Goal: Task Accomplishment & Management: Manage account settings

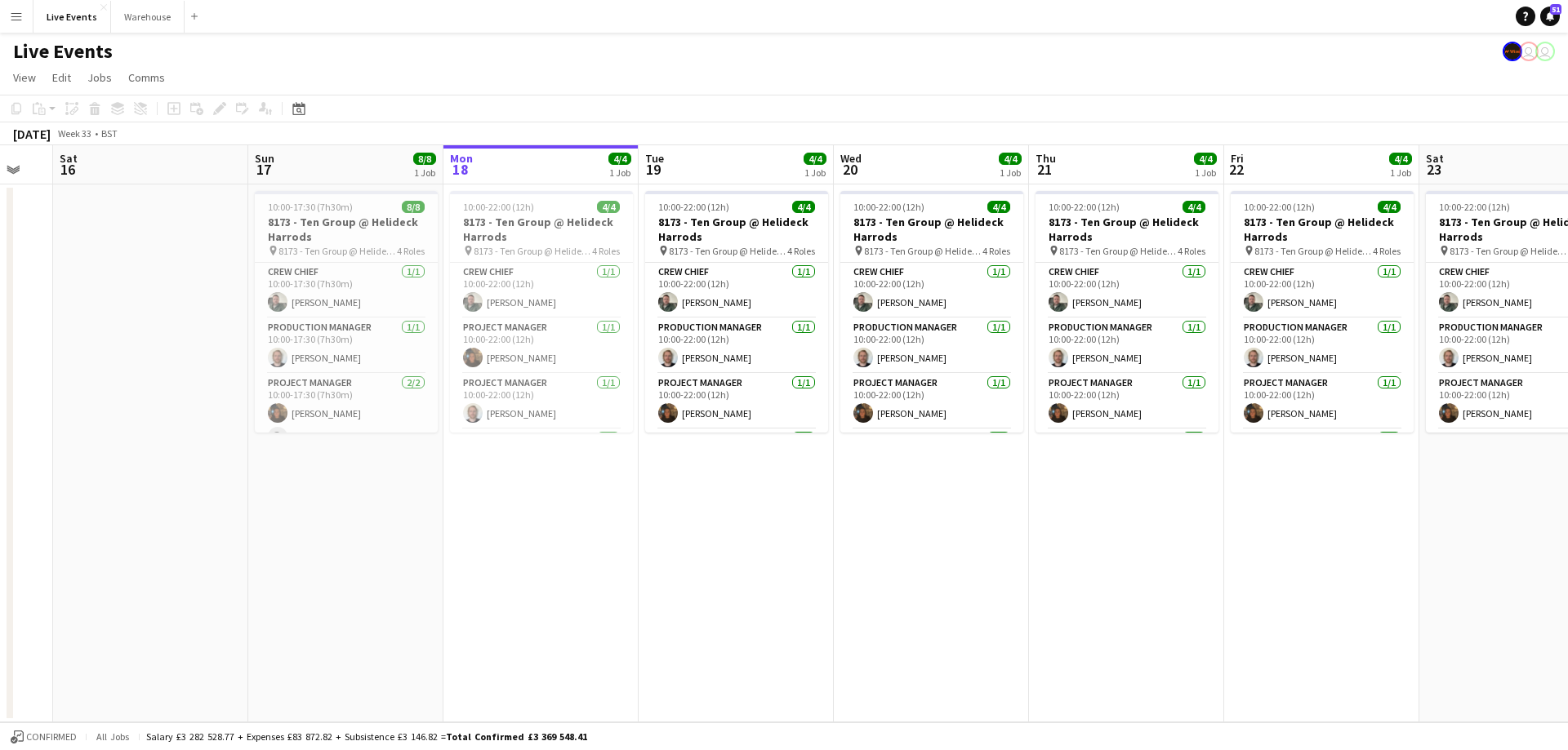
drag, startPoint x: 126, startPoint y: 164, endPoint x: 371, endPoint y: 158, distance: 245.8
click at [371, 158] on app-calendar-viewport "Wed 13 Thu 14 Fri 15 Sat 16 Sun 17 8/8 1 Job Mon 18 4/4 1 Job Tue 19 4/4 1 Job …" at bounding box center [784, 433] width 1568 height 577
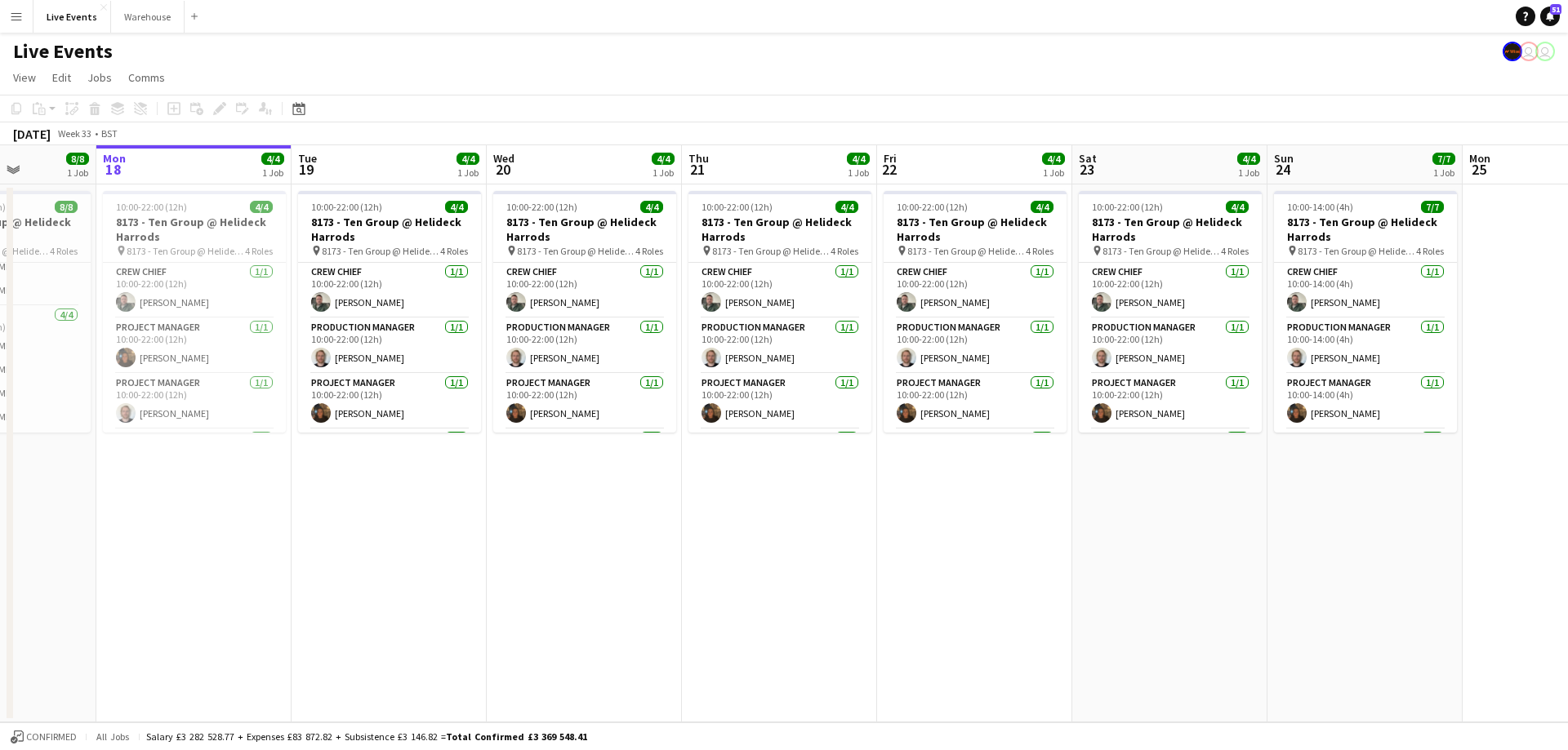
scroll to position [0, 523]
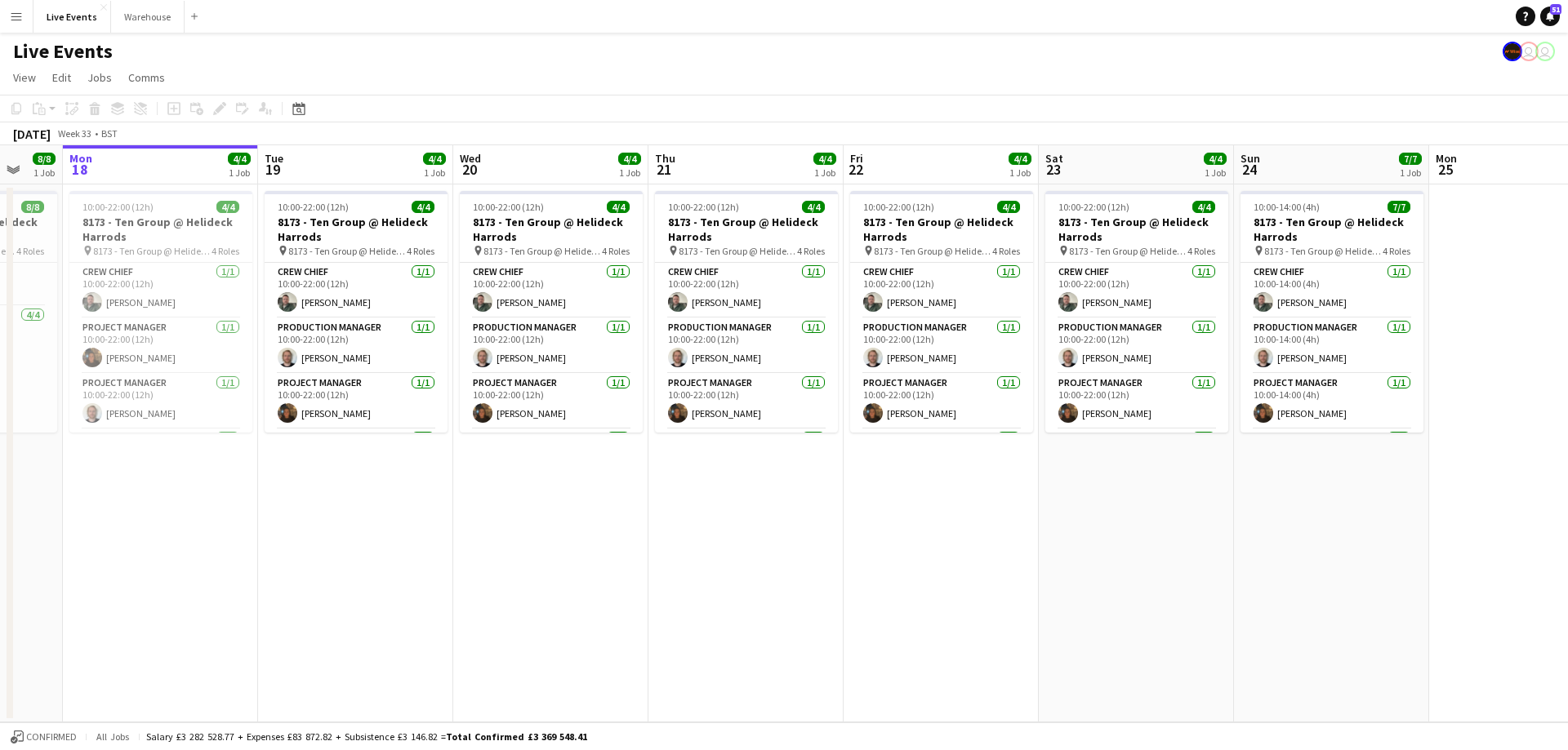
drag, startPoint x: 712, startPoint y: 176, endPoint x: 334, endPoint y: 175, distance: 378.0
click at [334, 175] on app-calendar-viewport "Fri 15 Sat 16 Sun 17 8/8 1 Job Mon 18 4/4 1 Job Tue 19 4/4 1 Job Wed 20 4/4 1 J…" at bounding box center [784, 433] width 1568 height 577
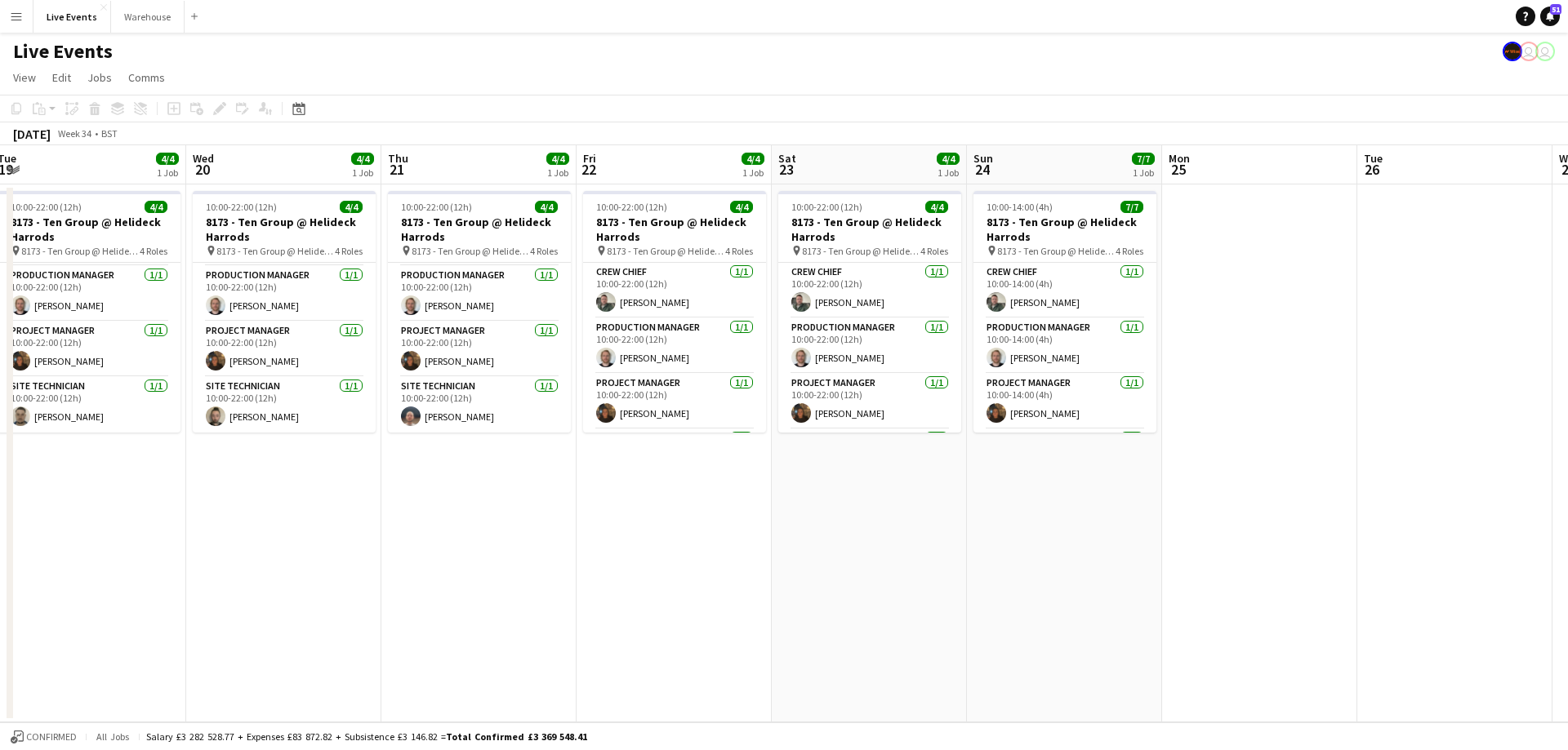
scroll to position [0, 799]
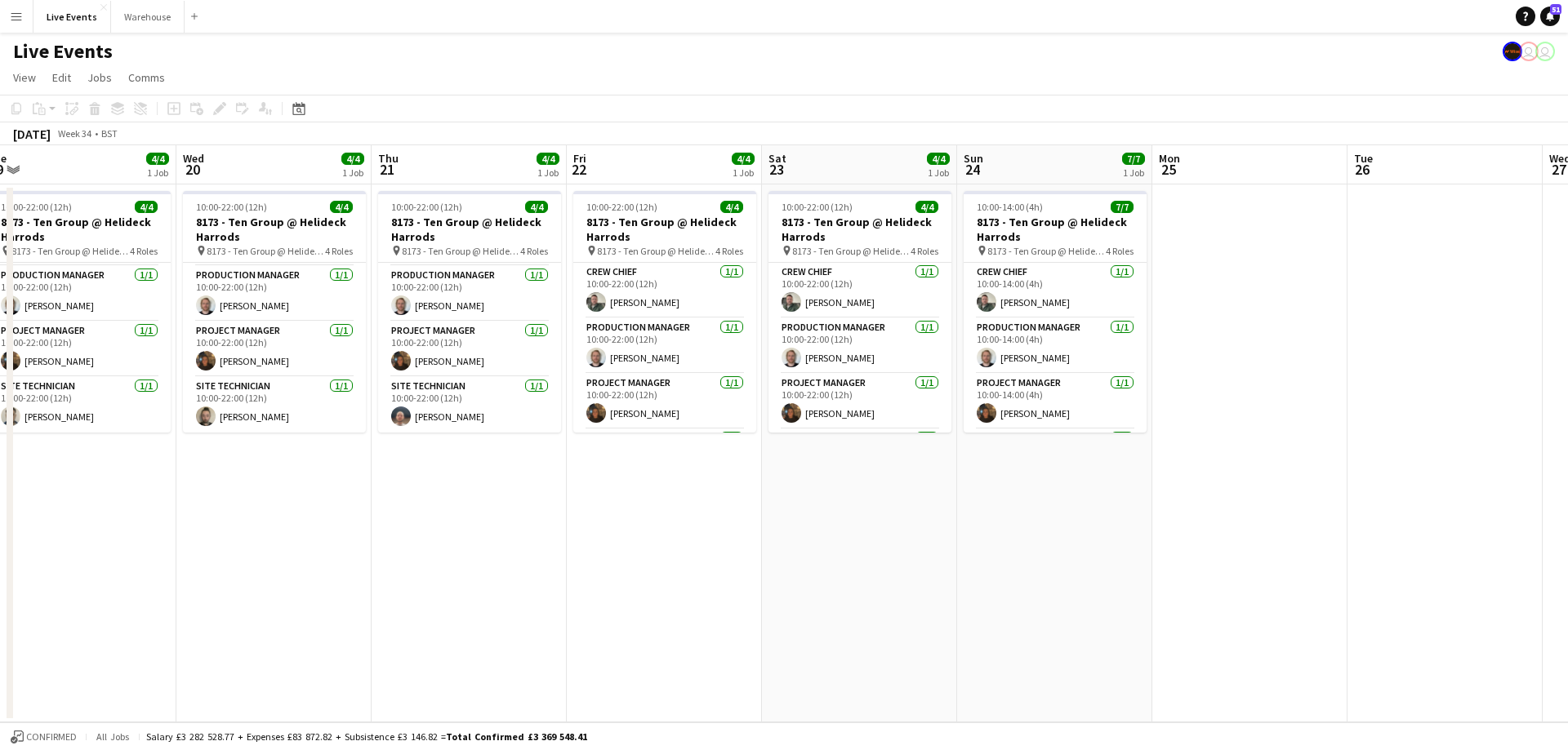
drag, startPoint x: 728, startPoint y: 173, endPoint x: 451, endPoint y: 171, distance: 276.8
click at [451, 171] on app-calendar-viewport "Fri 15 Sat 16 Sun 17 8/8 1 Job Mon 18 4/4 1 Job Tue 19 4/4 1 Job Wed 20 4/4 1 J…" at bounding box center [784, 433] width 1568 height 577
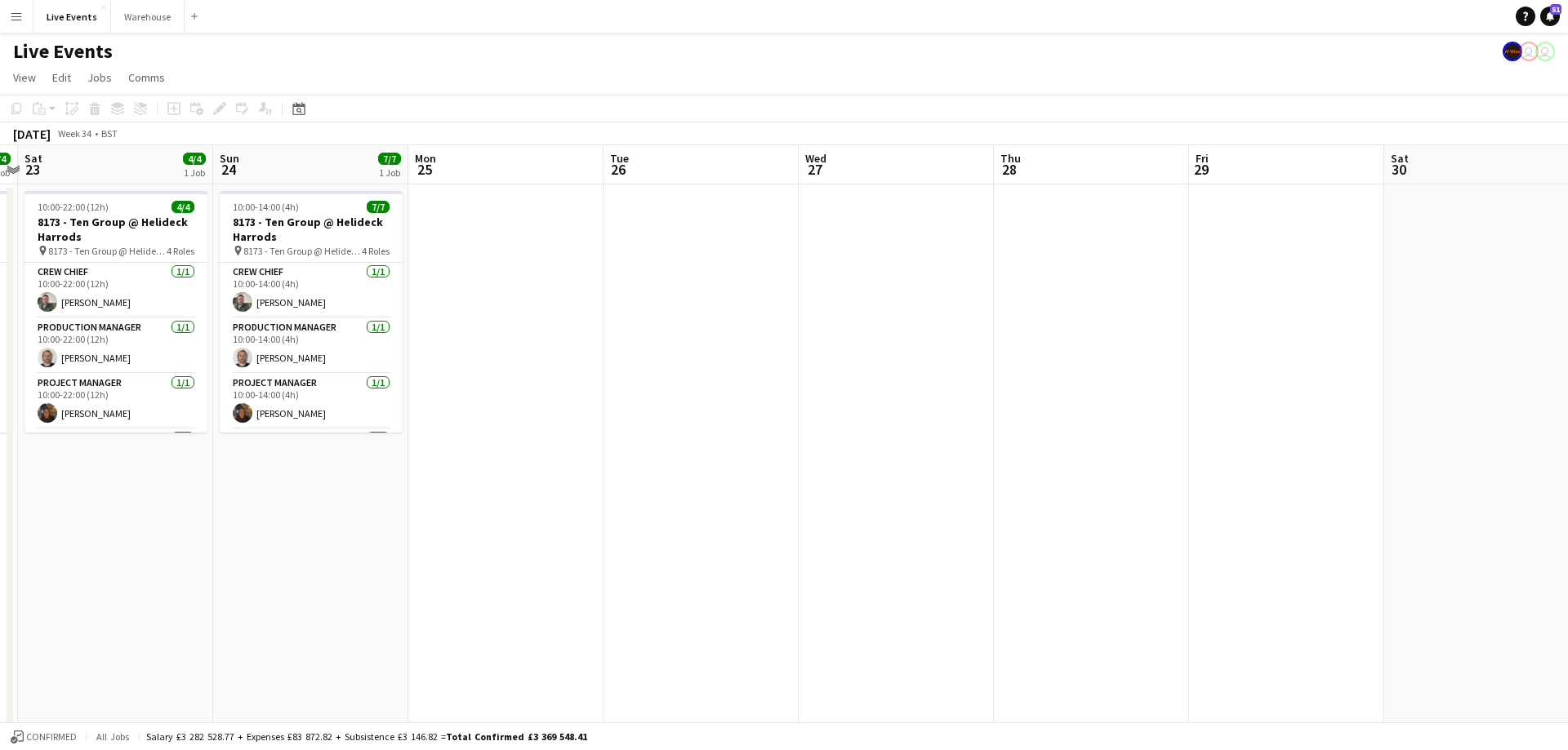
drag, startPoint x: 1051, startPoint y: 169, endPoint x: 553, endPoint y: 182, distance: 498.2
click at [307, 188] on app-calendar-viewport "Tue 19 4/4 1 Job Wed 20 4/4 1 Job Thu 21 4/4 1 Job Fri 22 4/4 1 Job Sat 23 4/4 …" at bounding box center [784, 547] width 1568 height 805
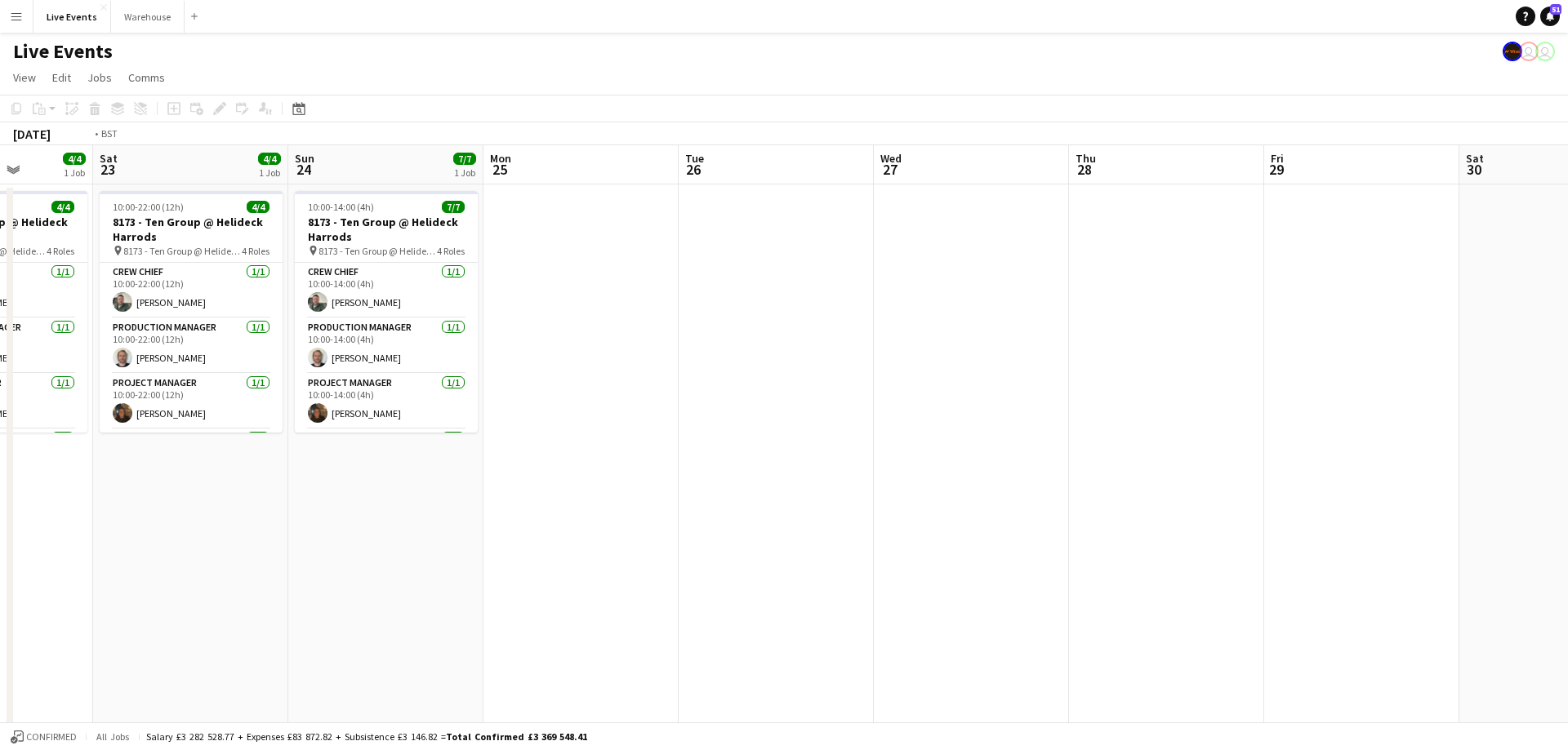
drag, startPoint x: 1056, startPoint y: 177, endPoint x: 131, endPoint y: 233, distance: 925.9
click at [131, 233] on app-calendar-viewport "Tue 19 4/4 1 Job Wed 20 4/4 1 Job Thu 21 4/4 1 Job Fri 22 4/4 1 Job Sat 23 4/4 …" at bounding box center [784, 547] width 1568 height 805
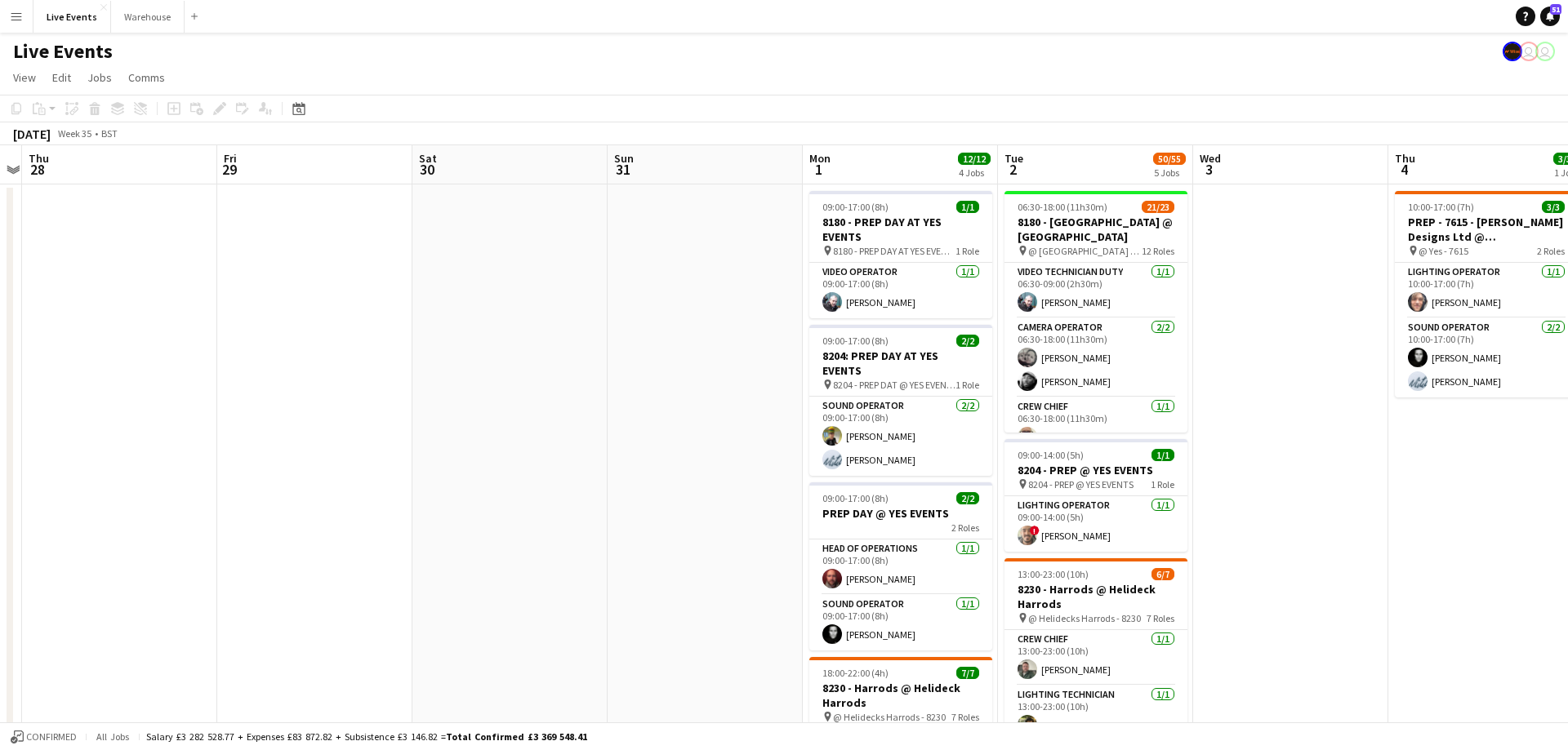
drag, startPoint x: 1070, startPoint y: 154, endPoint x: 257, endPoint y: 210, distance: 815.1
click at [257, 210] on app-calendar-viewport "Mon 25 Tue 26 Wed 27 Thu 28 Fri 29 Sat 30 Sun 31 Mon 1 12/12 4 Jobs Tue 2 50/55…" at bounding box center [784, 745] width 1568 height 1200
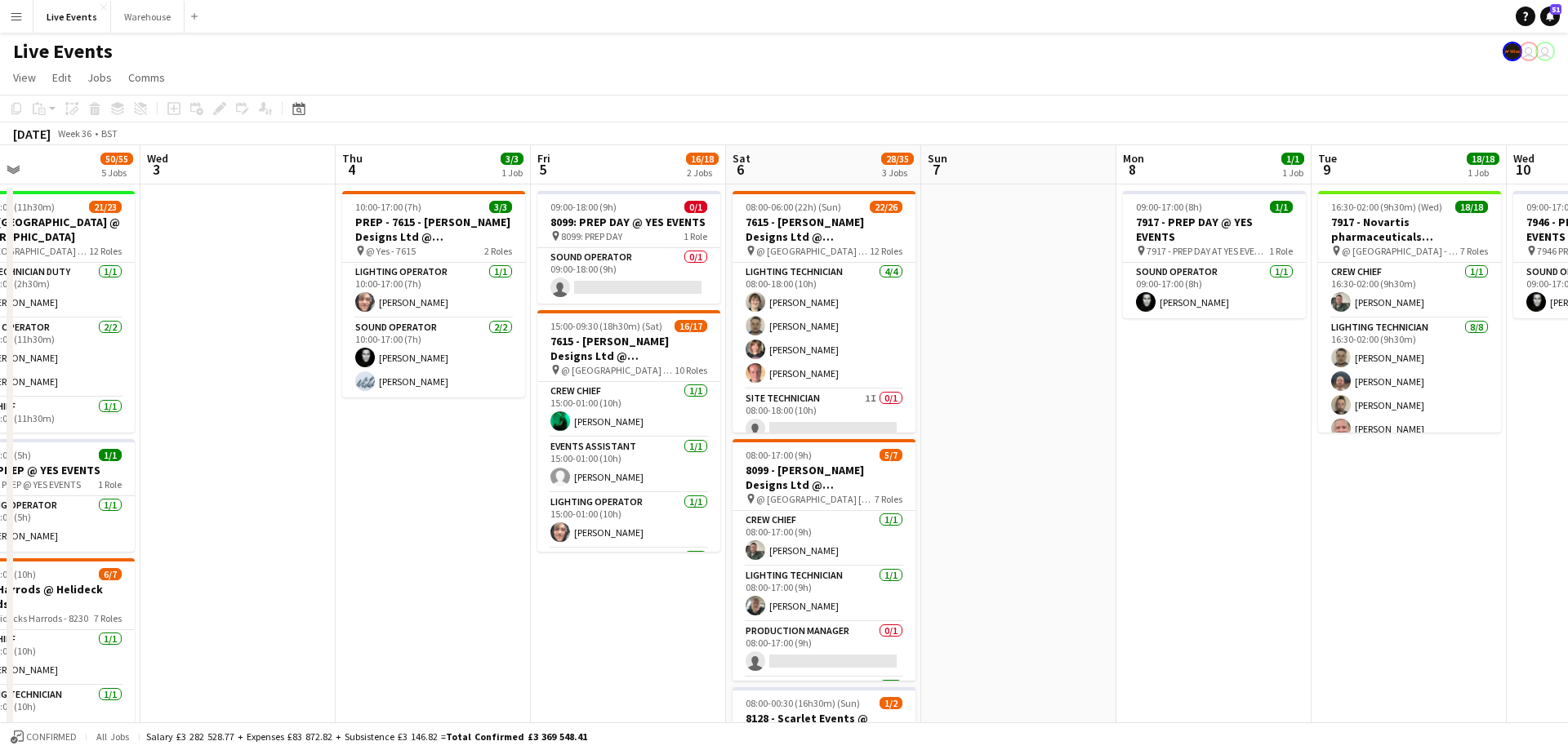
drag, startPoint x: 709, startPoint y: 175, endPoint x: 407, endPoint y: 186, distance: 302.3
click at [407, 186] on app-calendar-viewport "Fri 29 Sat 30 Sun 31 Mon 1 12/12 4 Jobs Tue 2 50/55 5 Jobs Wed 3 Thu 4 3/3 1 Jo…" at bounding box center [784, 745] width 1568 height 1200
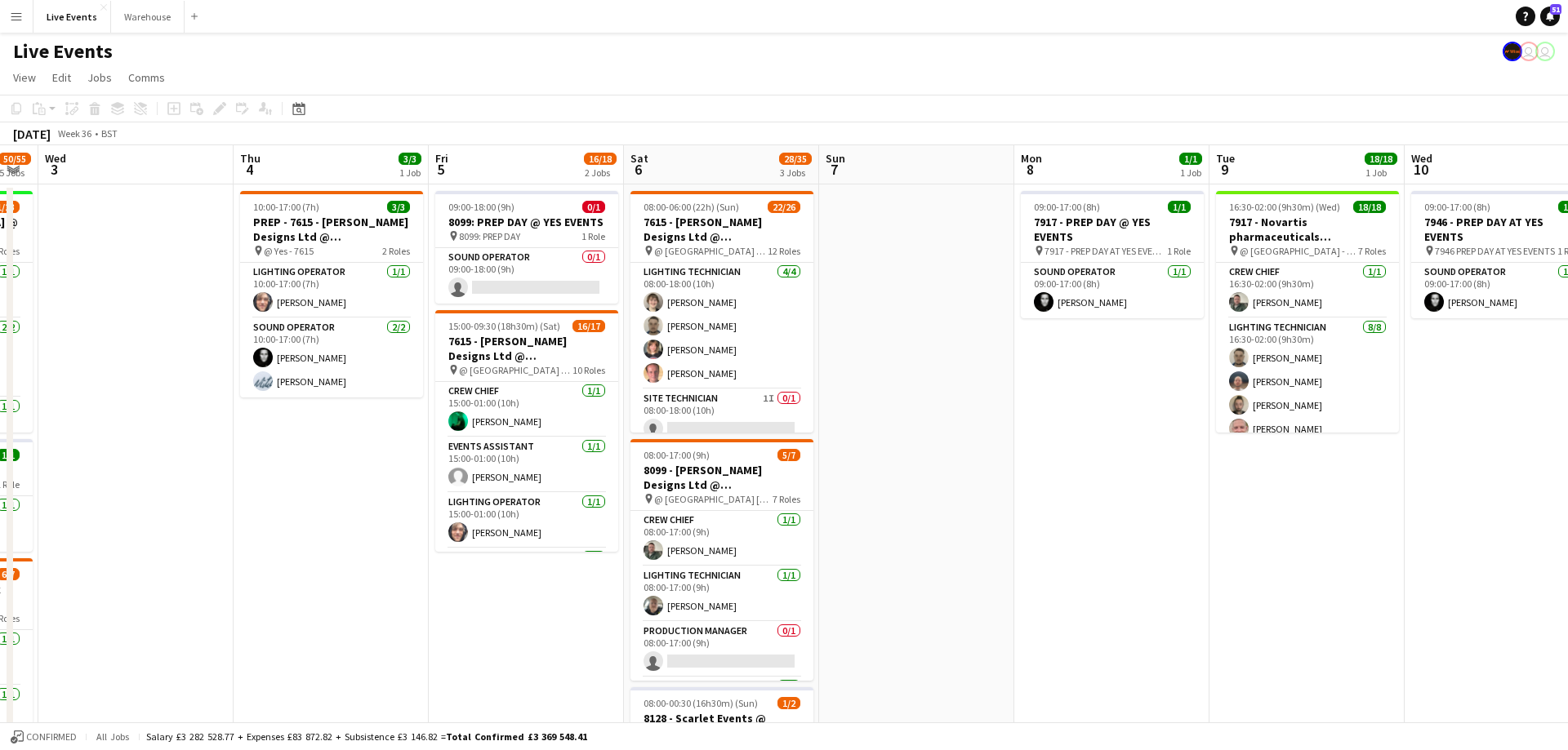
scroll to position [0, 577]
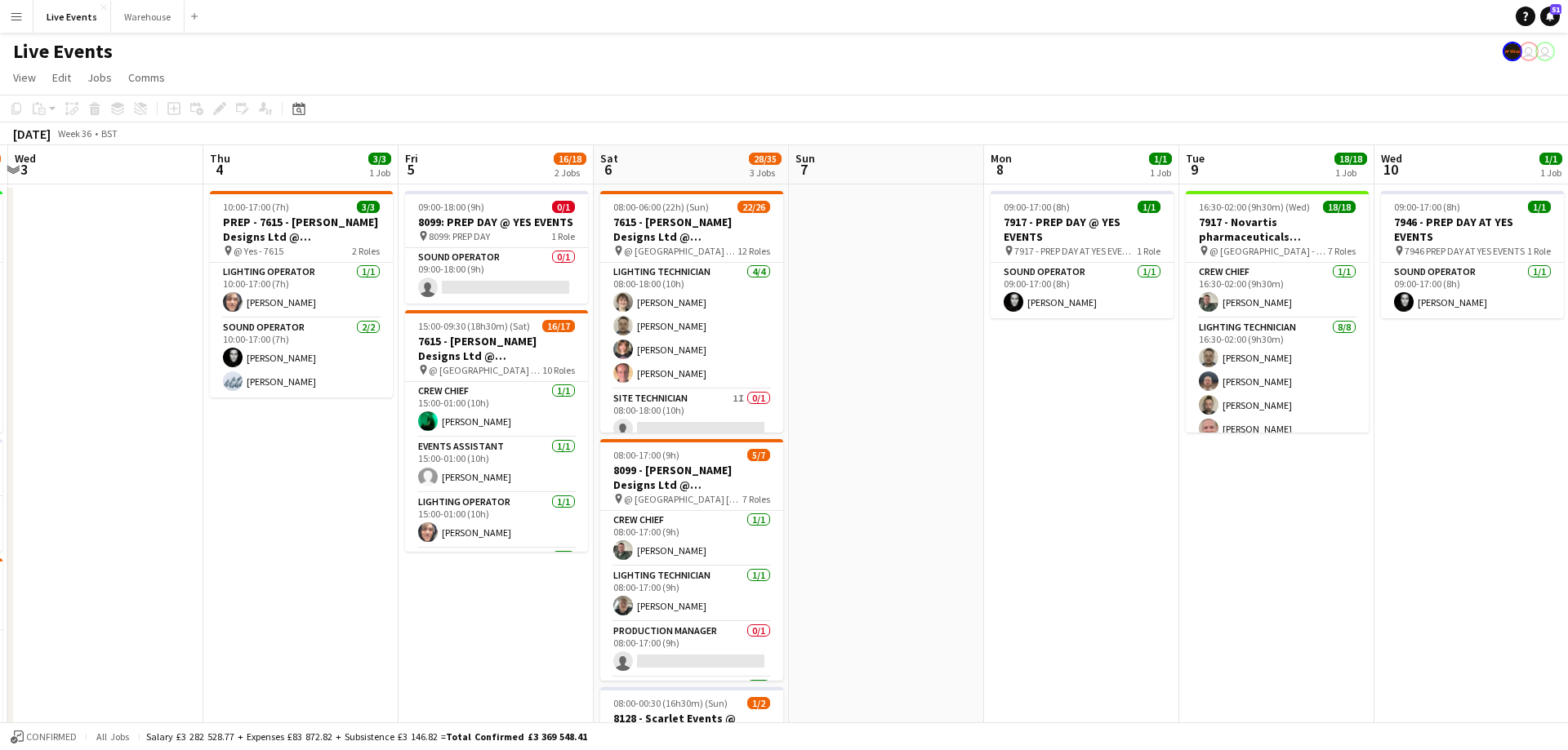
drag, startPoint x: 967, startPoint y: 160, endPoint x: 99, endPoint y: 226, distance: 871.2
click at [99, 226] on app-calendar-viewport "Sun 31 Mon 1 12/12 4 Jobs Tue 2 50/55 5 Jobs Wed 3 Thu 4 3/3 1 Job Fri 5 16/18 …" at bounding box center [784, 745] width 1568 height 1200
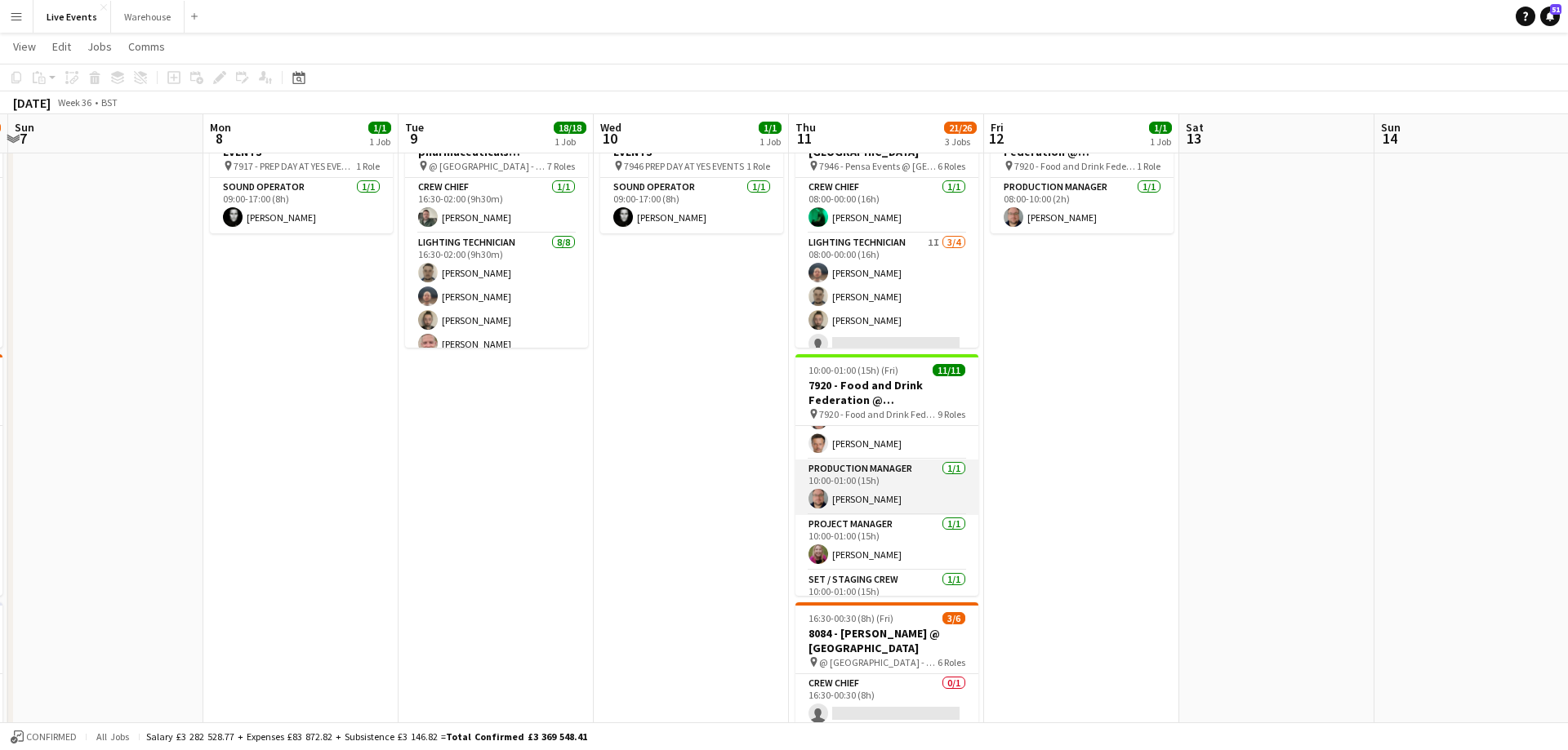
scroll to position [0, 0]
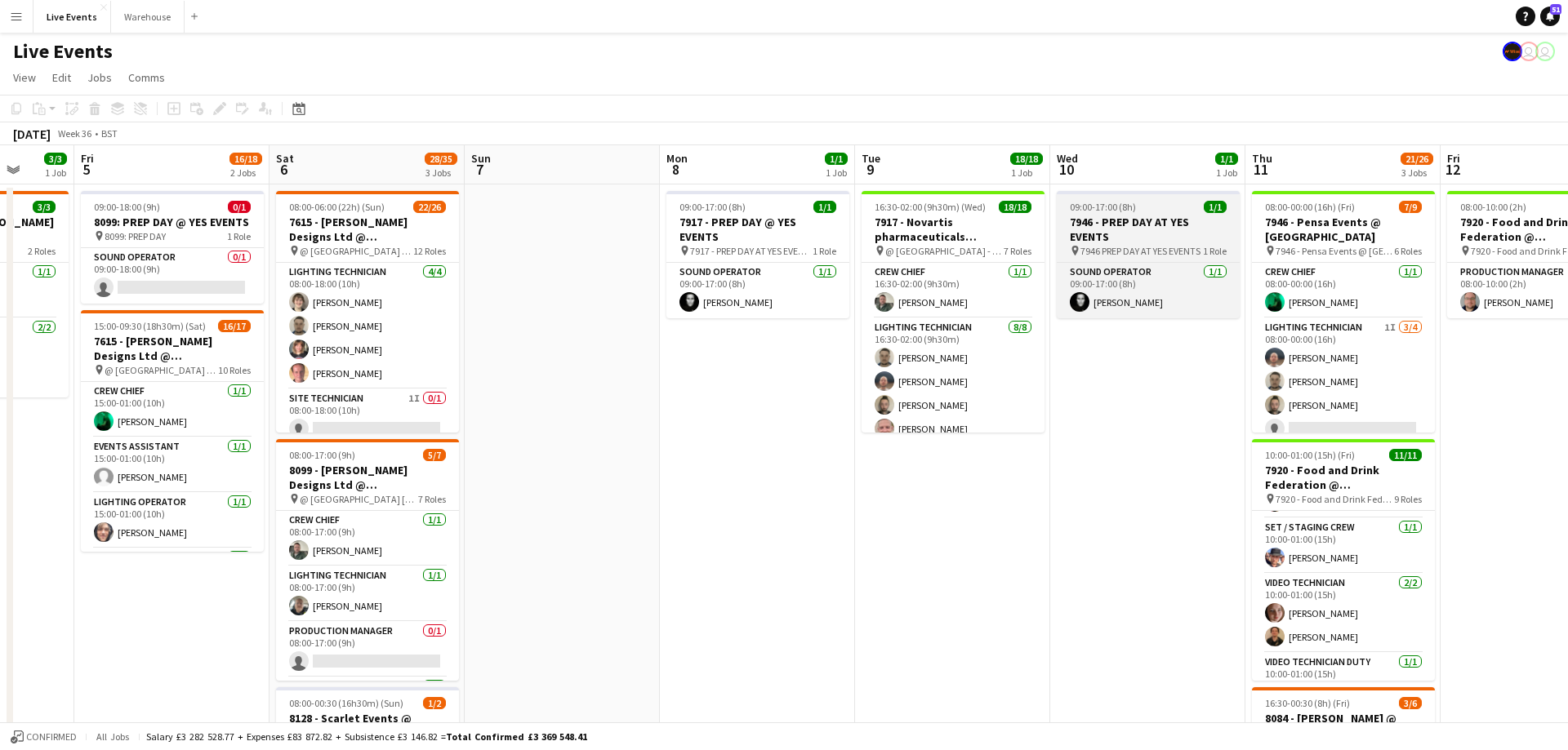
drag, startPoint x: 663, startPoint y: 173, endPoint x: 1118, endPoint y: 194, distance: 455.3
click at [1119, 196] on app-calendar-viewport "Tue 2 50/55 5 Jobs Wed 3 Thu 4 3/3 1 Job Fri 5 16/18 2 Jobs Sat 6 28/35 3 Jobs …" at bounding box center [784, 745] width 1568 height 1200
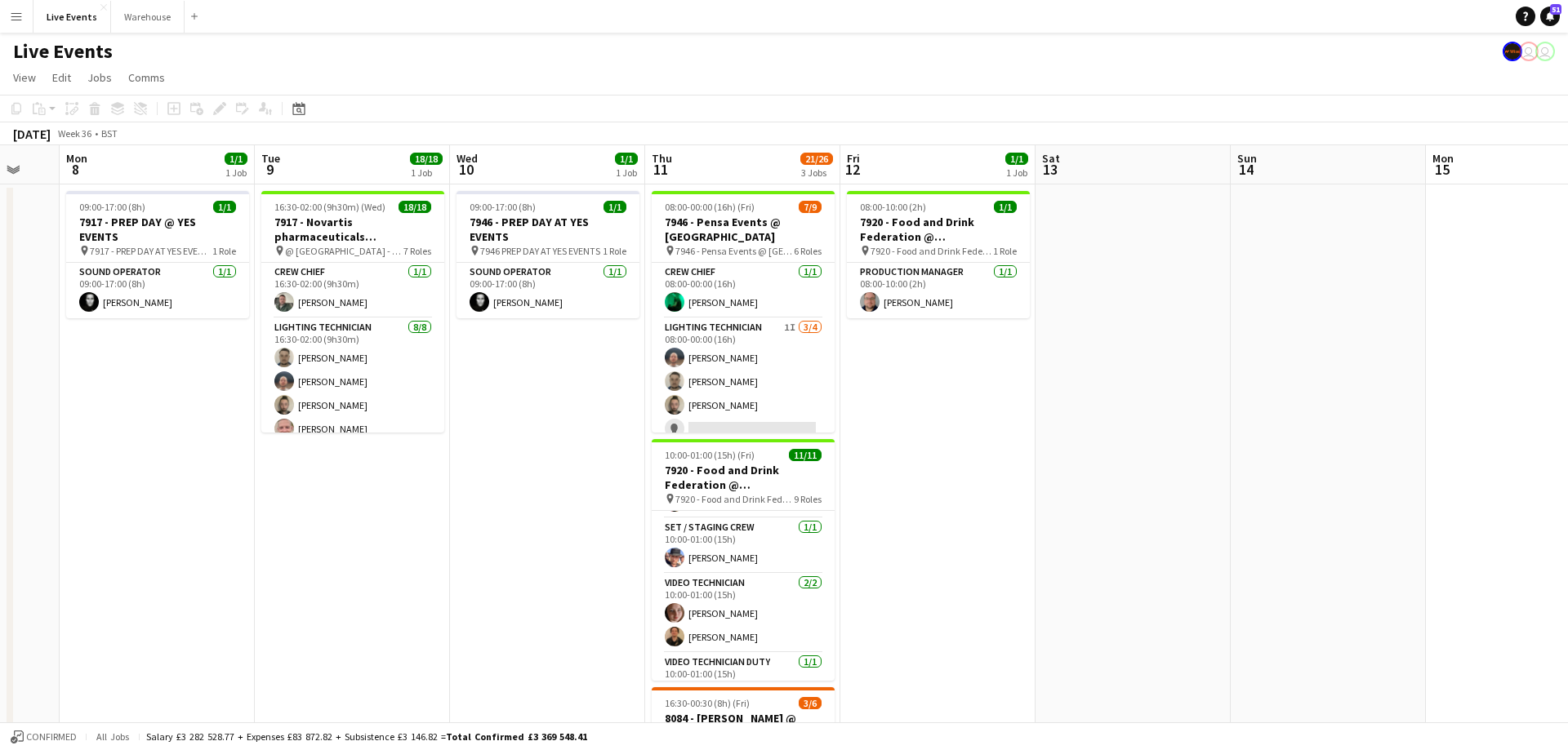
drag, startPoint x: 1023, startPoint y: 183, endPoint x: 749, endPoint y: 197, distance: 274.7
click at [749, 197] on app-calendar-viewport "Fri 5 16/18 2 Jobs Sat 6 28/35 3 Jobs Sun 7 Mon 8 1/1 1 Job Tue 9 18/18 1 Job W…" at bounding box center [784, 745] width 1568 height 1200
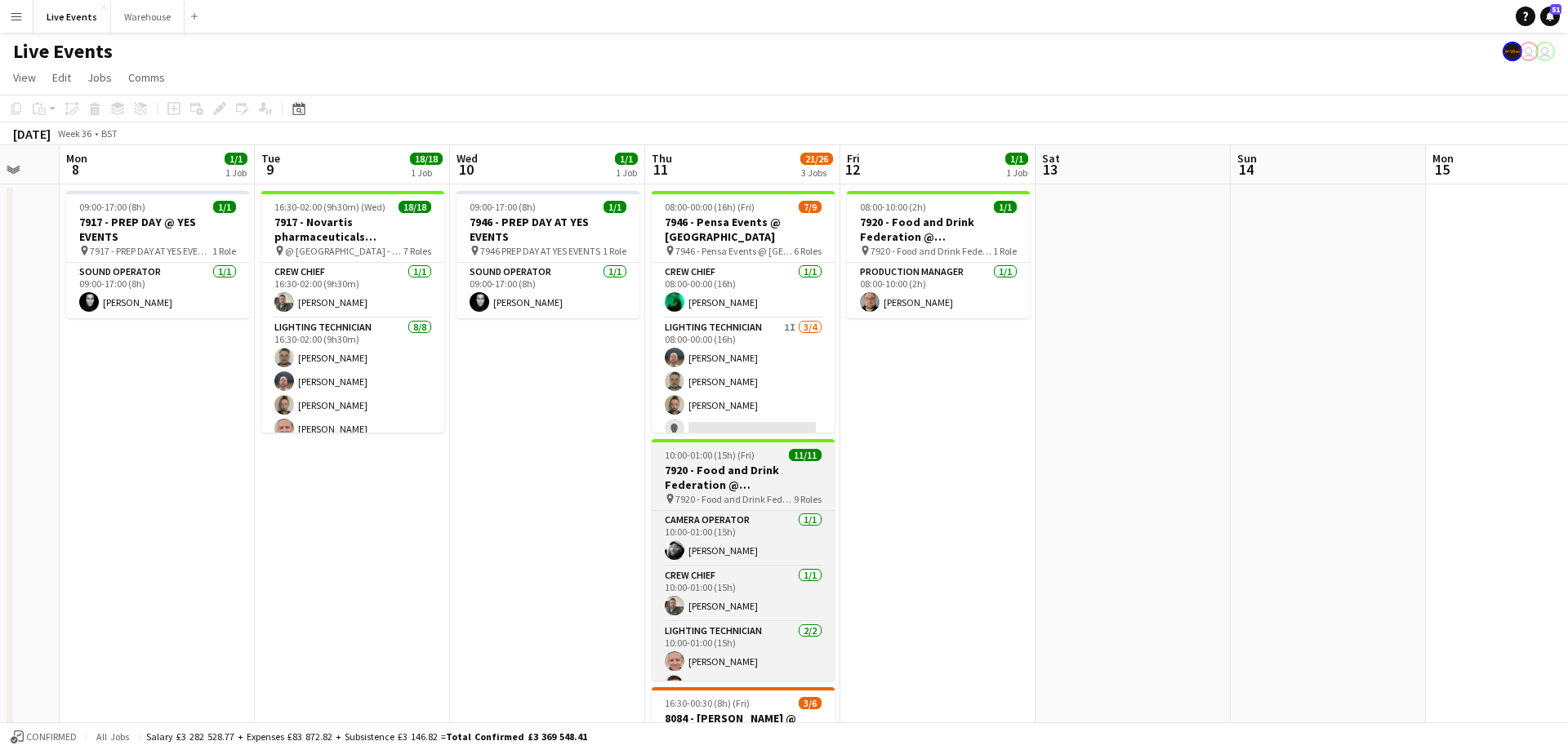
click at [725, 474] on h3 "7920 - Food and Drink Federation @ [GEOGRAPHIC_DATA]" at bounding box center [743, 477] width 183 height 29
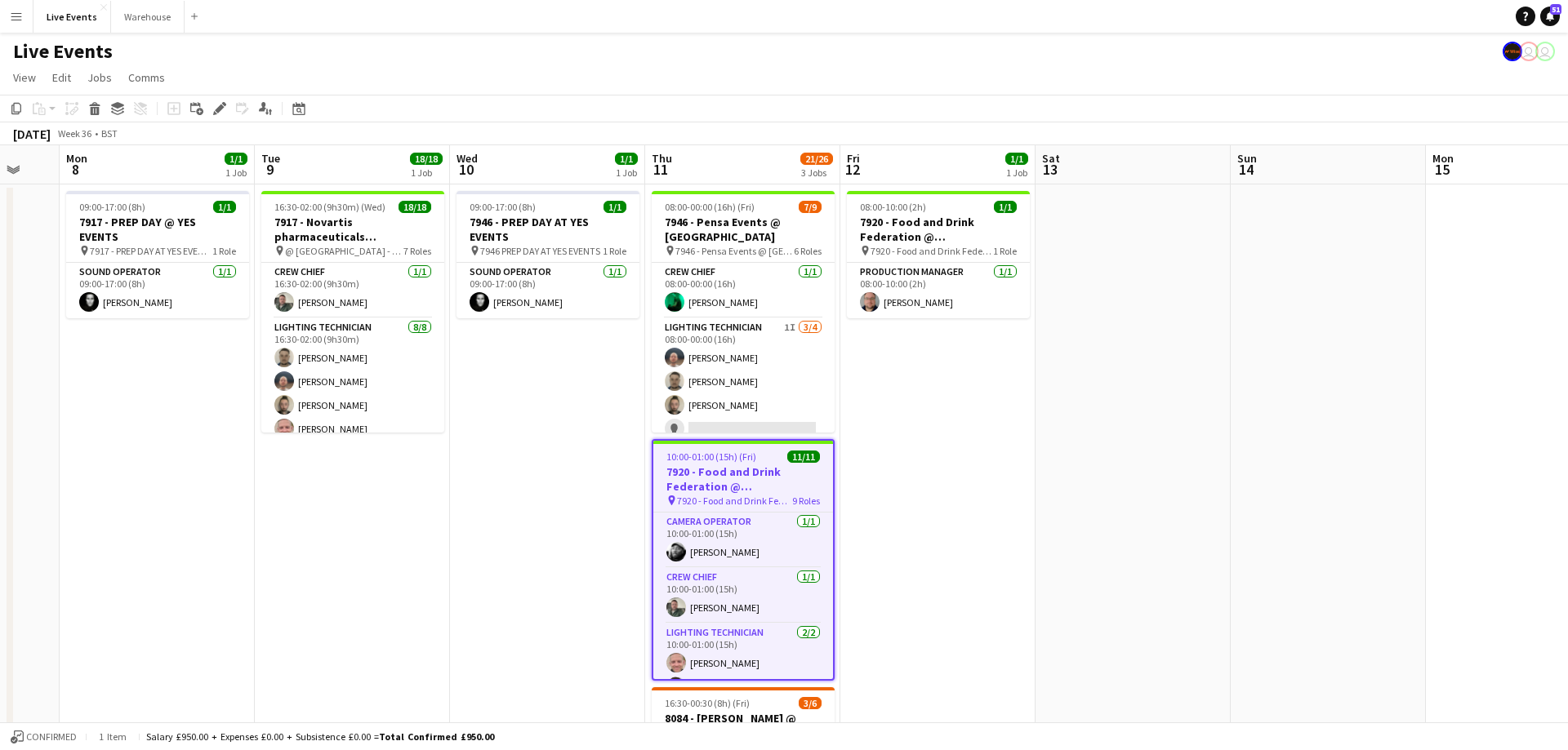
click at [725, 474] on h3 "7920 - Food and Drink Federation @ [GEOGRAPHIC_DATA]" at bounding box center [743, 479] width 180 height 29
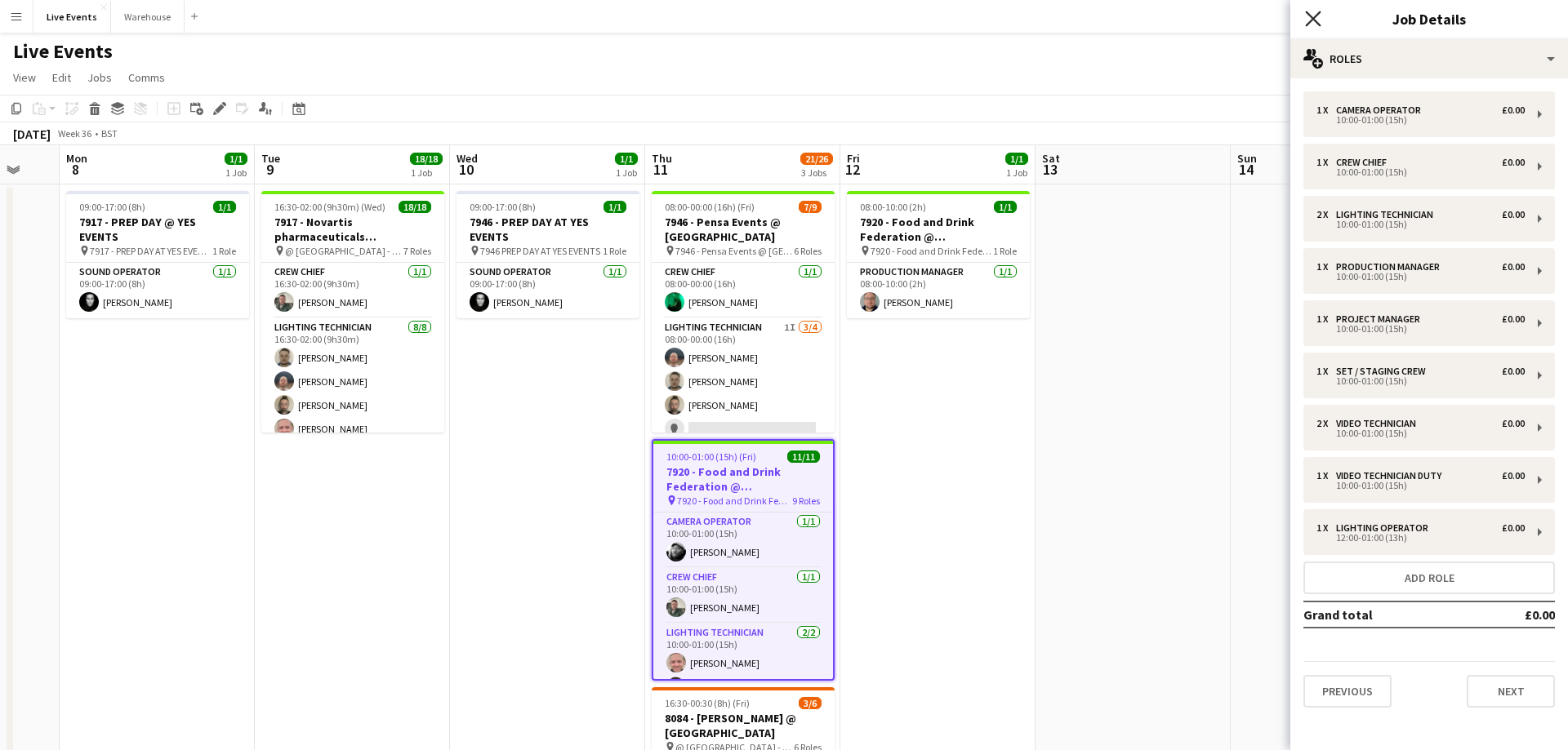
click at [1312, 20] on icon at bounding box center [1313, 19] width 16 height 16
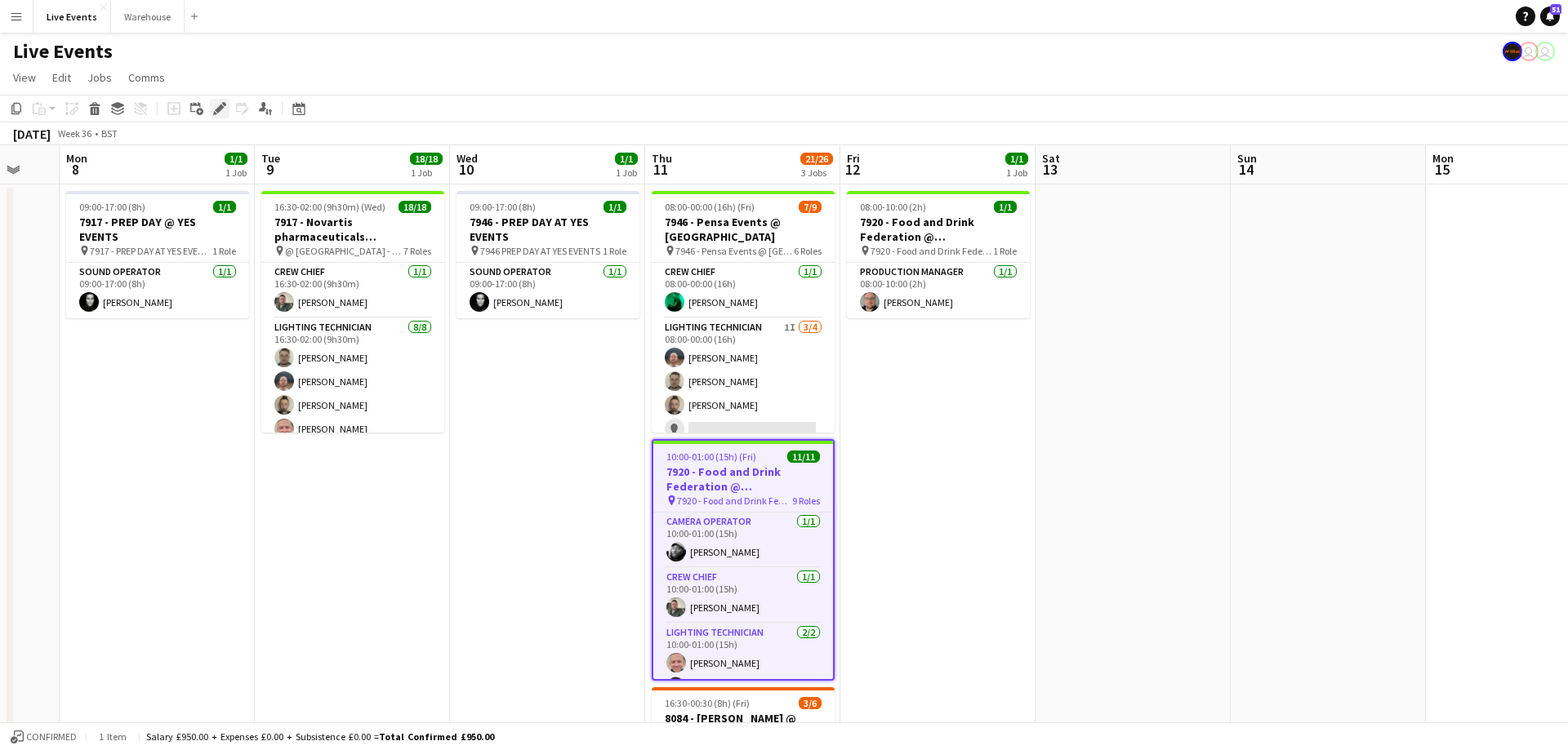
click at [215, 108] on icon "Edit" at bounding box center [219, 108] width 13 height 13
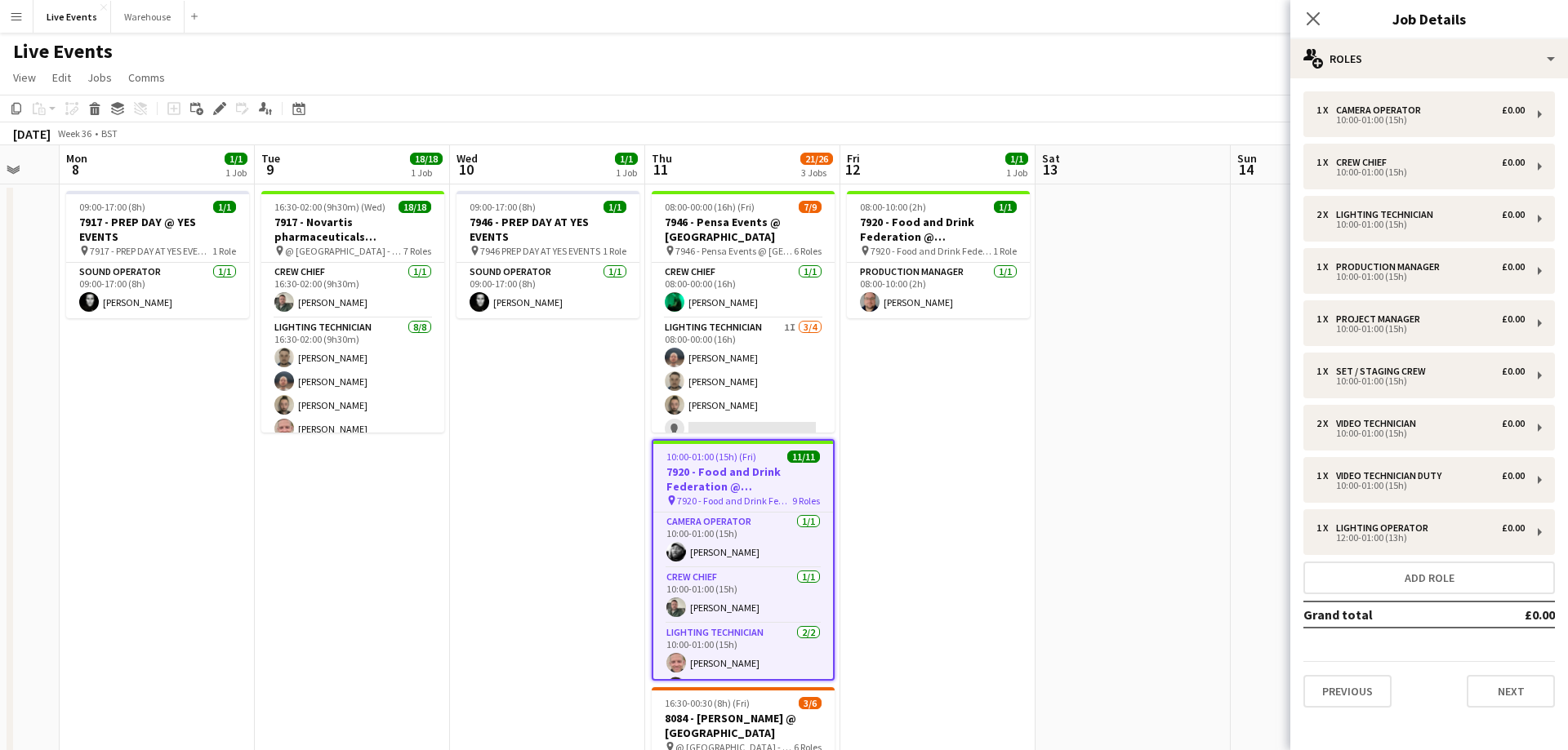
click at [856, 451] on app-date-cell "08:00-10:00 (2h) 1/1 7920 - Food and Drink Federation @ Roundhouse pin 7920 - F…" at bounding box center [937, 765] width 195 height 1161
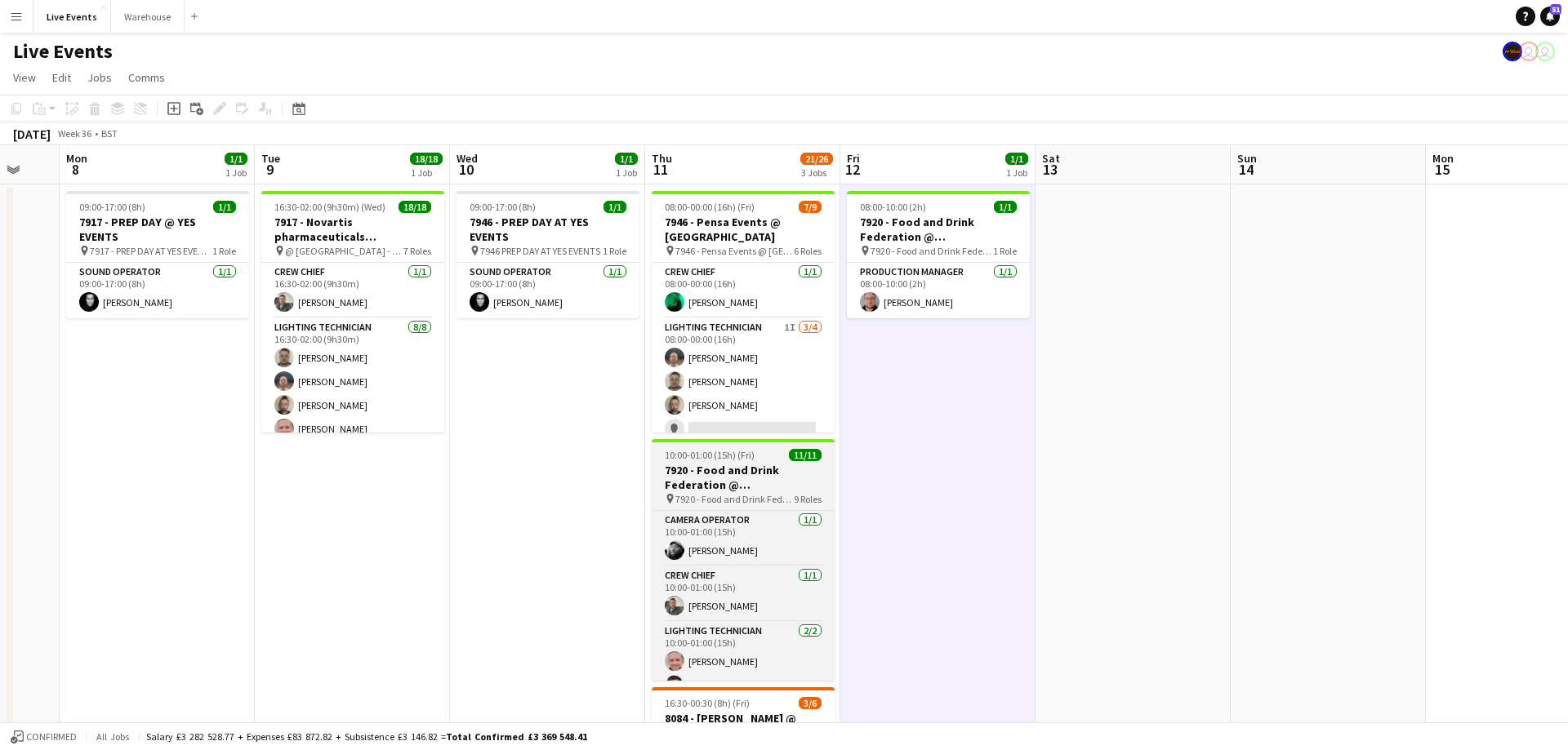
click at [727, 472] on h3 "7920 - Food and Drink Federation @ [GEOGRAPHIC_DATA]" at bounding box center [743, 477] width 183 height 29
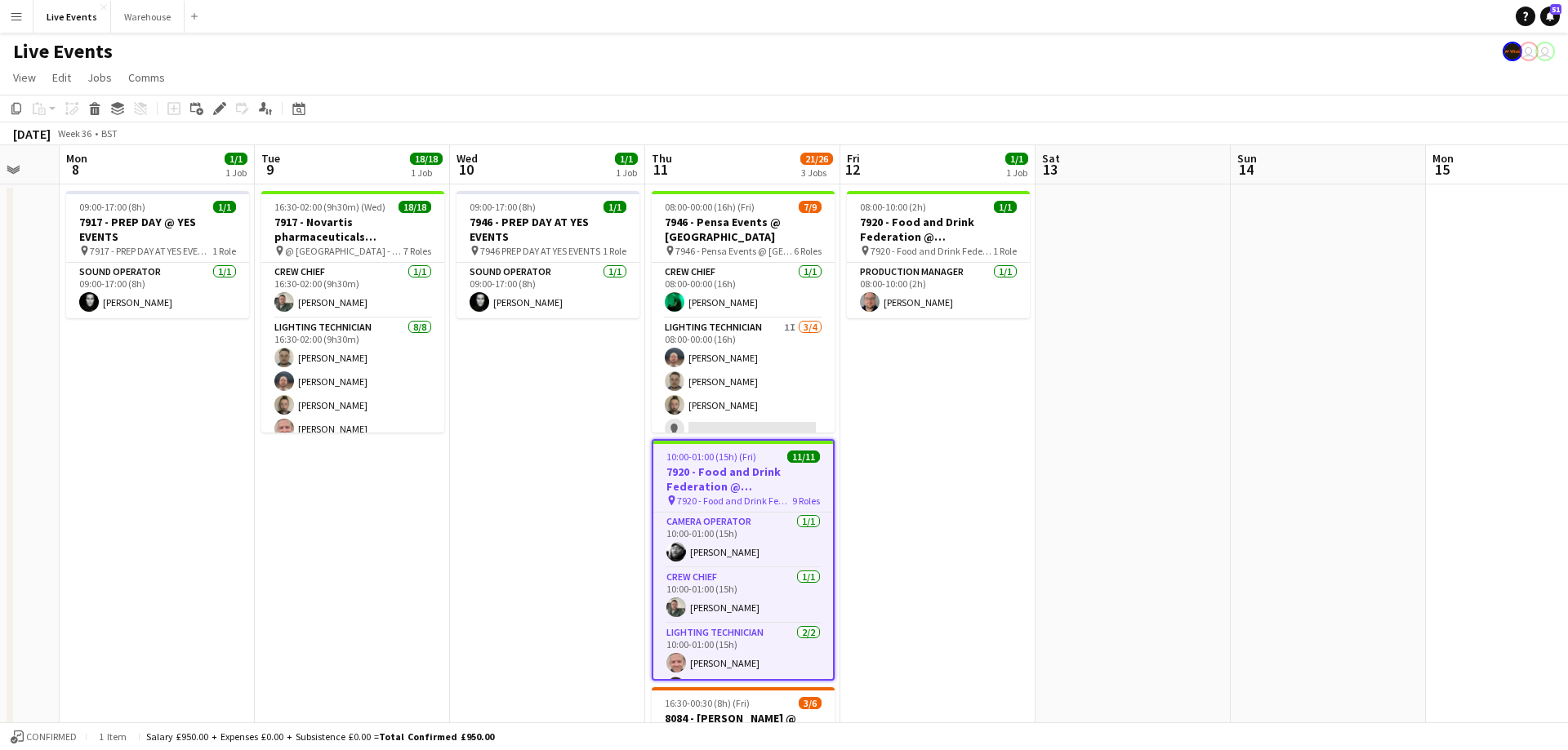
click at [1056, 502] on app-date-cell at bounding box center [1132, 765] width 195 height 1161
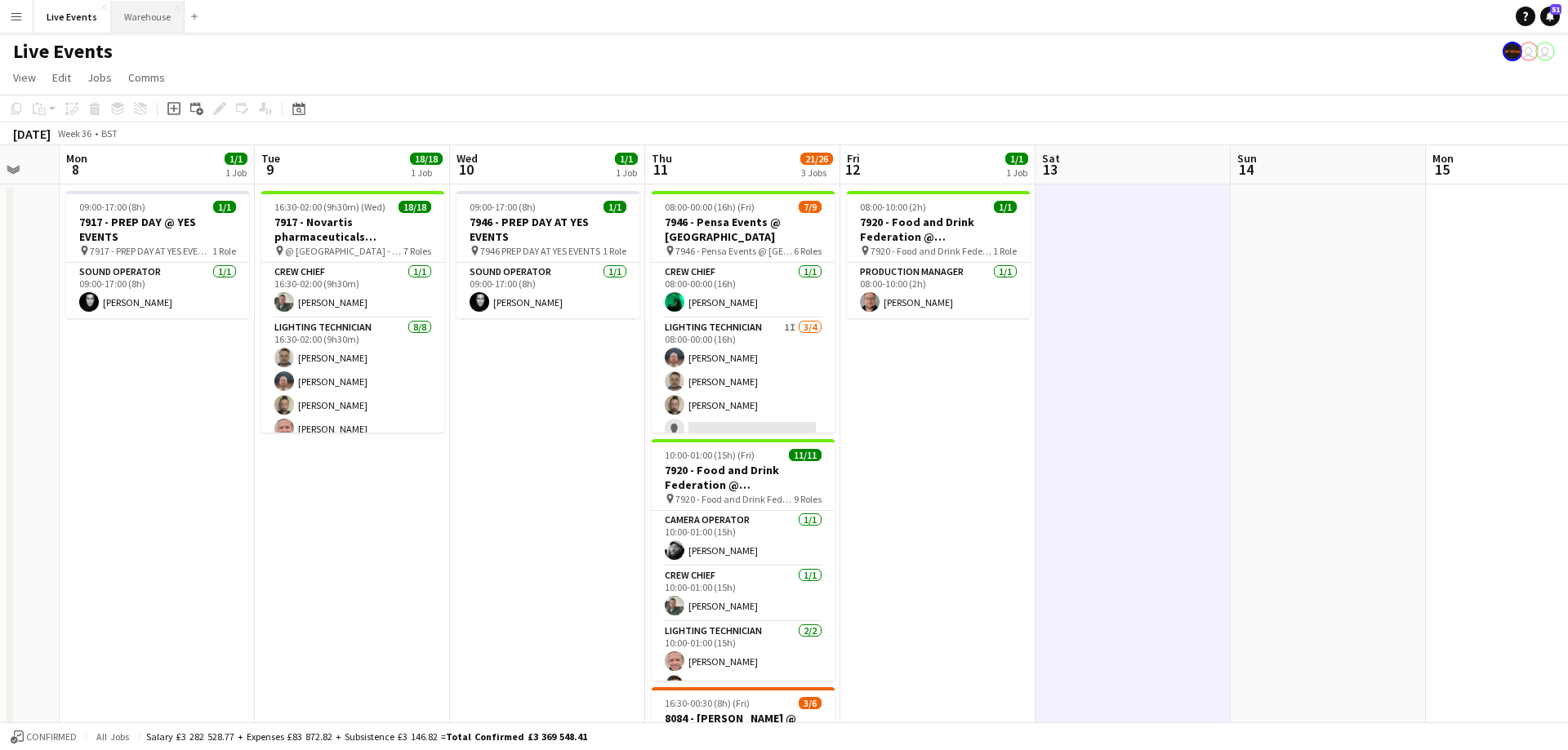
click at [154, 19] on button "Warehouse Close" at bounding box center [147, 17] width 73 height 32
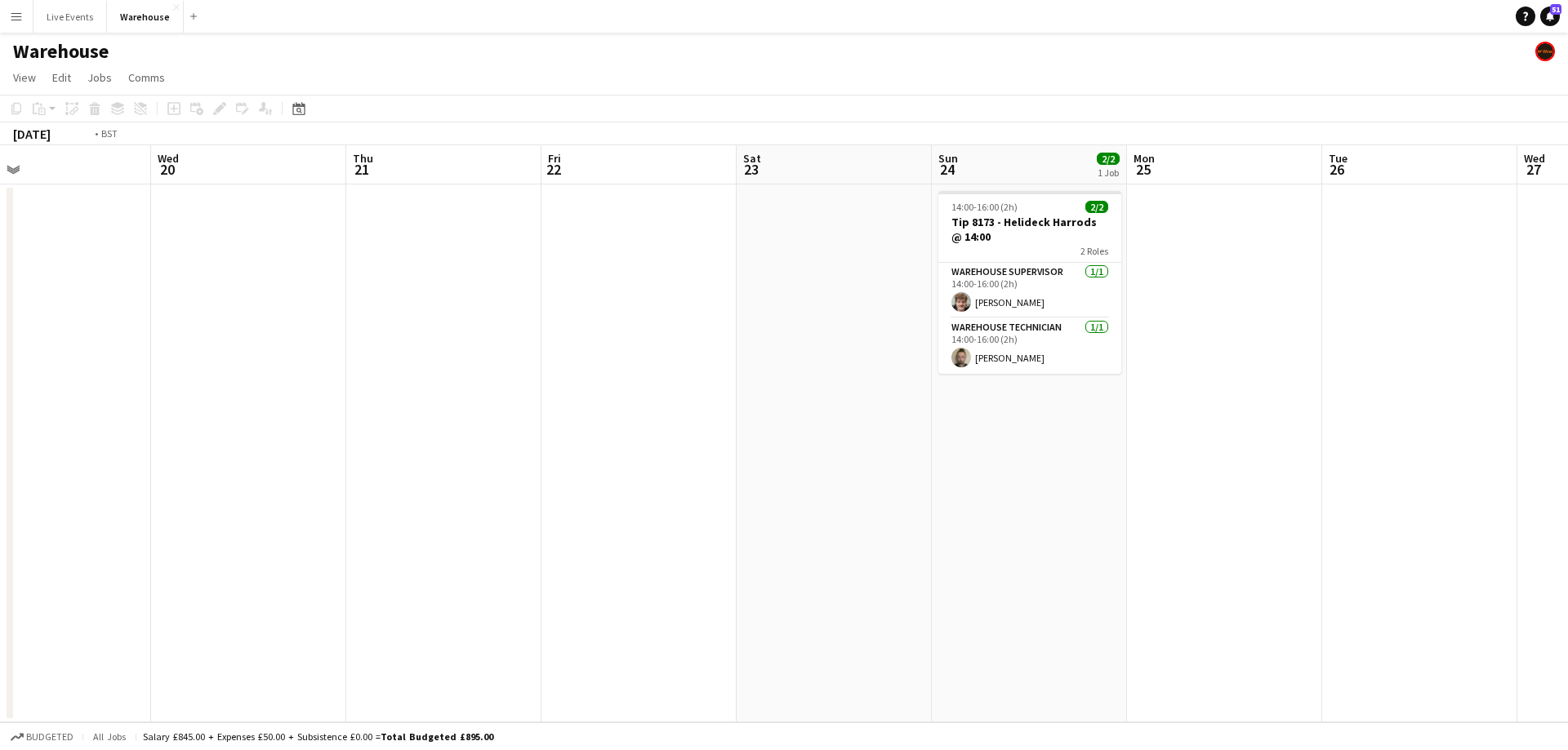
scroll to position [0, 554]
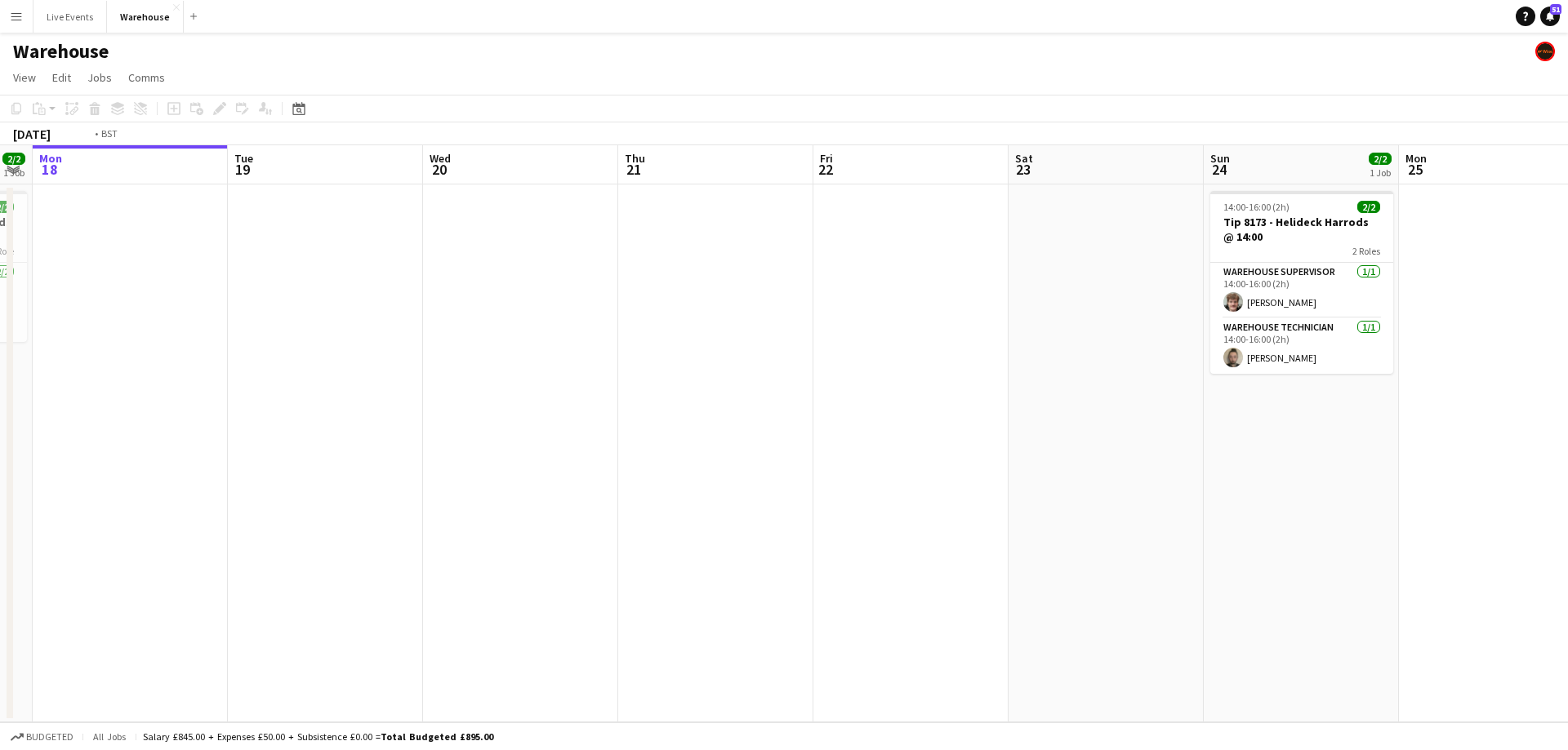
drag, startPoint x: 1447, startPoint y: 151, endPoint x: 893, endPoint y: 149, distance: 553.6
click at [893, 149] on app-calendar-viewport "Fri 15 Sat 16 Sun 17 2/2 1 Job Mon 18 Tue 19 Wed 20 Thu 21 Fri 22 Sat 23 Sun 24…" at bounding box center [784, 433] width 1568 height 577
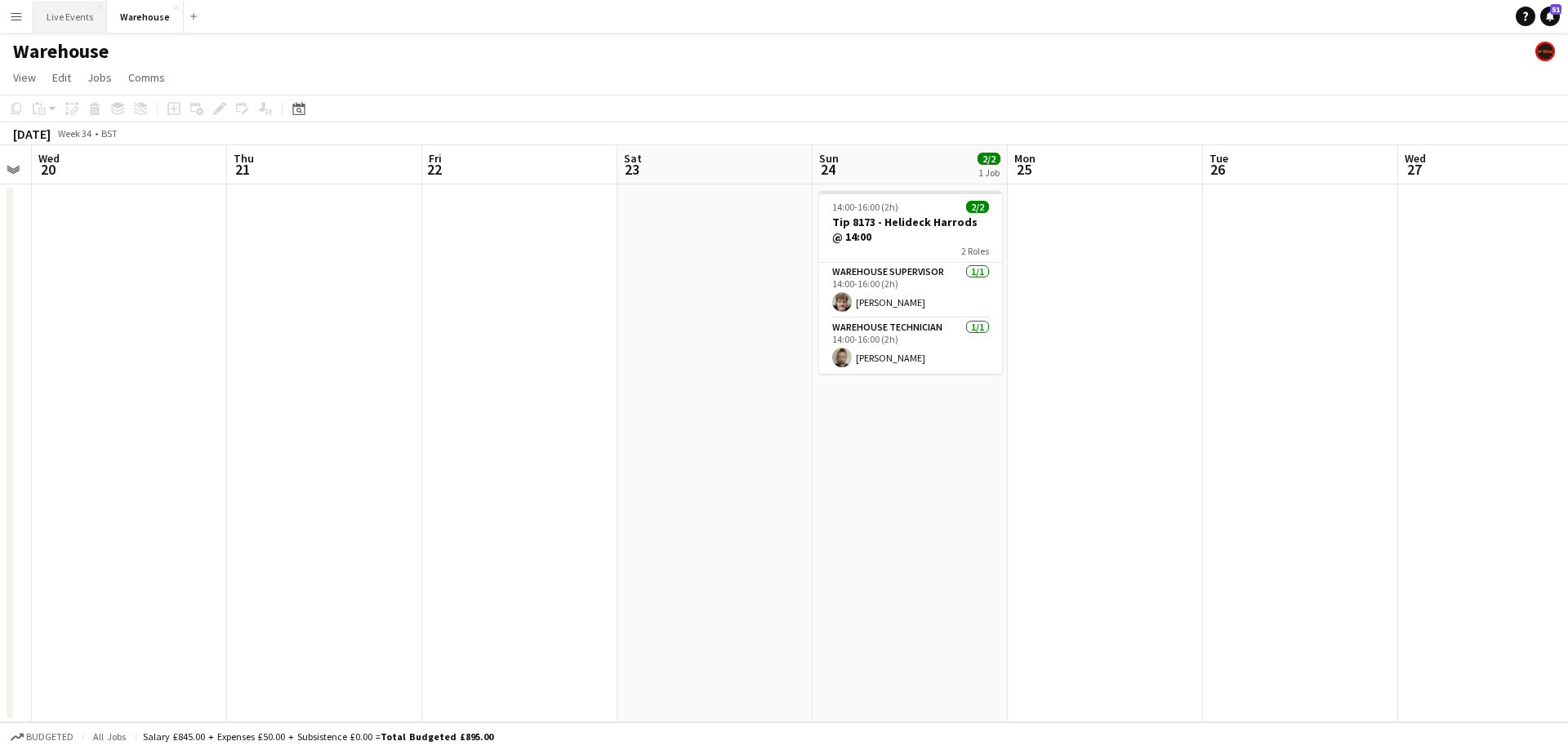
click at [70, 8] on button "Live Events Close" at bounding box center [69, 17] width 73 height 32
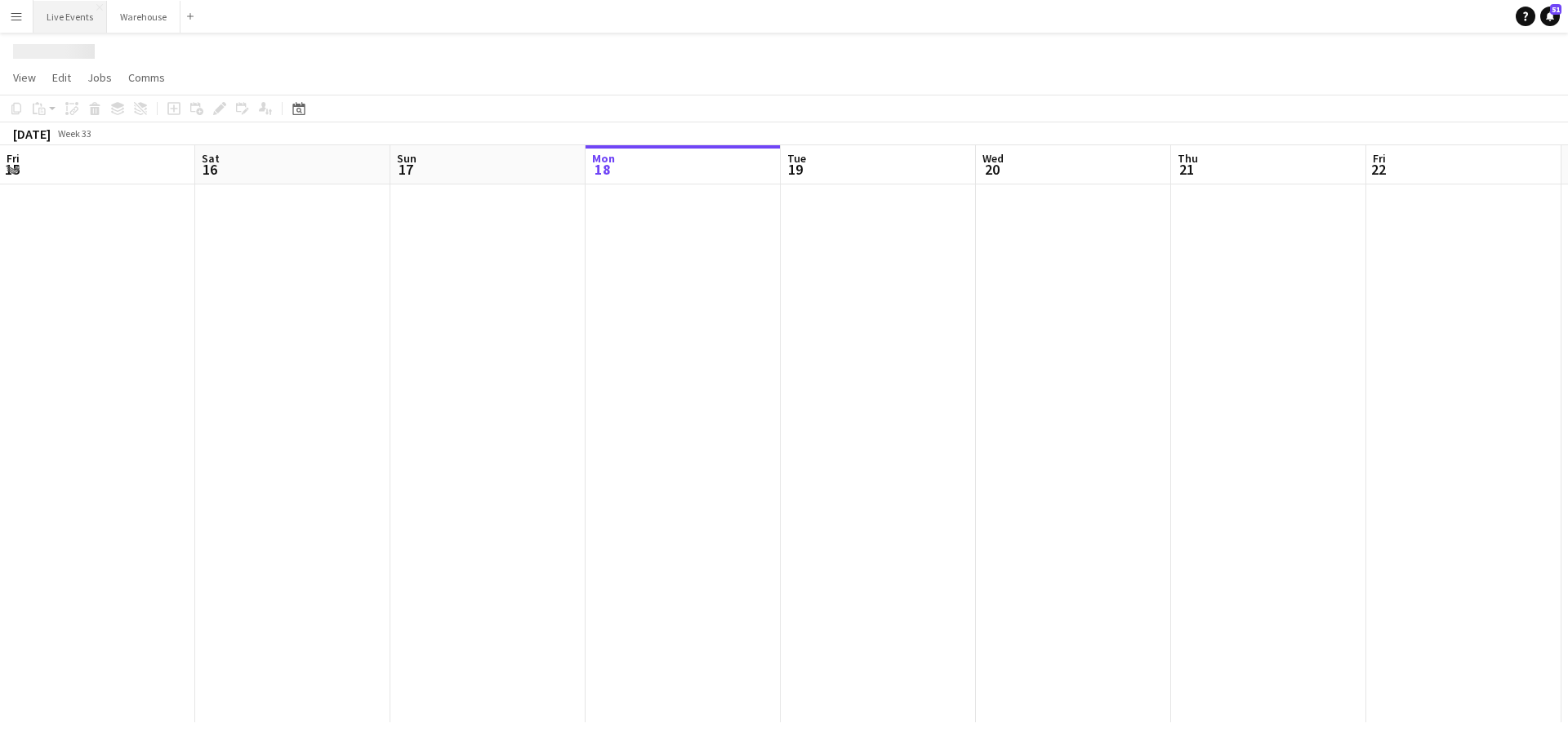
scroll to position [0, 390]
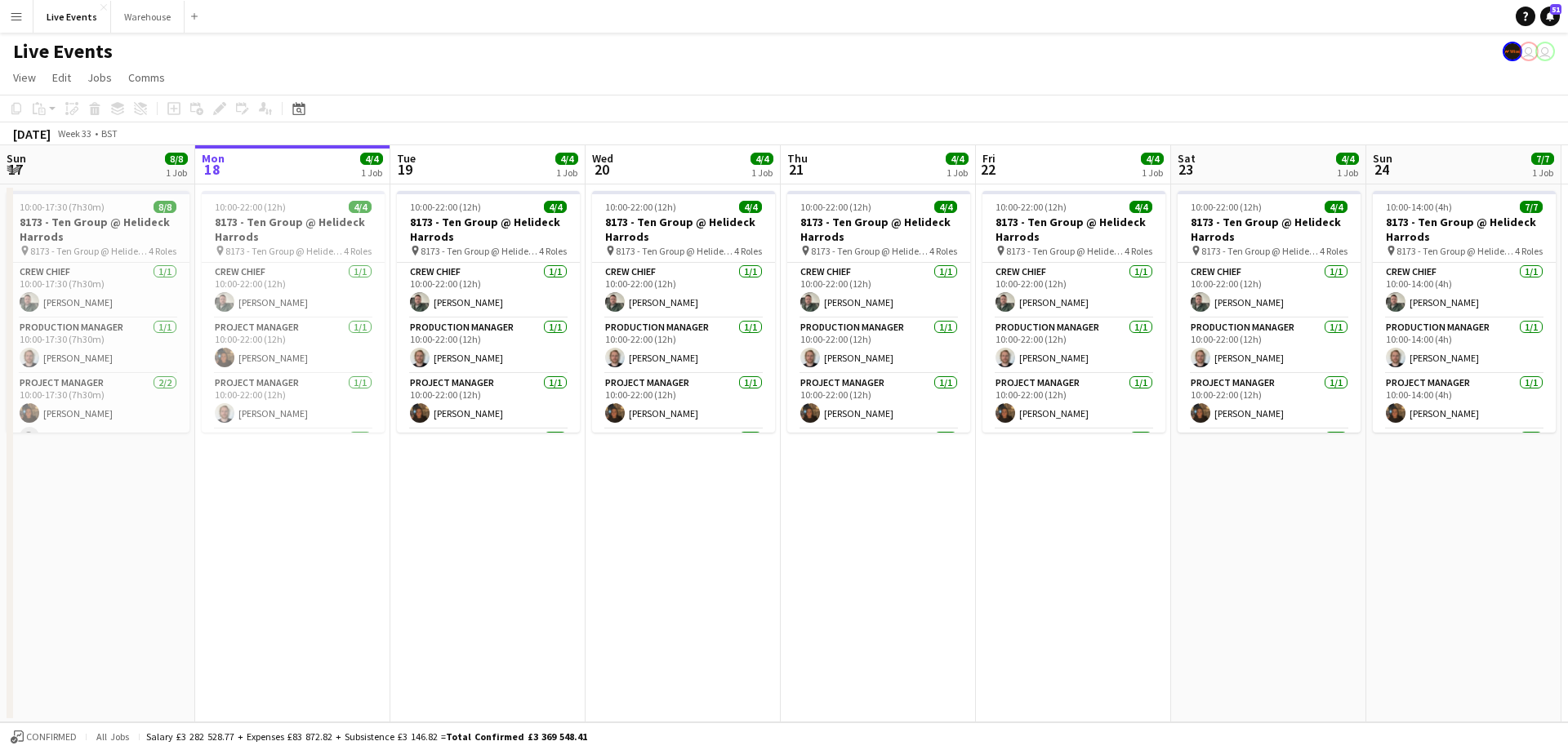
click at [21, 18] on app-icon "Menu" at bounding box center [16, 16] width 13 height 13
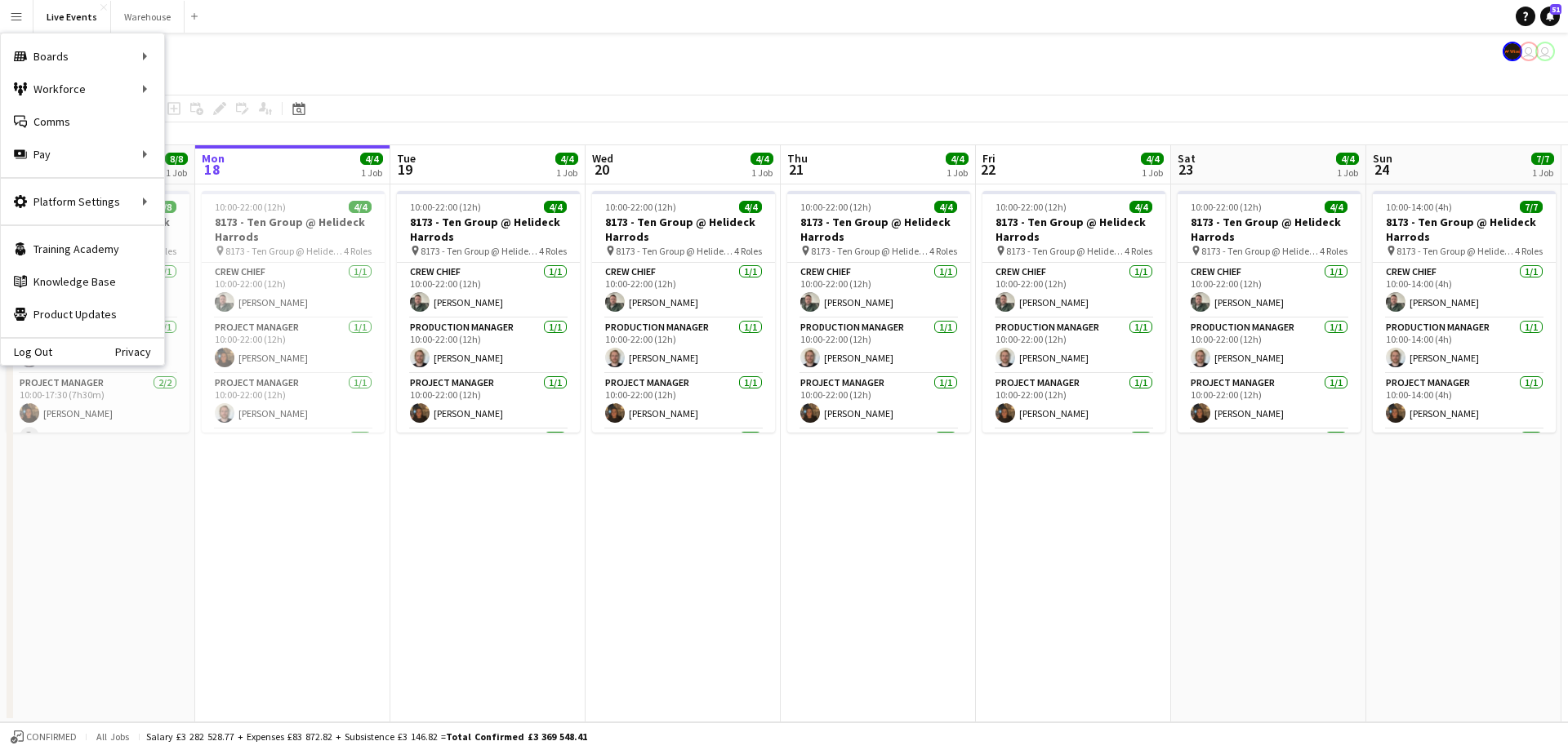
click at [300, 51] on div "Live Events user user" at bounding box center [784, 48] width 1568 height 31
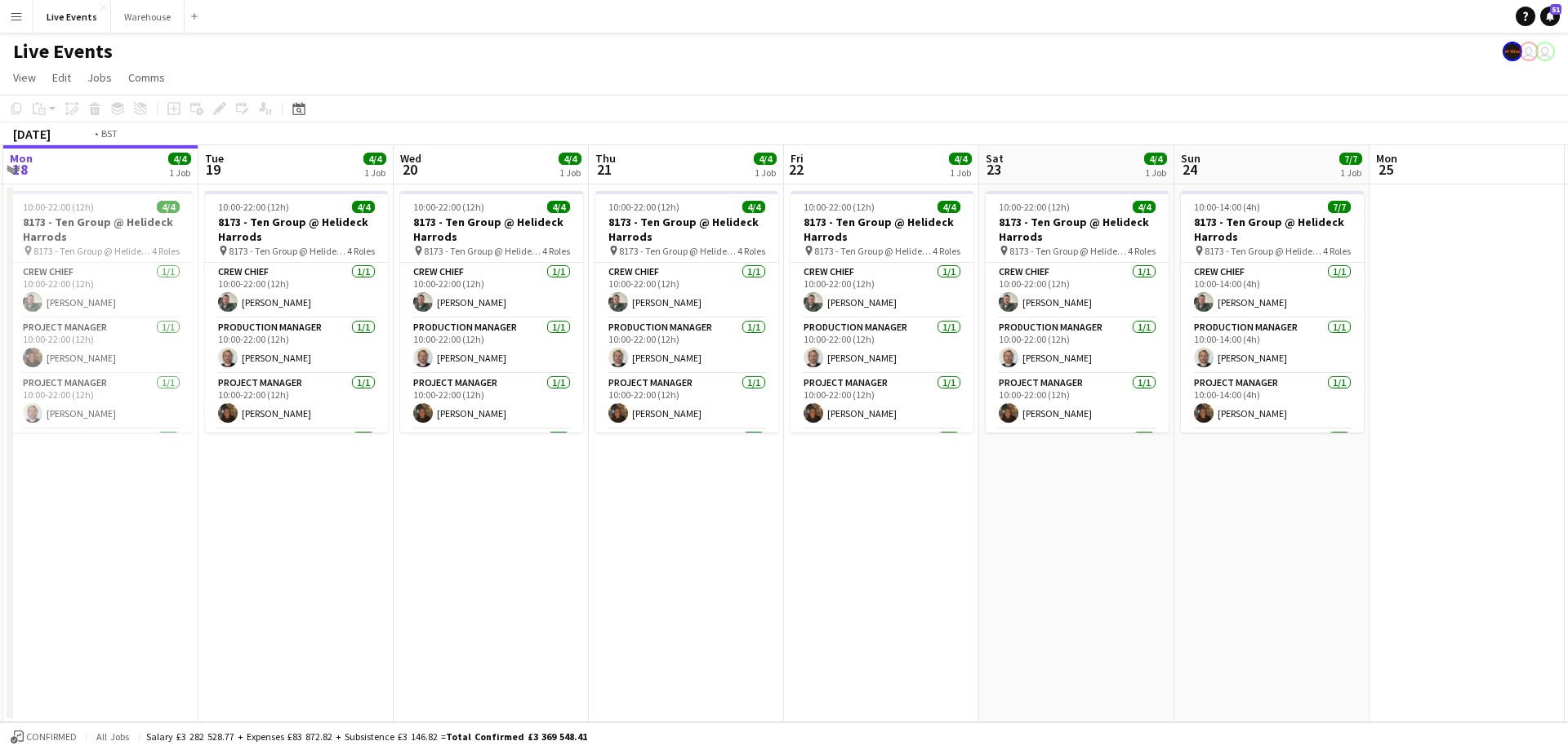
drag, startPoint x: 851, startPoint y: 162, endPoint x: 259, endPoint y: 216, distance: 594.4
click at [259, 216] on app-calendar-viewport "Fri 15 Sat 16 Sun 17 8/8 1 Job Mon 18 4/4 1 Job Tue 19 4/4 1 Job Wed 20 4/4 1 J…" at bounding box center [784, 433] width 1568 height 577
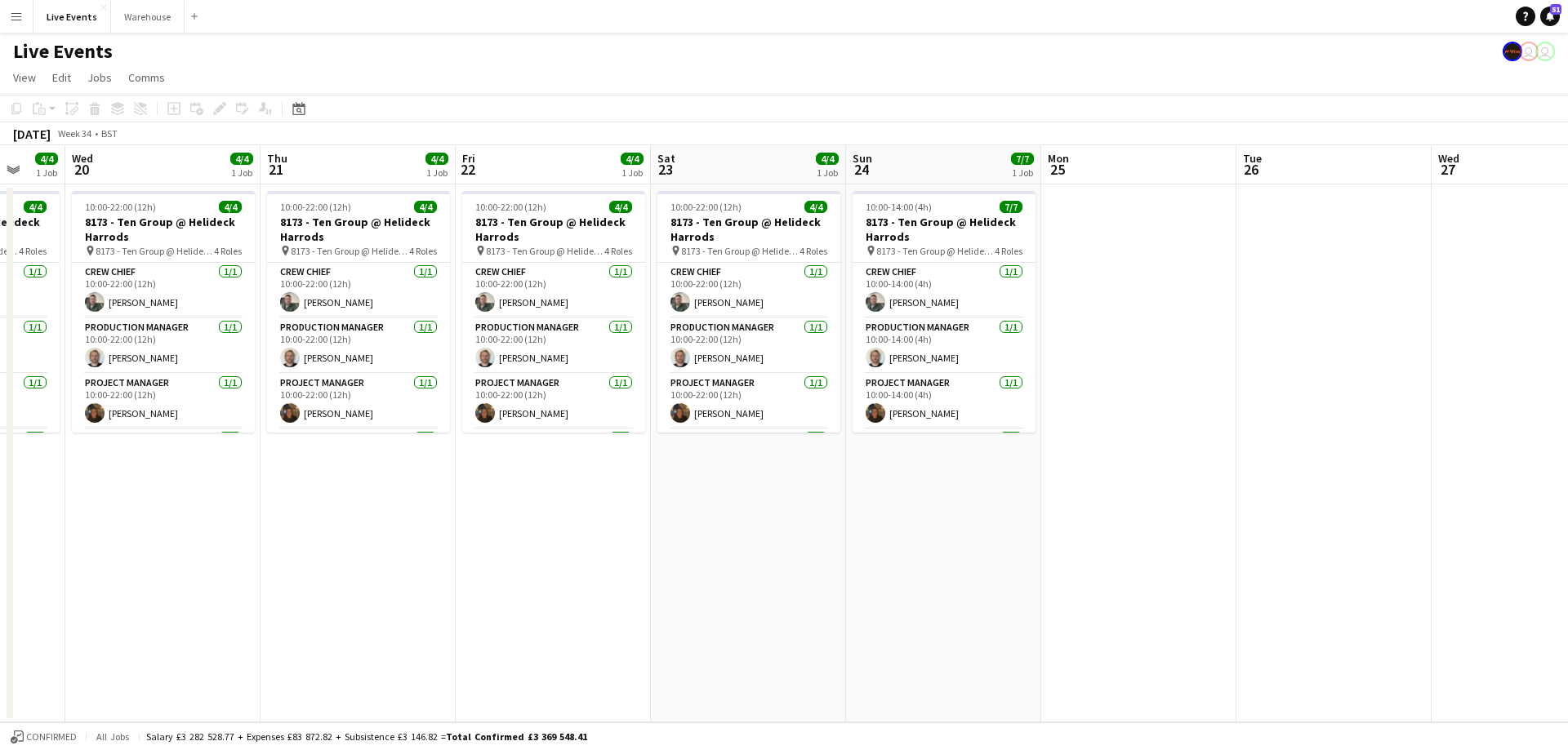
drag, startPoint x: 927, startPoint y: 177, endPoint x: 323, endPoint y: 181, distance: 604.2
click at [322, 181] on app-calendar-viewport "Sun 17 8/8 1 Job Mon 18 4/4 1 Job Tue 19 4/4 1 Job Wed 20 4/4 1 Job Thu 21 4/4 …" at bounding box center [784, 433] width 1568 height 577
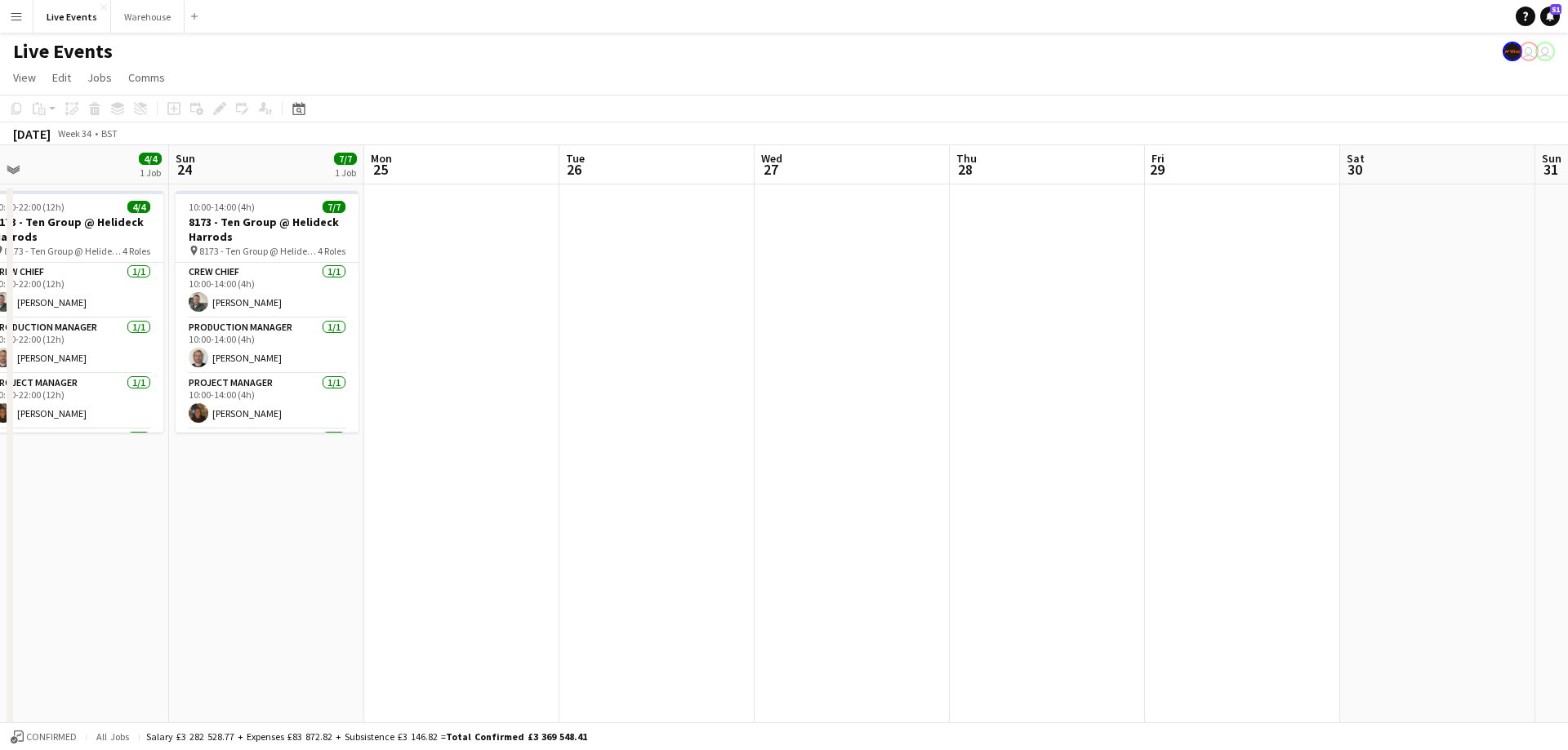
drag, startPoint x: 1011, startPoint y: 132, endPoint x: 973, endPoint y: 148, distance: 40.6
click at [974, 146] on app-calendar "Copy Paste Paste Ctrl+V Paste with crew Ctrl+Shift+V Paste linked Job [GEOGRAPH…" at bounding box center [784, 523] width 1568 height 856
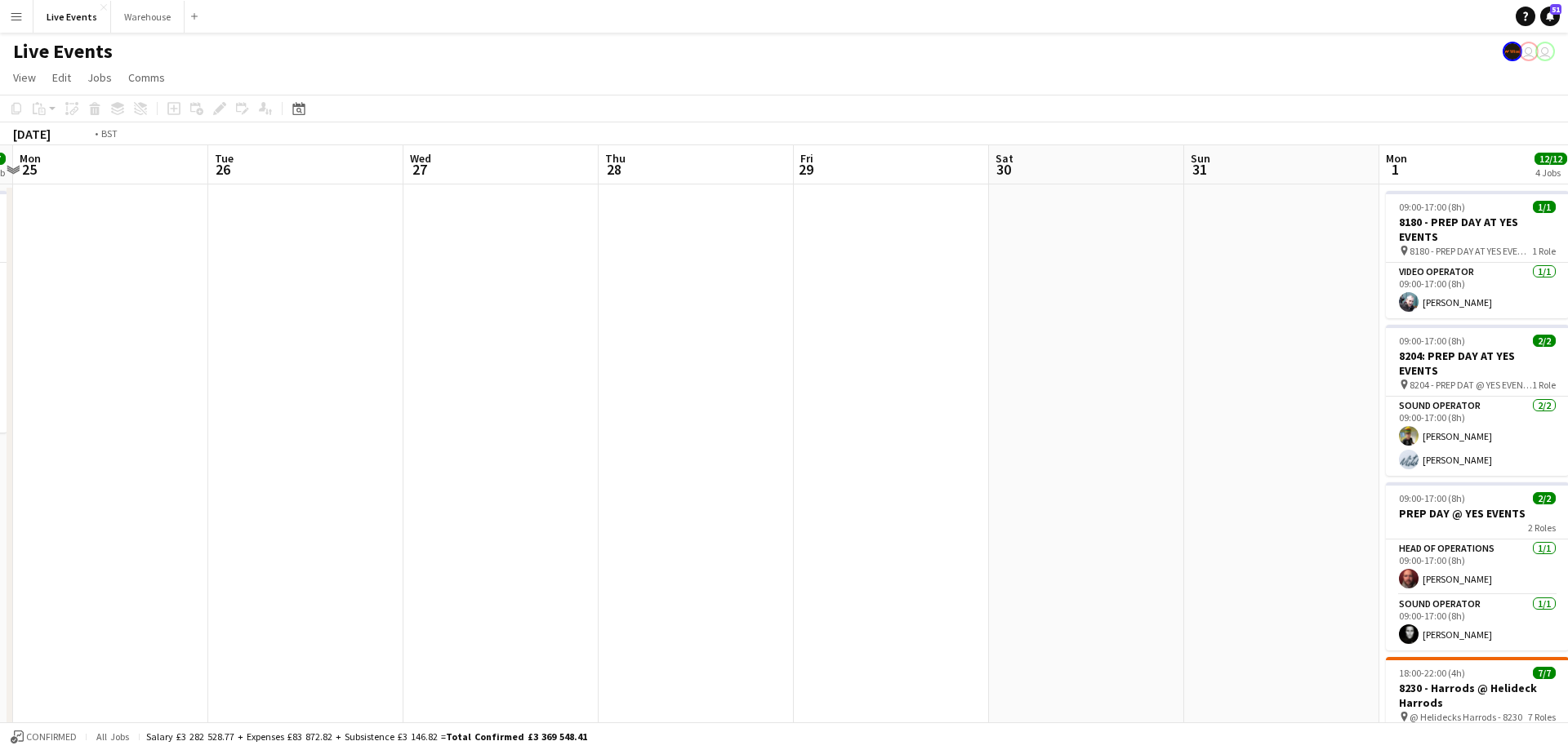
drag, startPoint x: 804, startPoint y: 194, endPoint x: 380, endPoint y: 180, distance: 424.8
click at [380, 180] on app-calendar-viewport "Thu 21 4/4 1 Job Fri 22 4/4 1 Job Sat 23 4/4 1 Job Sun 24 7/7 1 Job Mon 25 Tue …" at bounding box center [784, 547] width 1568 height 805
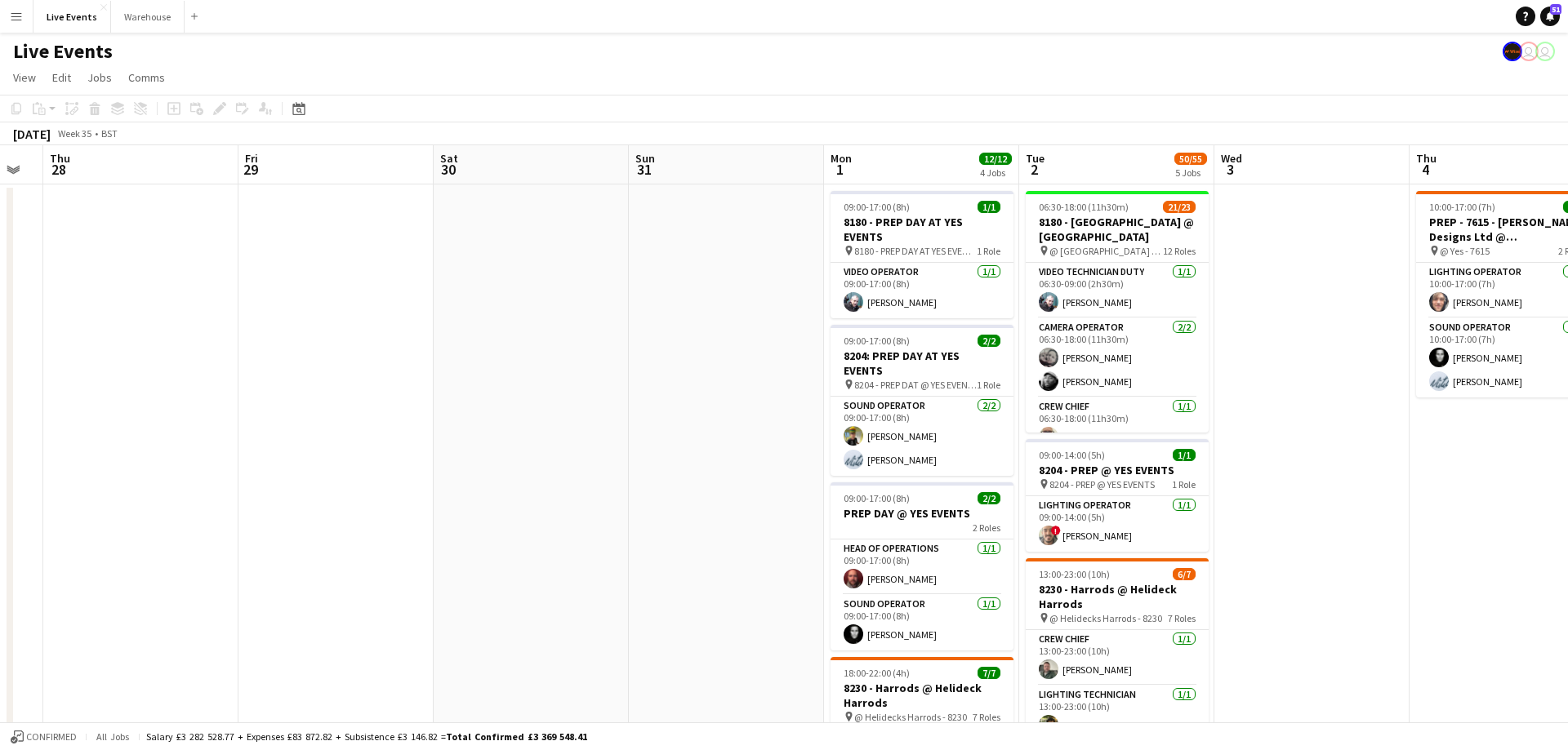
drag, startPoint x: 1167, startPoint y: 165, endPoint x: 919, endPoint y: 191, distance: 248.8
click at [919, 191] on app-calendar-viewport "Mon 25 Tue 26 Wed 27 Thu 28 Fri 29 Sat 30 Sun 31 Mon 1 12/12 4 Jobs Tue 2 50/55…" at bounding box center [784, 745] width 1568 height 1200
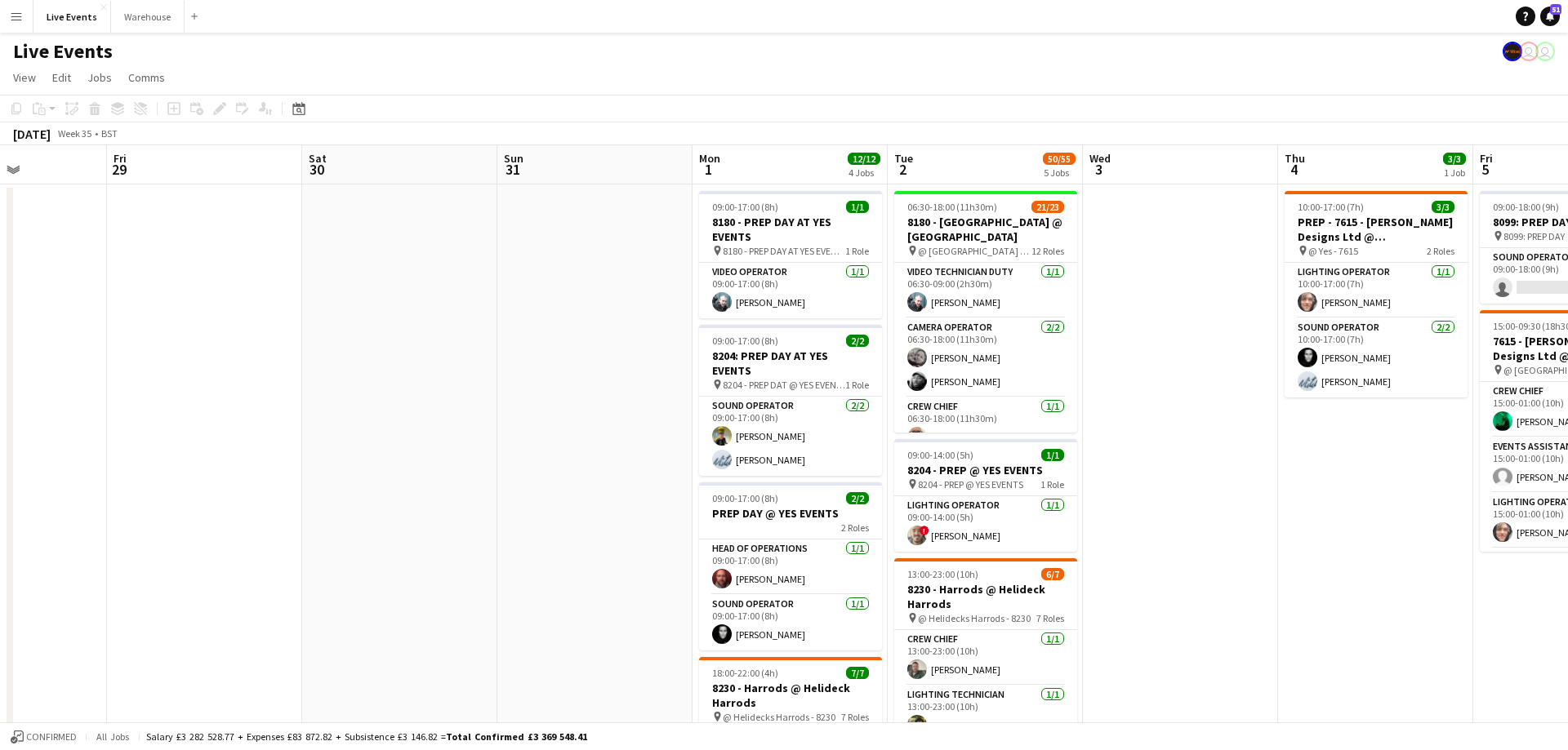
scroll to position [0, 789]
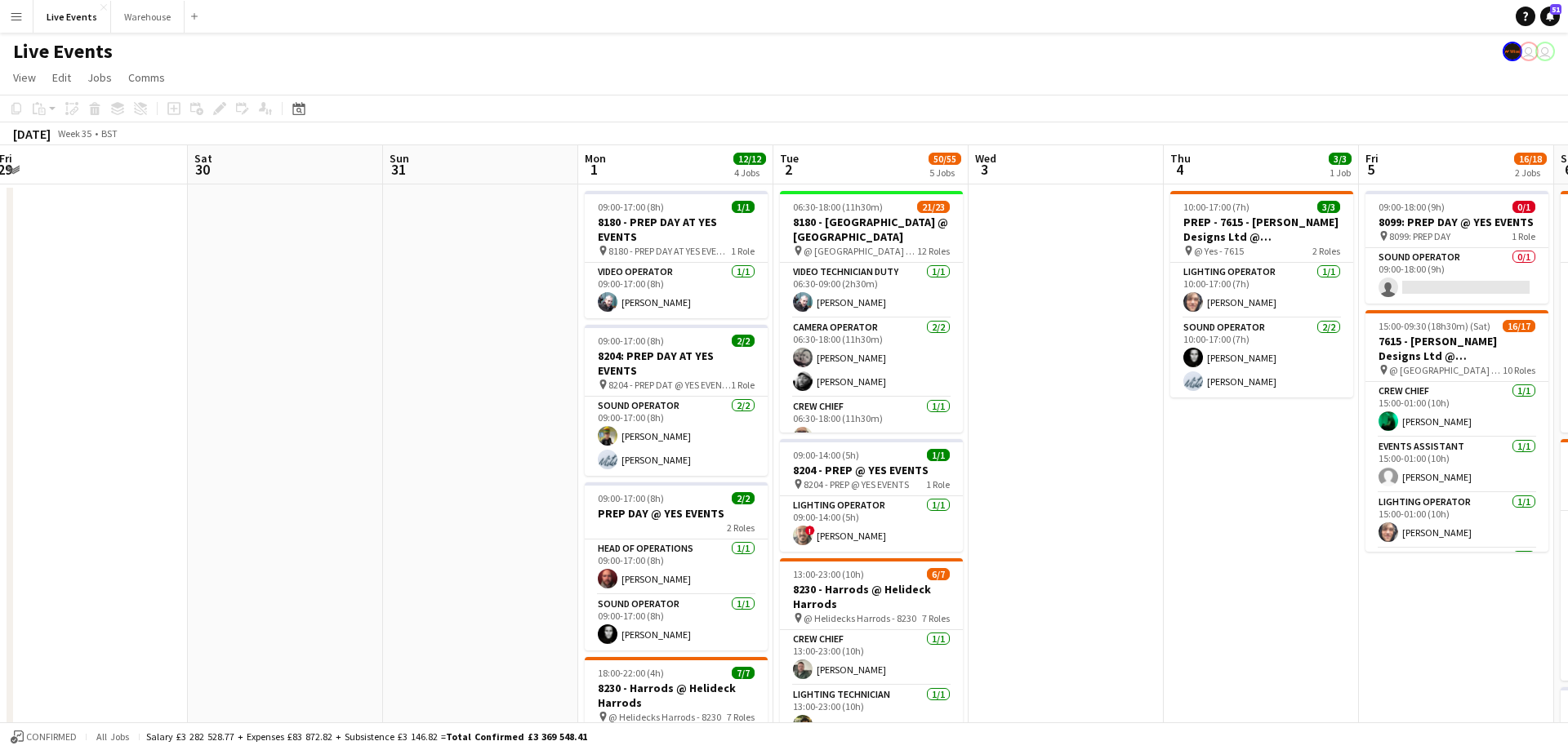
drag, startPoint x: 1120, startPoint y: 174, endPoint x: 886, endPoint y: 200, distance: 235.8
click at [886, 200] on app-calendar-viewport "Mon 25 Tue 26 Wed 27 Thu 28 Fri 29 Sat 30 Sun 31 Mon 1 12/12 4 Jobs Tue 2 50/55…" at bounding box center [784, 745] width 1568 height 1200
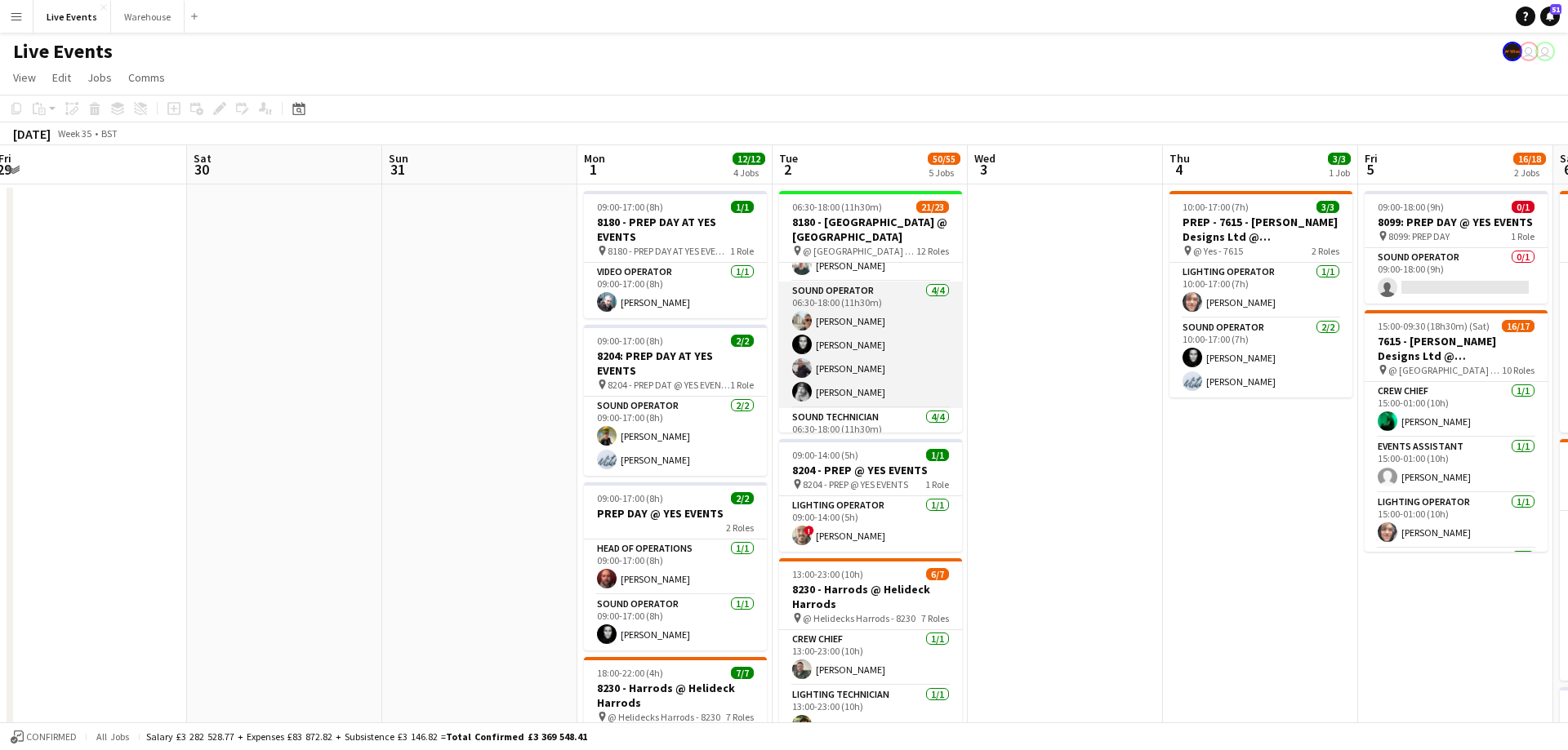
scroll to position [661, 0]
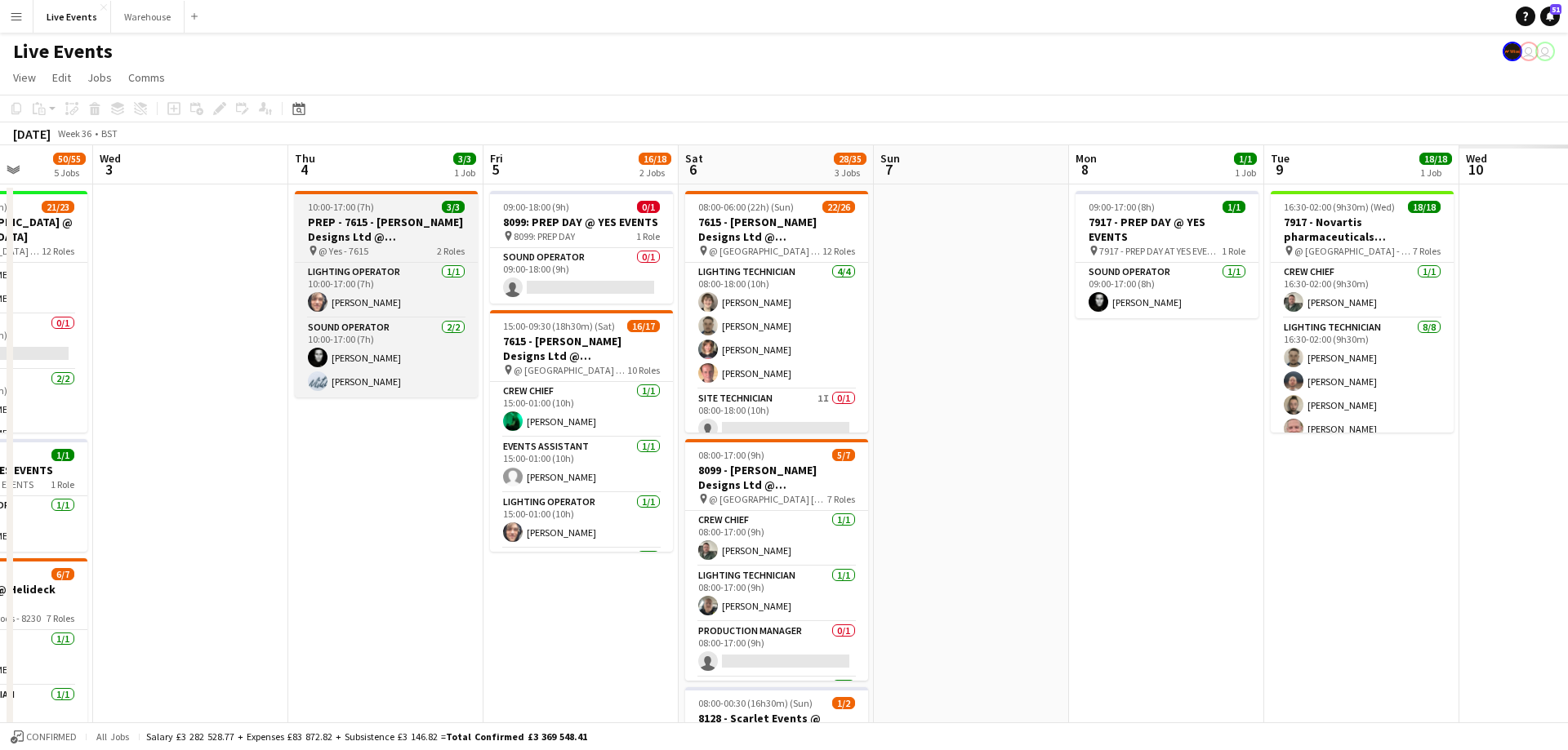
drag, startPoint x: 1119, startPoint y: 178, endPoint x: 447, endPoint y: 238, distance: 674.6
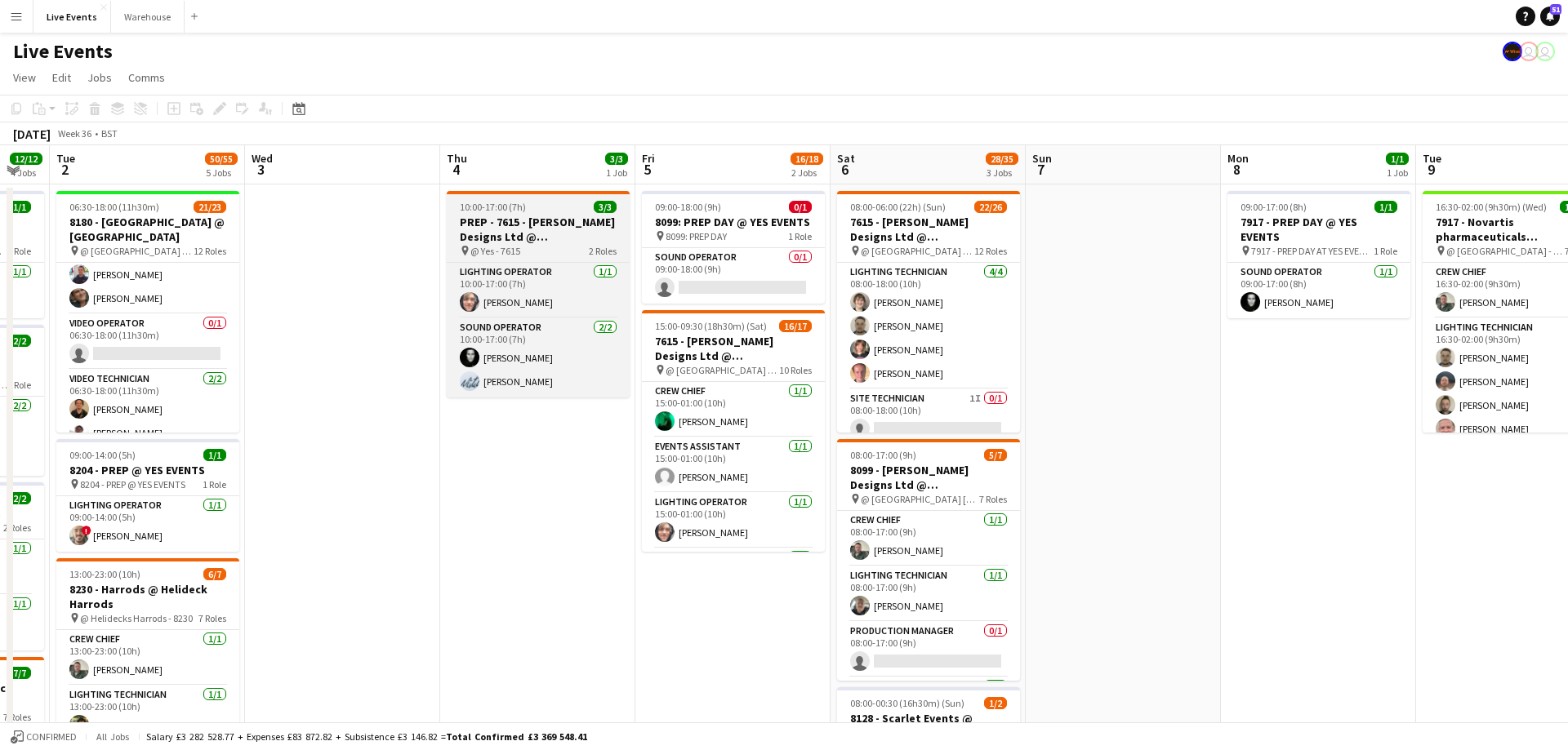
click at [435, 242] on app-calendar-viewport "Sat 30 Sun 31 Mon 1 12/12 4 Jobs Tue 2 50/55 5 Jobs Wed 3 Thu 4 3/3 1 Job Fri 5…" at bounding box center [784, 745] width 1568 height 1200
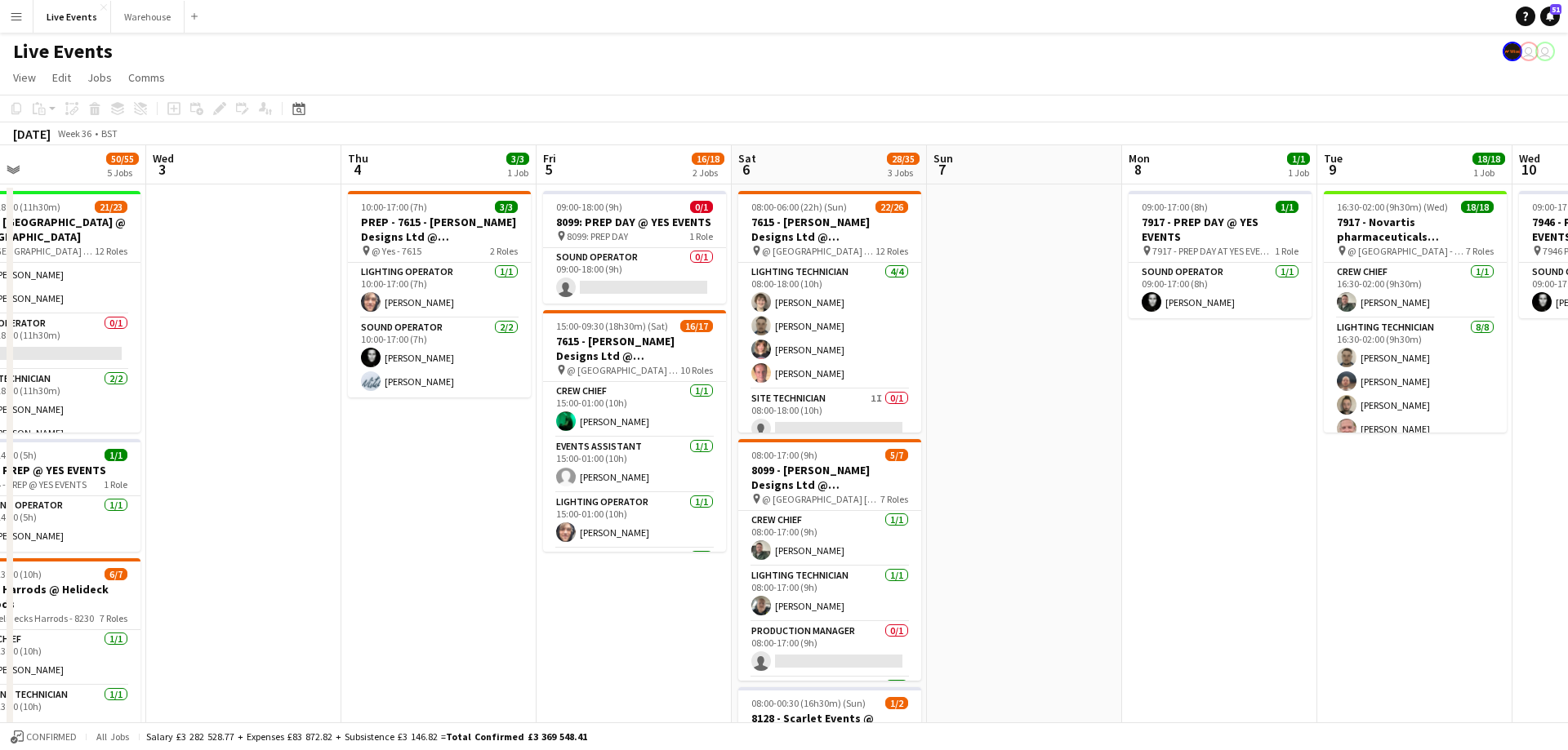
scroll to position [0, 669]
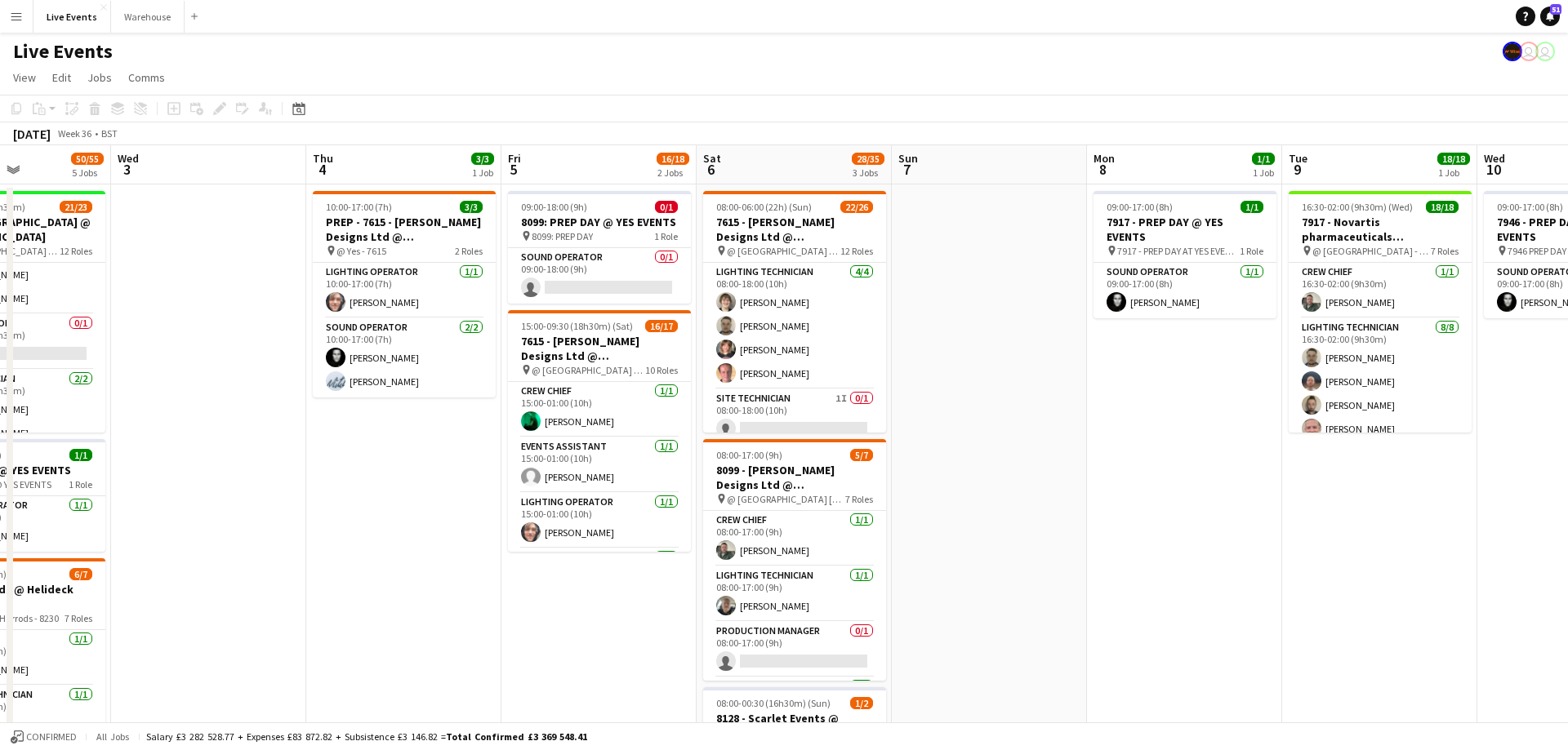
drag, startPoint x: 936, startPoint y: 165, endPoint x: 803, endPoint y: 179, distance: 134.6
click at [803, 179] on app-calendar-viewport "Sat 30 Sun 31 Mon 1 12/12 4 Jobs Tue 2 50/55 5 Jobs Wed 3 Thu 4 3/3 1 Job Fri 5…" at bounding box center [784, 745] width 1568 height 1200
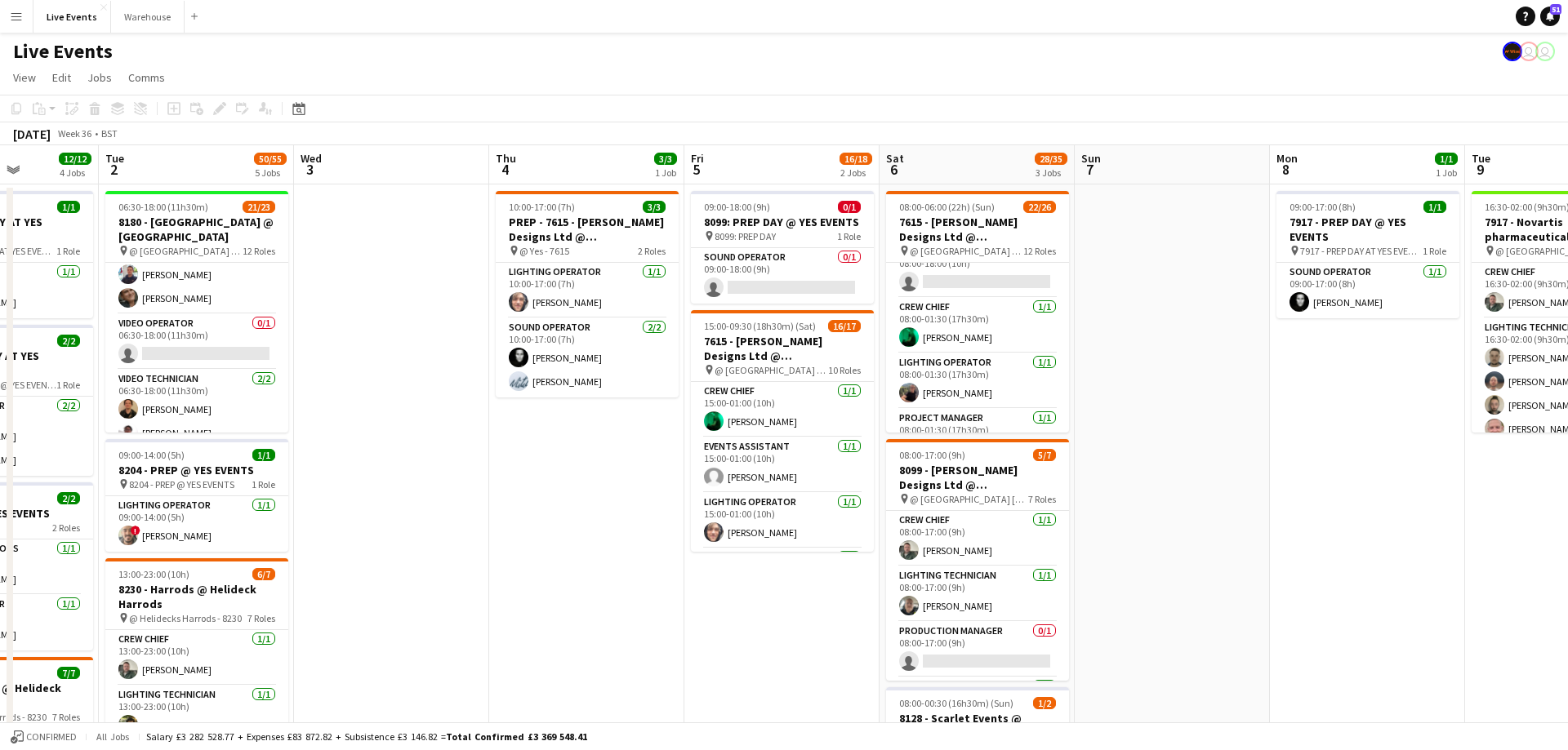
drag, startPoint x: 1048, startPoint y: 151, endPoint x: 434, endPoint y: 185, distance: 615.7
click at [434, 185] on app-calendar-viewport "Sat 30 Sun 31 Mon 1 12/12 4 Jobs Tue 2 50/55 5 Jobs Wed 3 Thu 4 3/3 1 Job Fri 5…" at bounding box center [784, 745] width 1568 height 1200
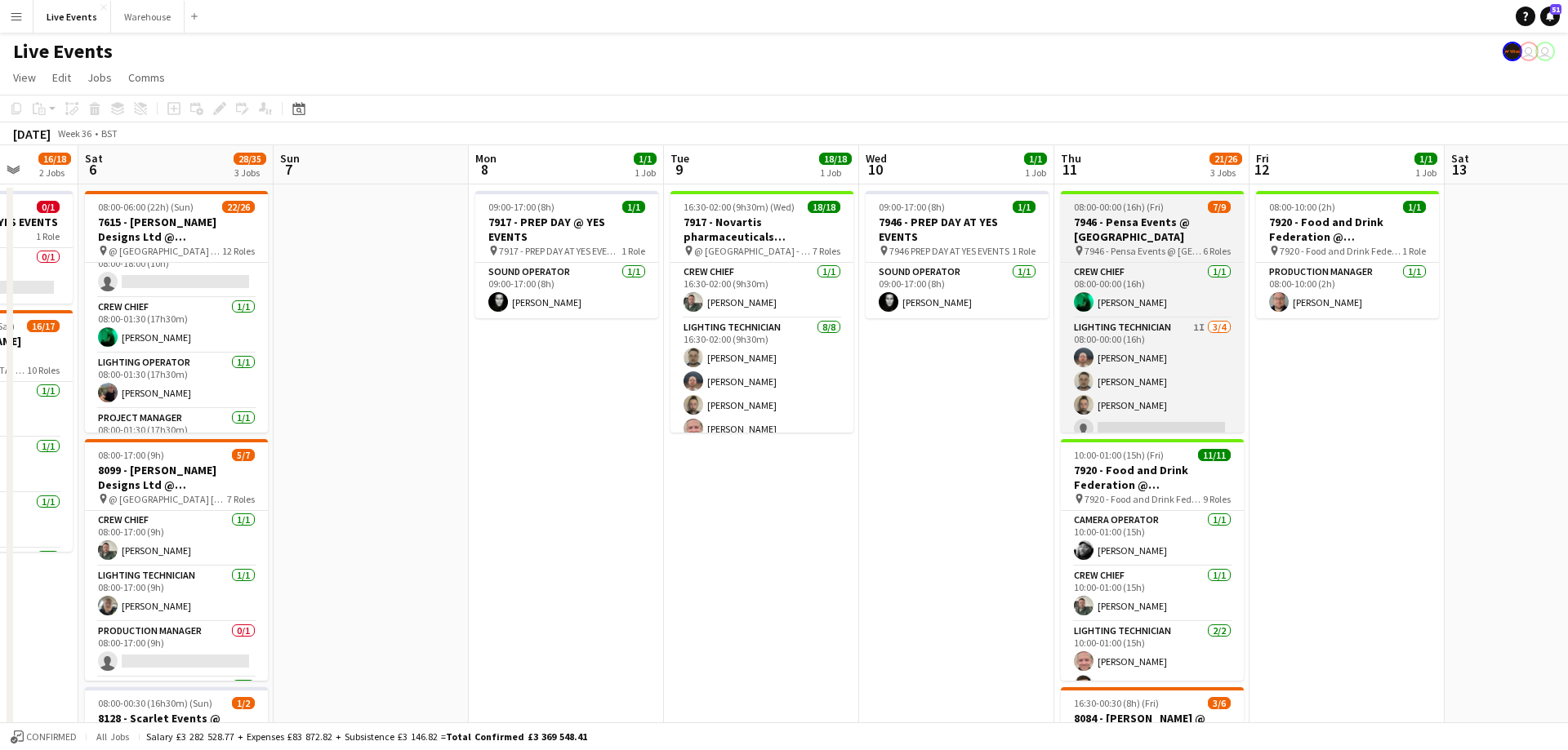
scroll to position [0, 528]
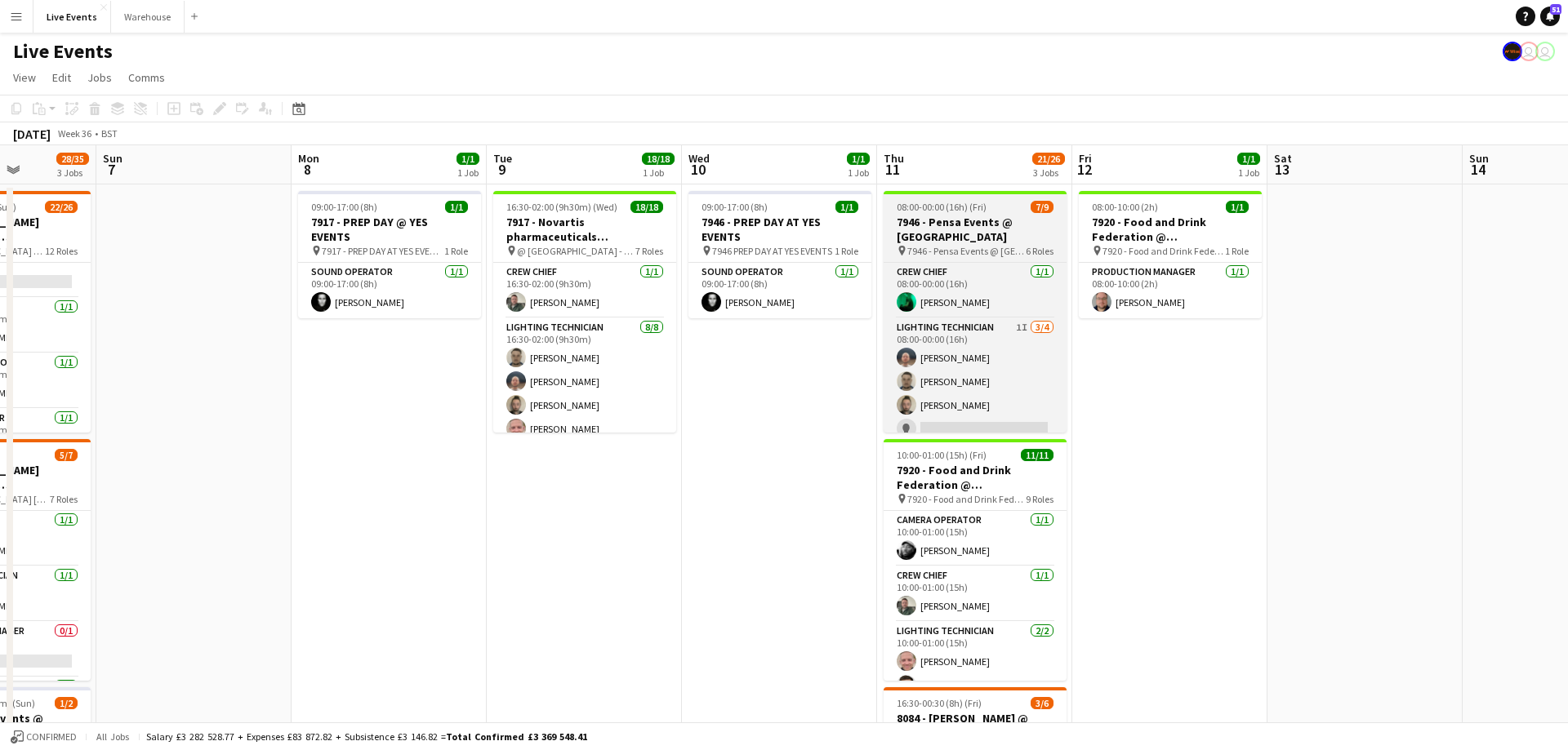
drag, startPoint x: 1025, startPoint y: 186, endPoint x: 756, endPoint y: 198, distance: 269.7
click at [756, 197] on app-calendar-viewport "Wed 3 Thu 4 3/3 1 Job Fri 5 16/18 2 Jobs Sat 6 28/35 3 Jobs Sun 7 Mon 8 1/1 1 J…" at bounding box center [784, 745] width 1568 height 1200
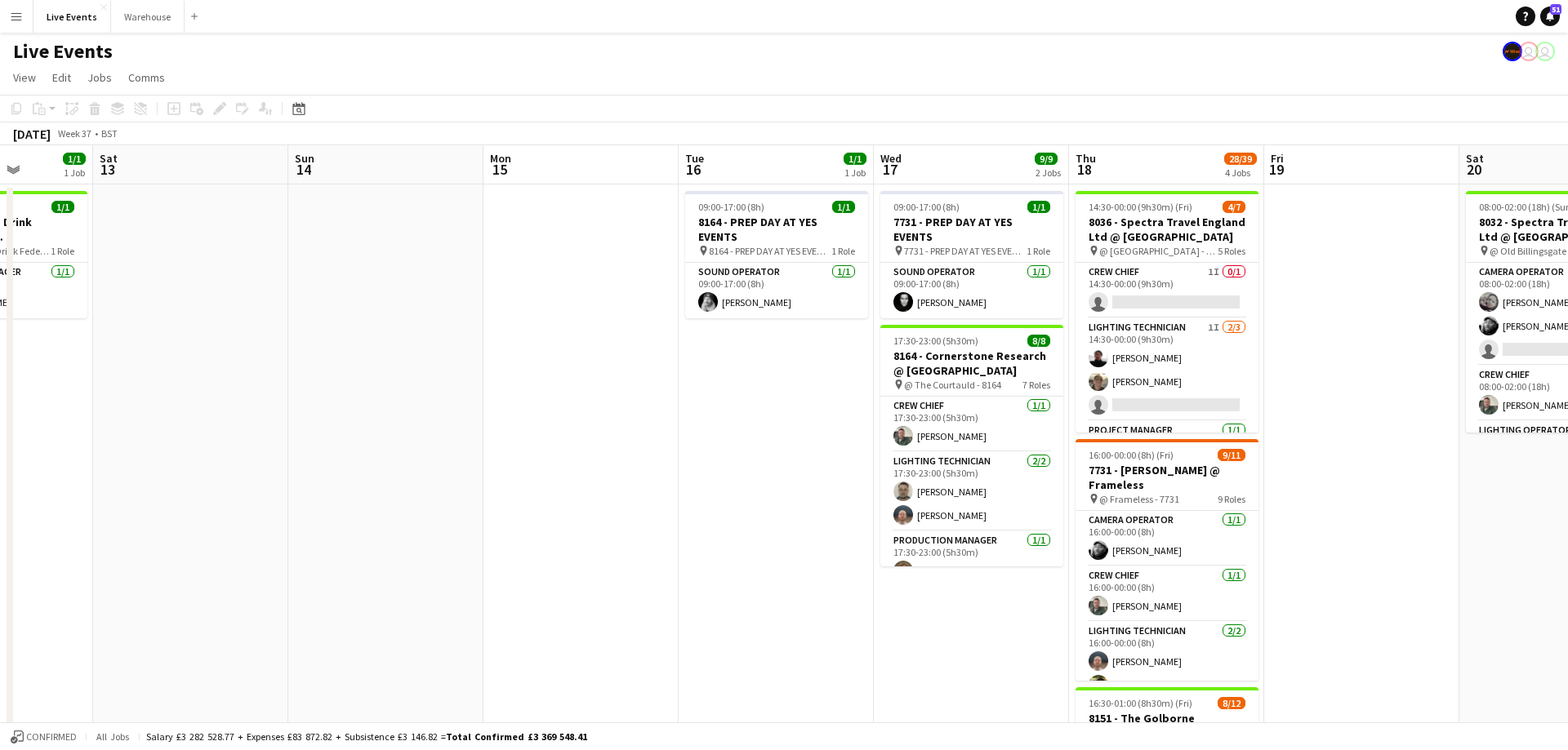
drag, startPoint x: 914, startPoint y: 171, endPoint x: 158, endPoint y: 173, distance: 756.0
click at [158, 173] on app-calendar-viewport "Mon 8 1/1 1 Job Tue 9 18/18 1 Job Wed 10 1/1 1 Job Thu 11 21/26 3 Jobs Fri 12 1…" at bounding box center [784, 745] width 1568 height 1200
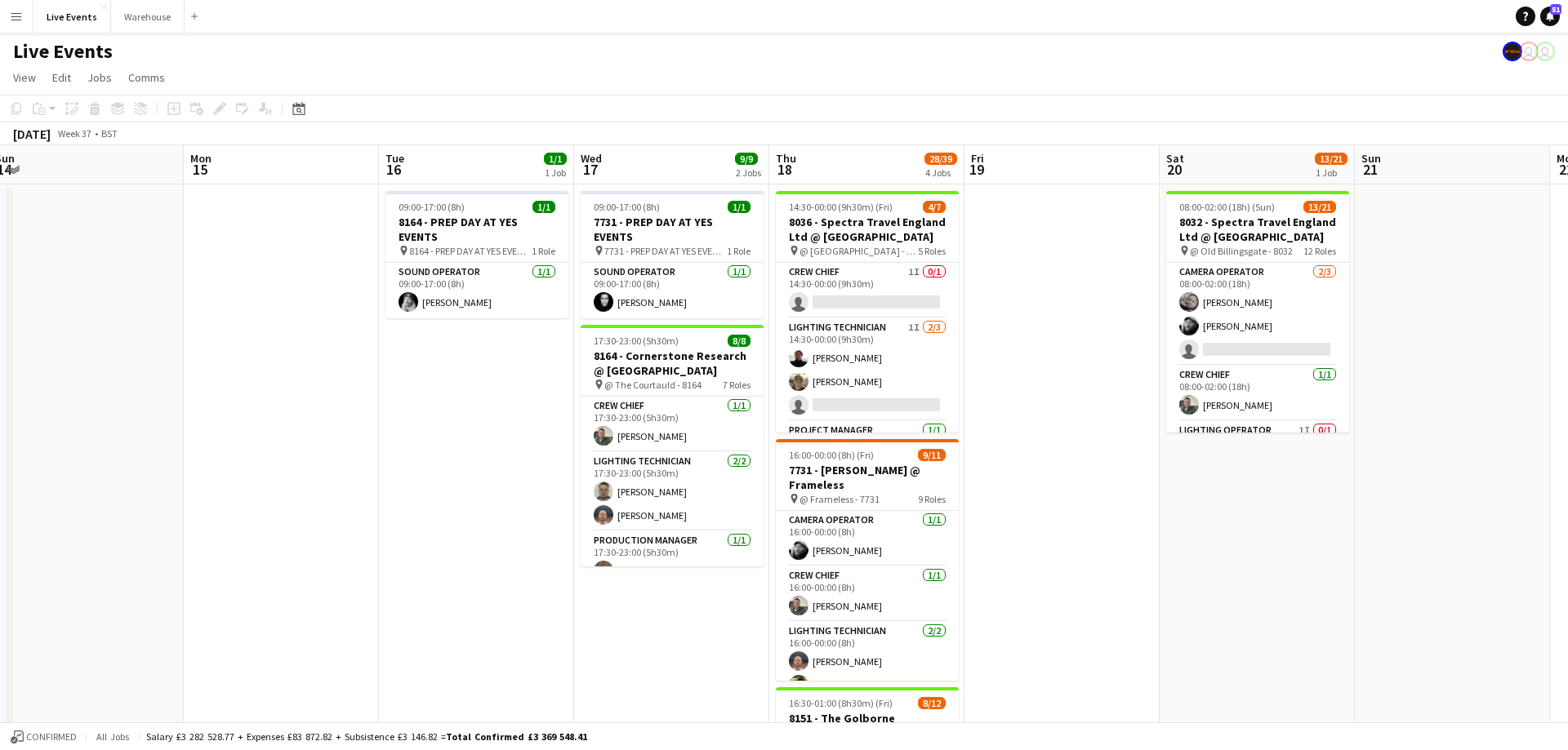
drag, startPoint x: 1135, startPoint y: 167, endPoint x: 1852, endPoint y: 217, distance: 718.6
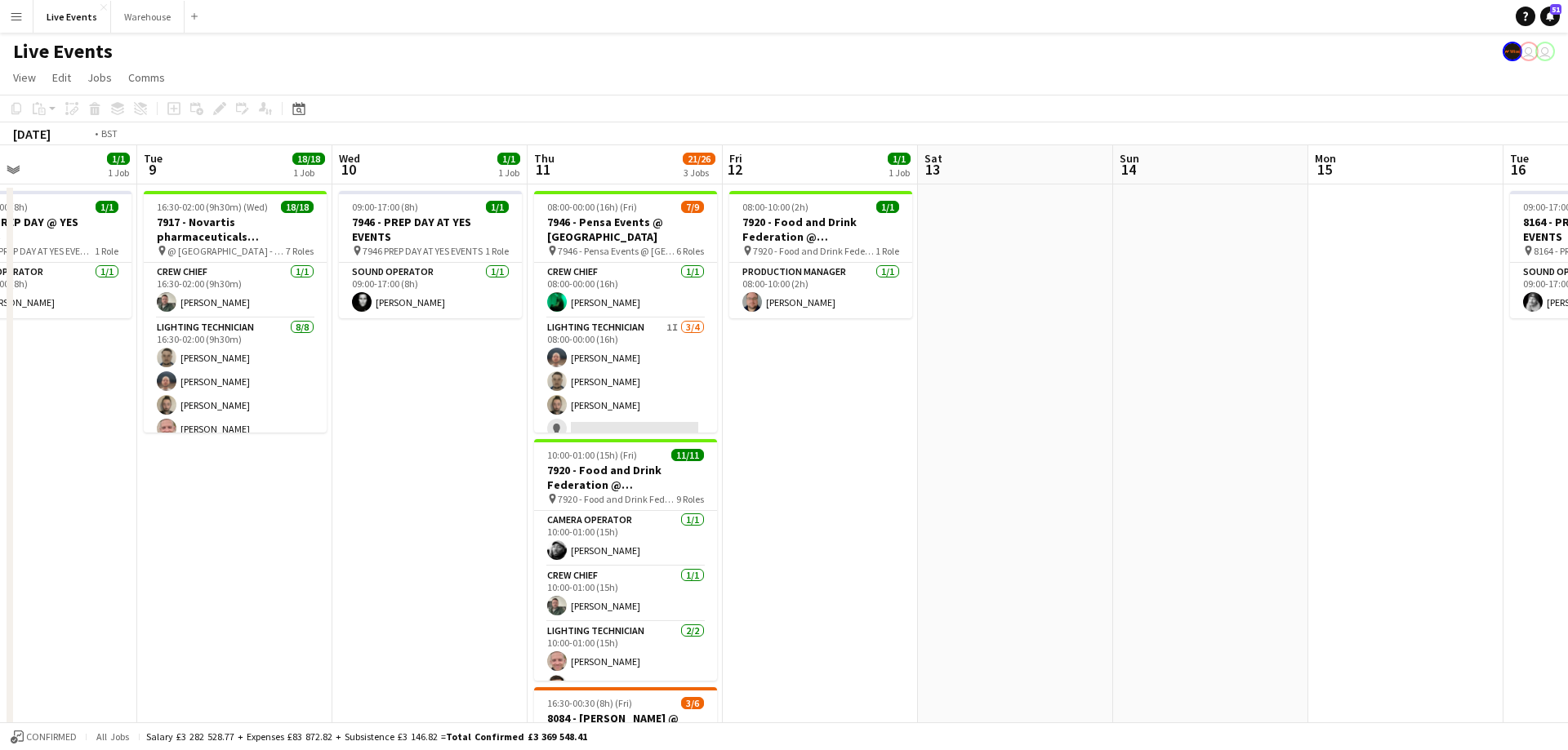
scroll to position [0, 418]
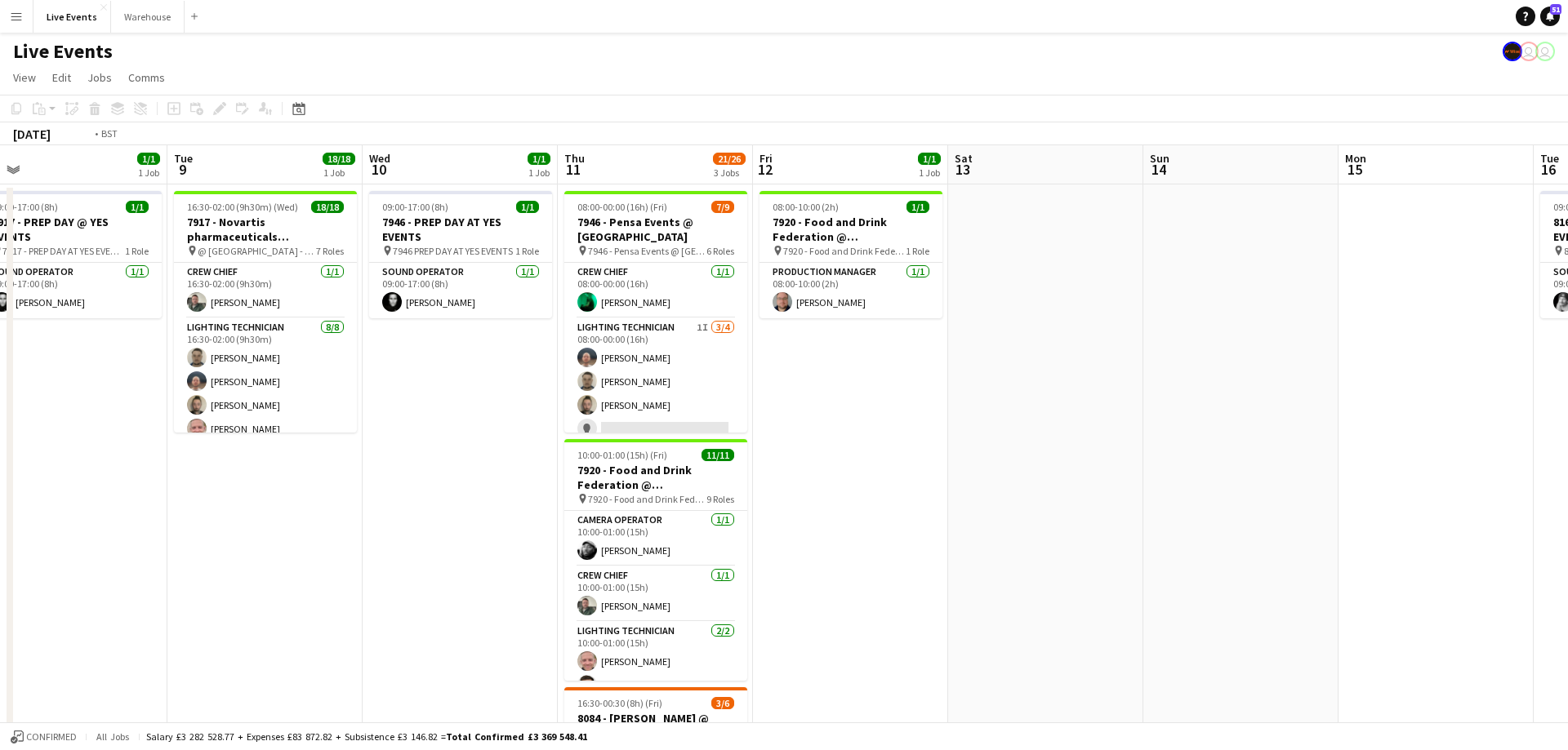
drag, startPoint x: 710, startPoint y: 160, endPoint x: 1236, endPoint y: 156, distance: 525.8
click at [1236, 156] on app-calendar-viewport "Sat 6 28/35 3 Jobs Sun 7 Mon 8 1/1 1 Job Tue 9 18/18 1 Job Wed 10 1/1 1 Job Thu…" at bounding box center [784, 745] width 1568 height 1200
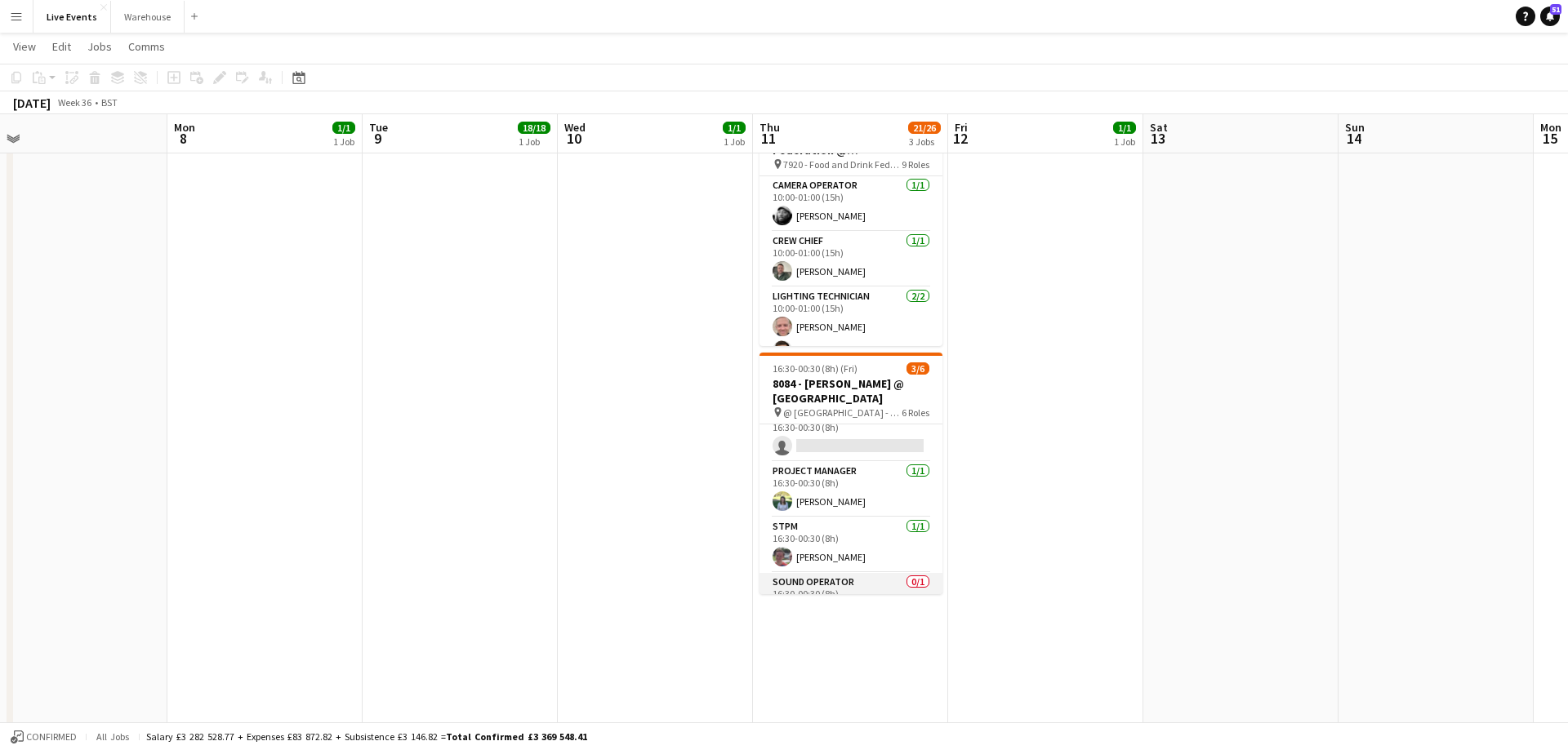
scroll to position [147, 0]
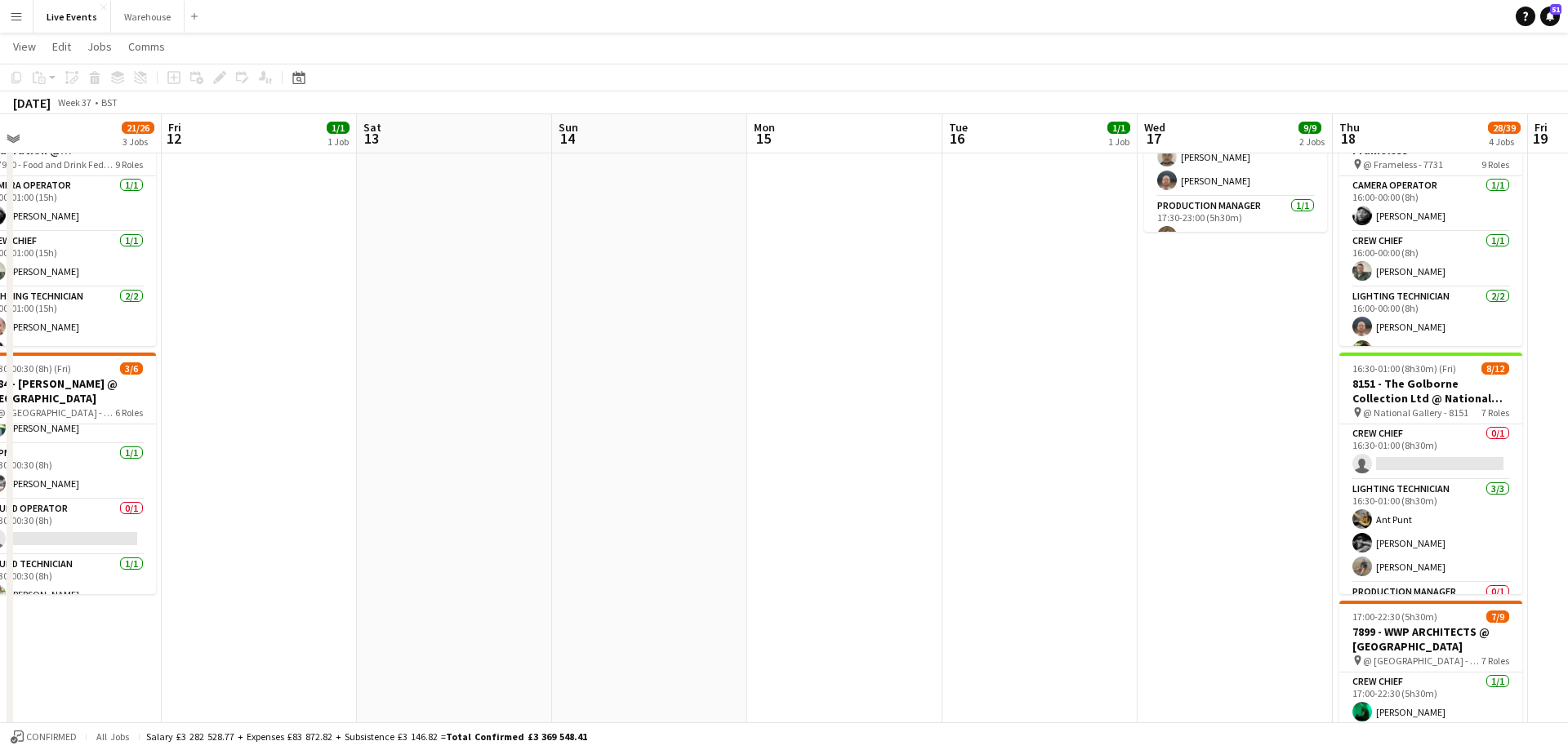
drag, startPoint x: 1059, startPoint y: 128, endPoint x: 260, endPoint y: 140, distance: 799.4
click at [220, 153] on app-calendar-viewport "Sun 7 Mon 8 1/1 1 Job Tue 9 18/18 1 Job Wed 10 1/1 1 Job Thu 11 21/26 3 Jobs Fr…" at bounding box center [784, 371] width 1568 height 1280
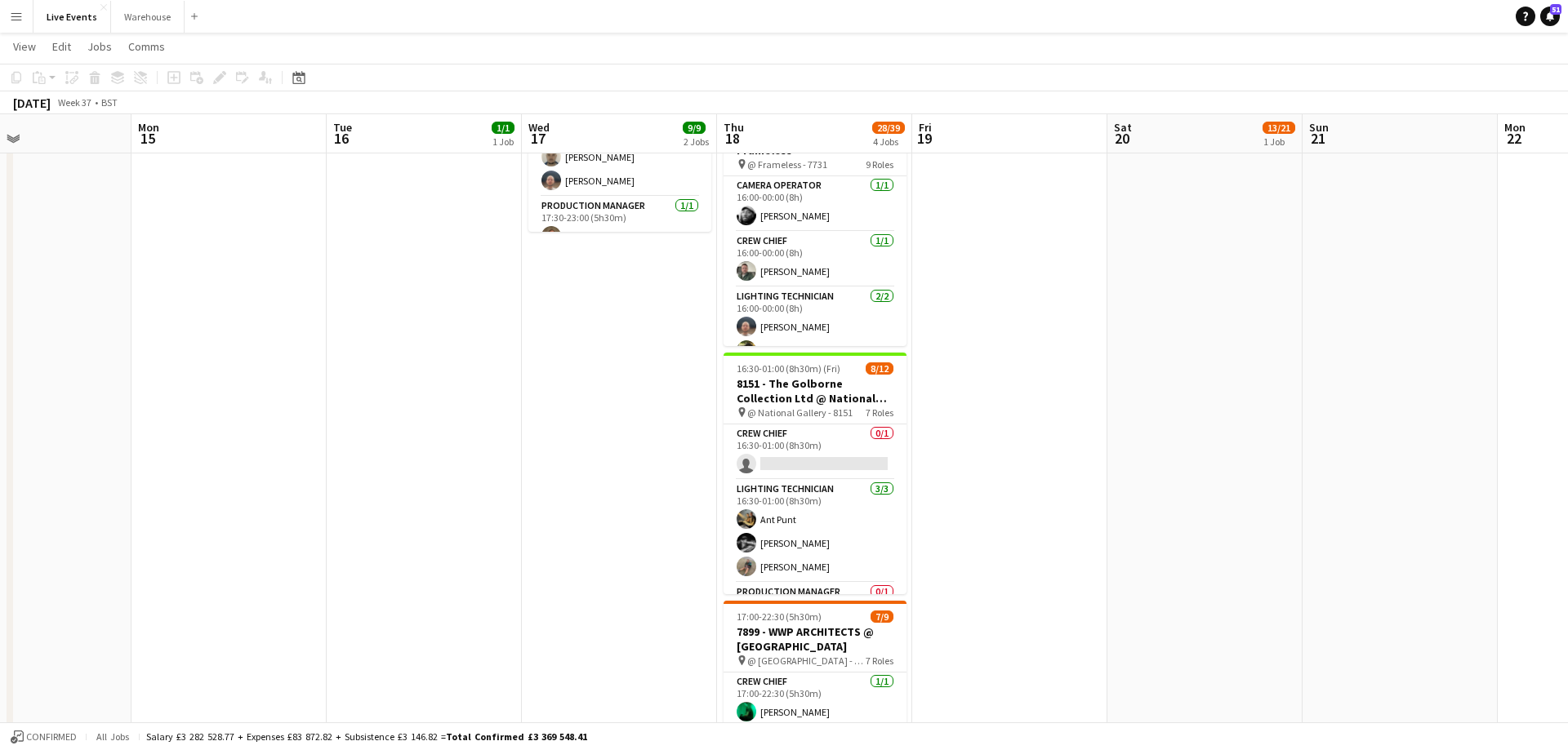
drag, startPoint x: 967, startPoint y: 129, endPoint x: 423, endPoint y: 204, distance: 549.7
click at [366, 205] on app-calendar-viewport "Thu 11 21/26 3 Jobs Fri 12 1/1 1 Job Sat 13 Sun 14 Mon 15 Tue 16 1/1 1 Job Wed …" at bounding box center [784, 371] width 1568 height 1280
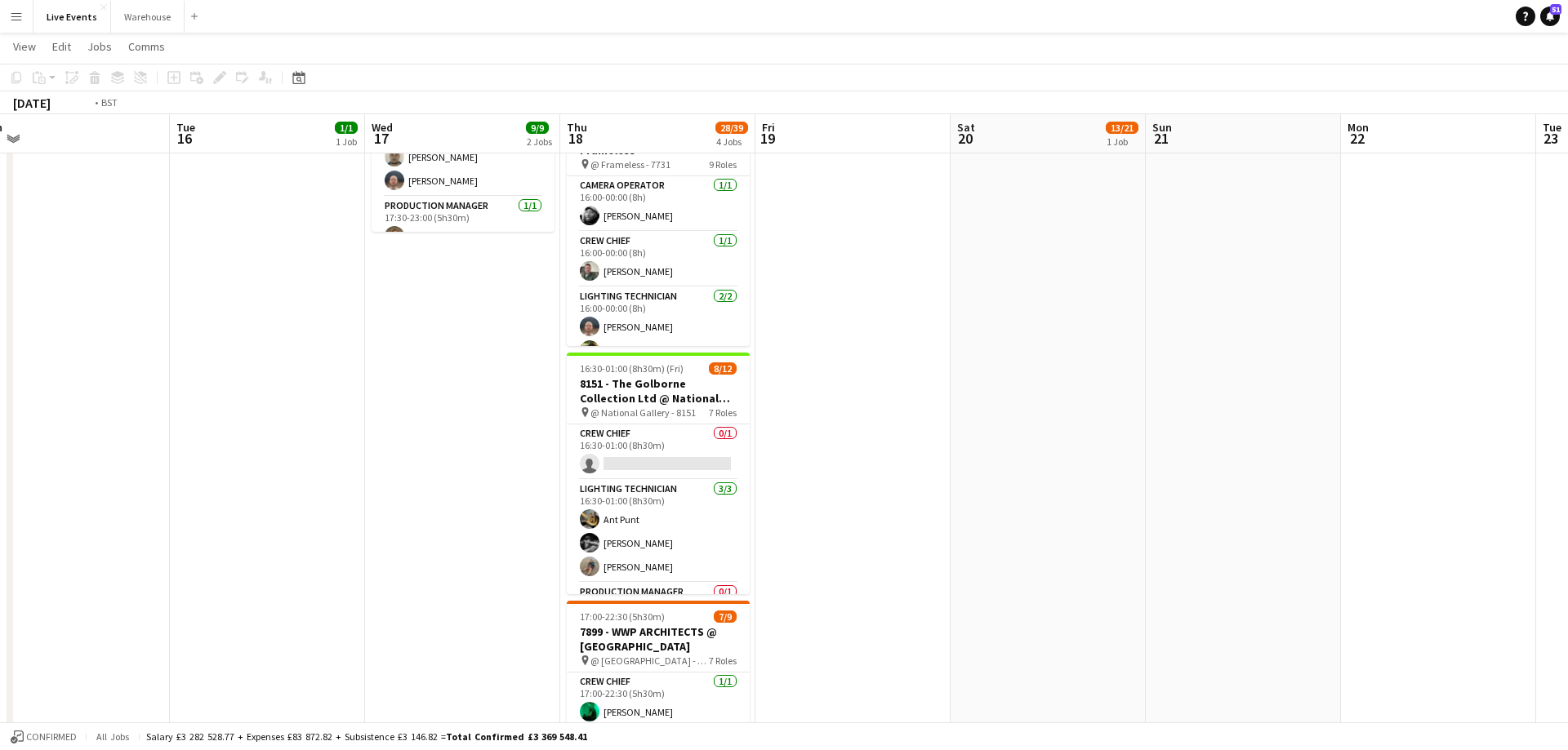
drag, startPoint x: 1167, startPoint y: 141, endPoint x: 1031, endPoint y: 165, distance: 137.6
click at [1032, 165] on app-calendar-viewport "Thu 11 21/26 3 Jobs Fri 12 1/1 1 Job Sat 13 Sun 14 Mon 15 Tue 16 1/1 1 Job Wed …" at bounding box center [784, 371] width 1568 height 1280
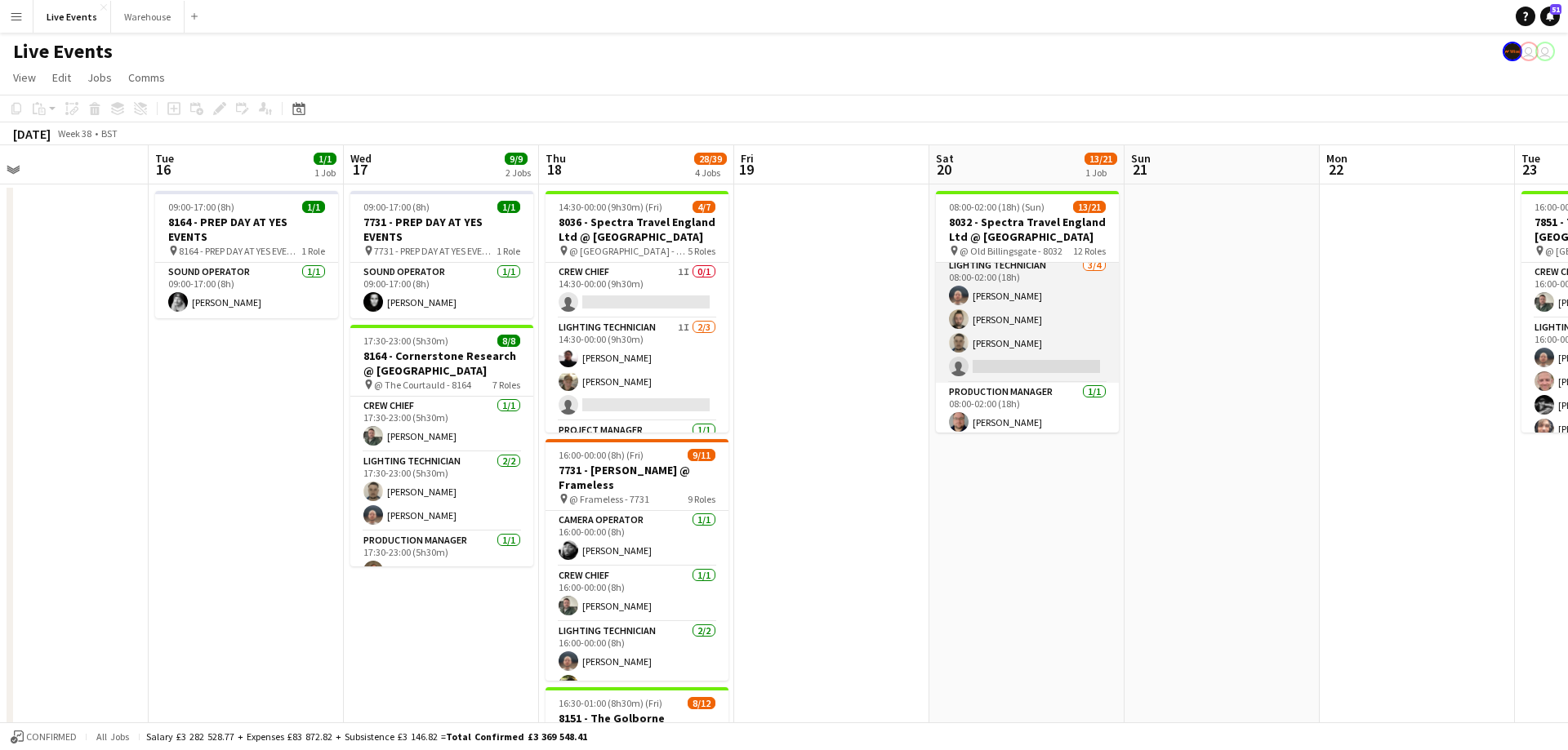
scroll to position [367, 0]
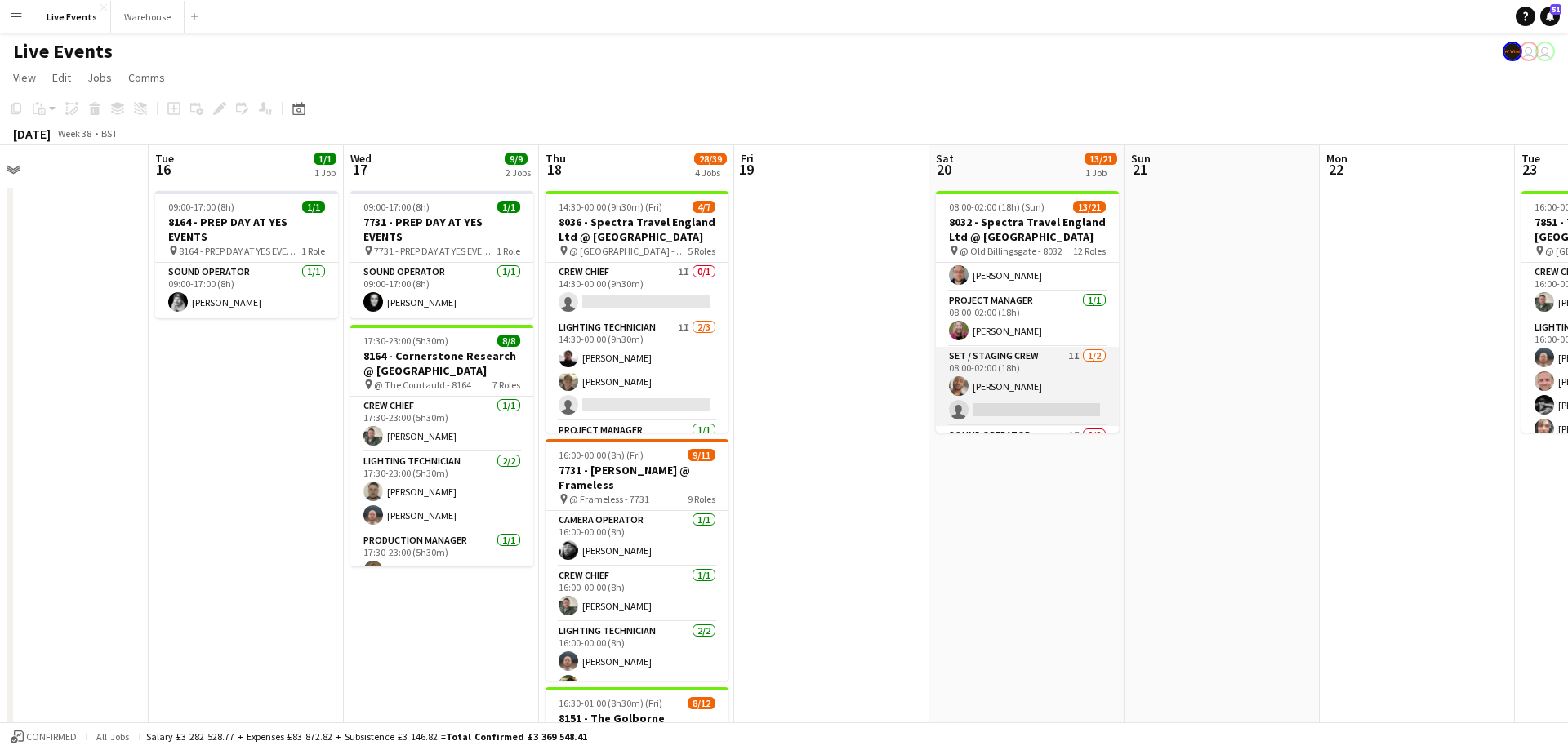
click at [1070, 357] on app-card-role "Set / Staging Crew 1I [DATE] 08:00-02:00 (18h) [PERSON_NAME] single-neutral-act…" at bounding box center [1027, 386] width 183 height 79
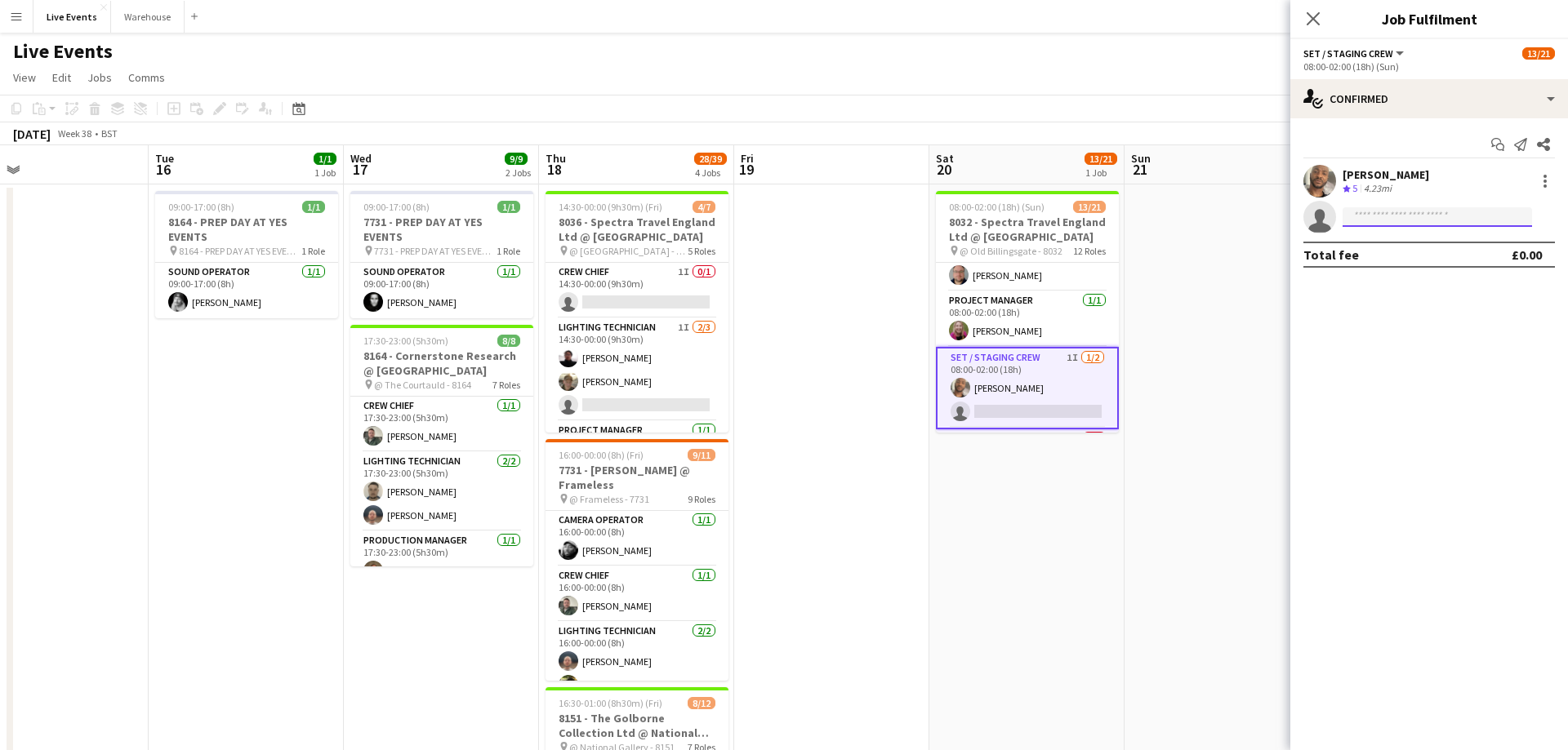
click at [1421, 216] on input at bounding box center [1436, 217] width 189 height 20
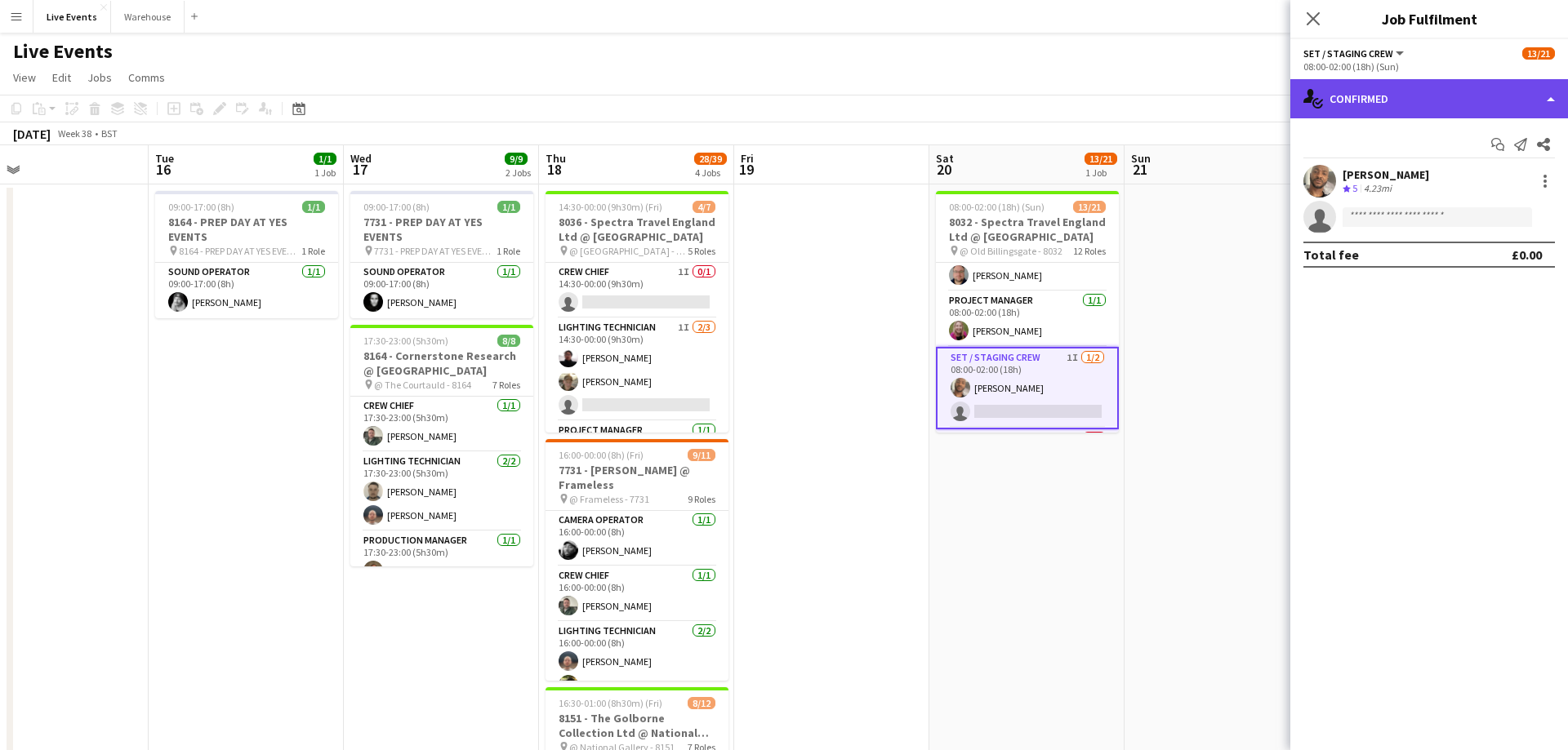
click at [1478, 84] on div "single-neutral-actions-check-2 Confirmed" at bounding box center [1429, 98] width 278 height 39
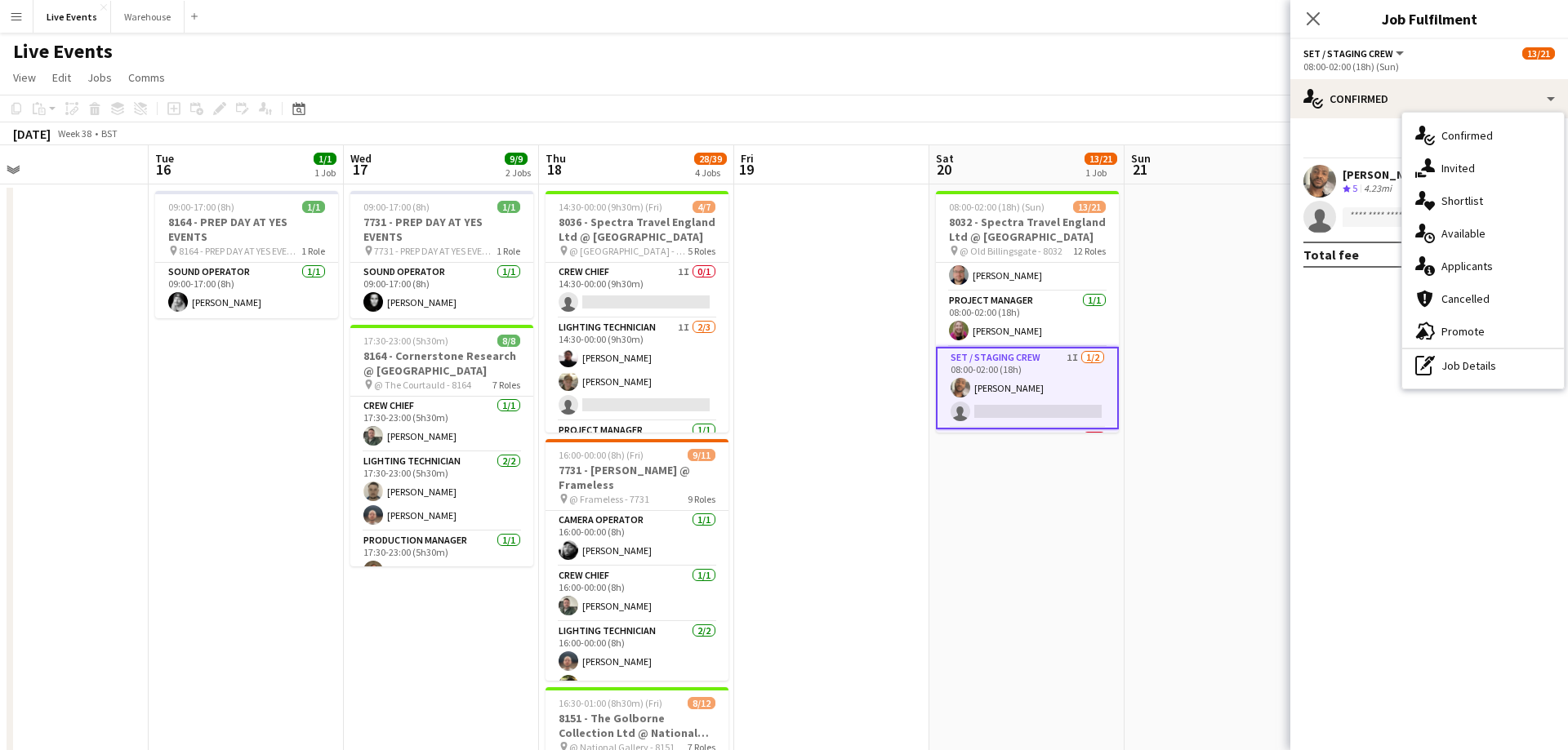
click at [1461, 161] on div "single-neutral-actions-share-1 Invited" at bounding box center [1483, 168] width 162 height 33
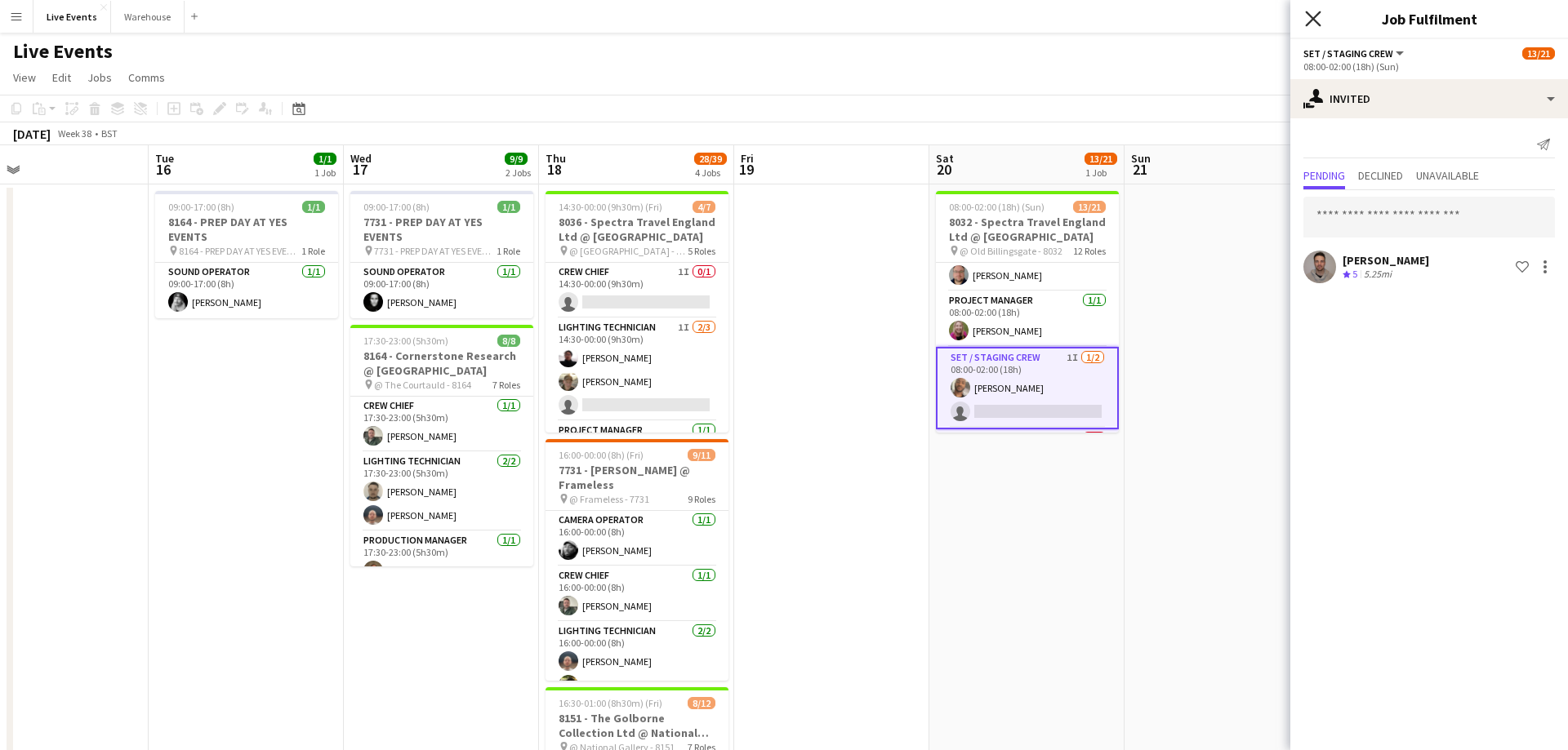
click at [1315, 19] on icon "Close pop-in" at bounding box center [1313, 19] width 16 height 16
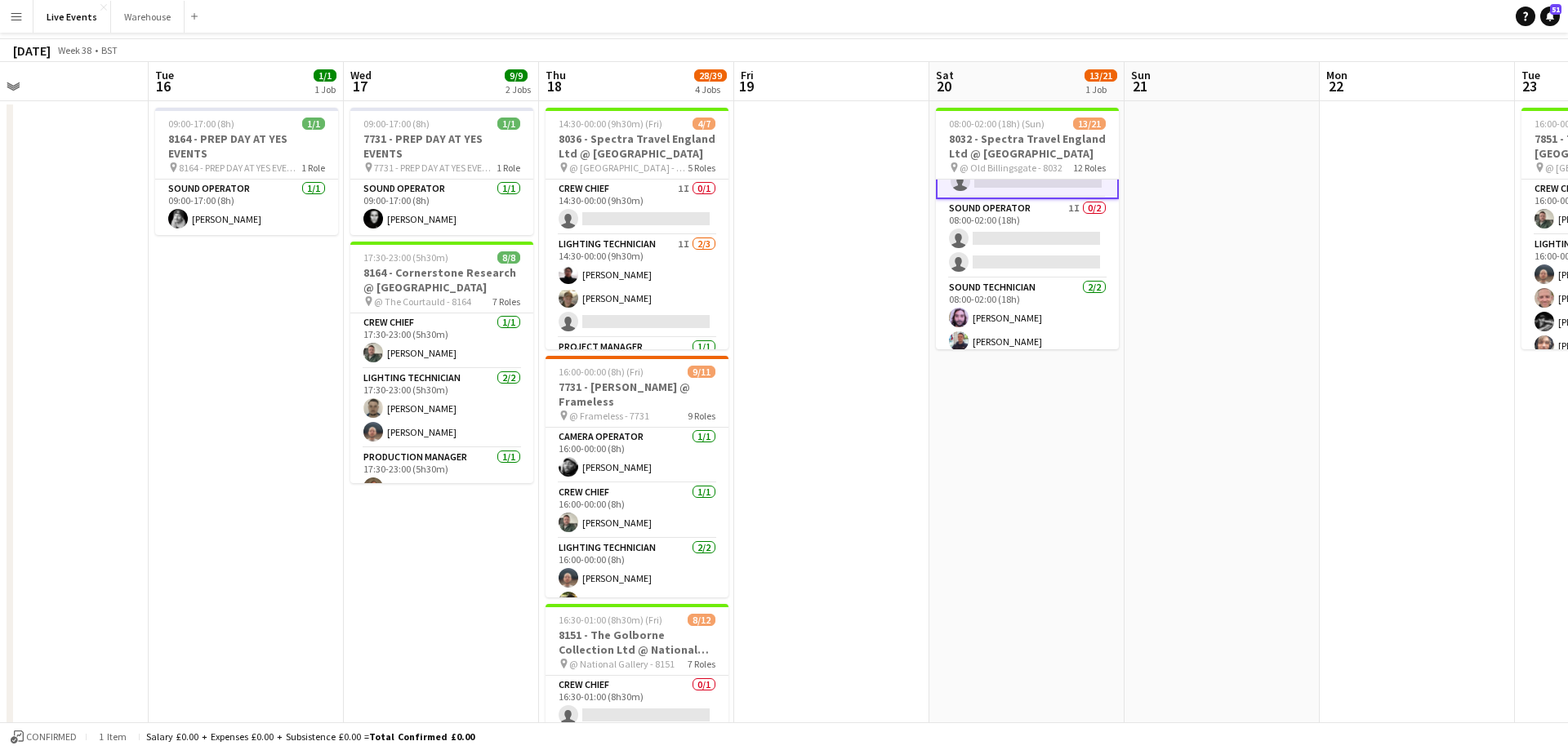
scroll to position [0, 0]
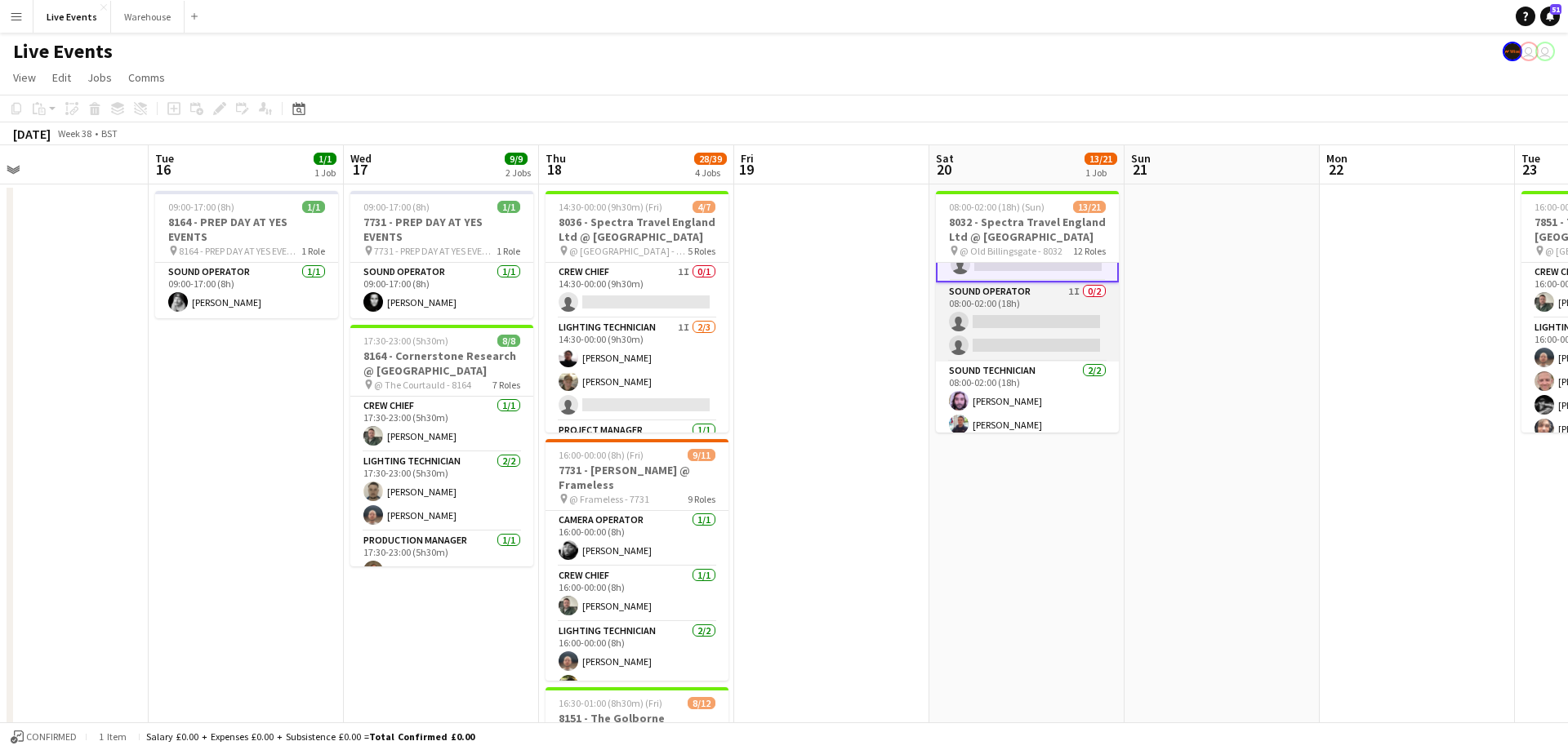
click at [1077, 290] on app-card-role "Sound Operator 1I 0/2 08:00-02:00 (18h) single-neutral-actions single-neutral-a…" at bounding box center [1027, 321] width 183 height 79
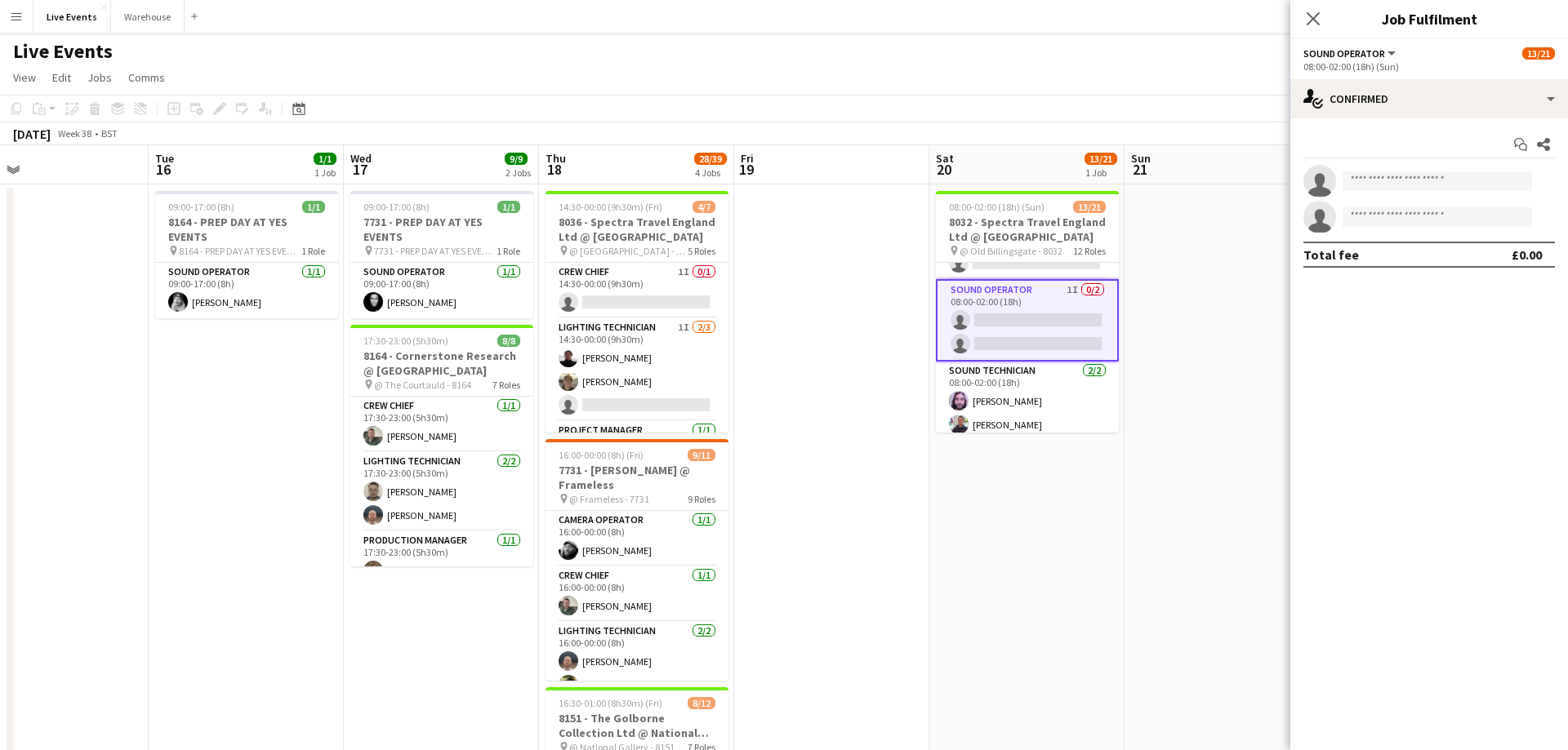
scroll to position [513, 0]
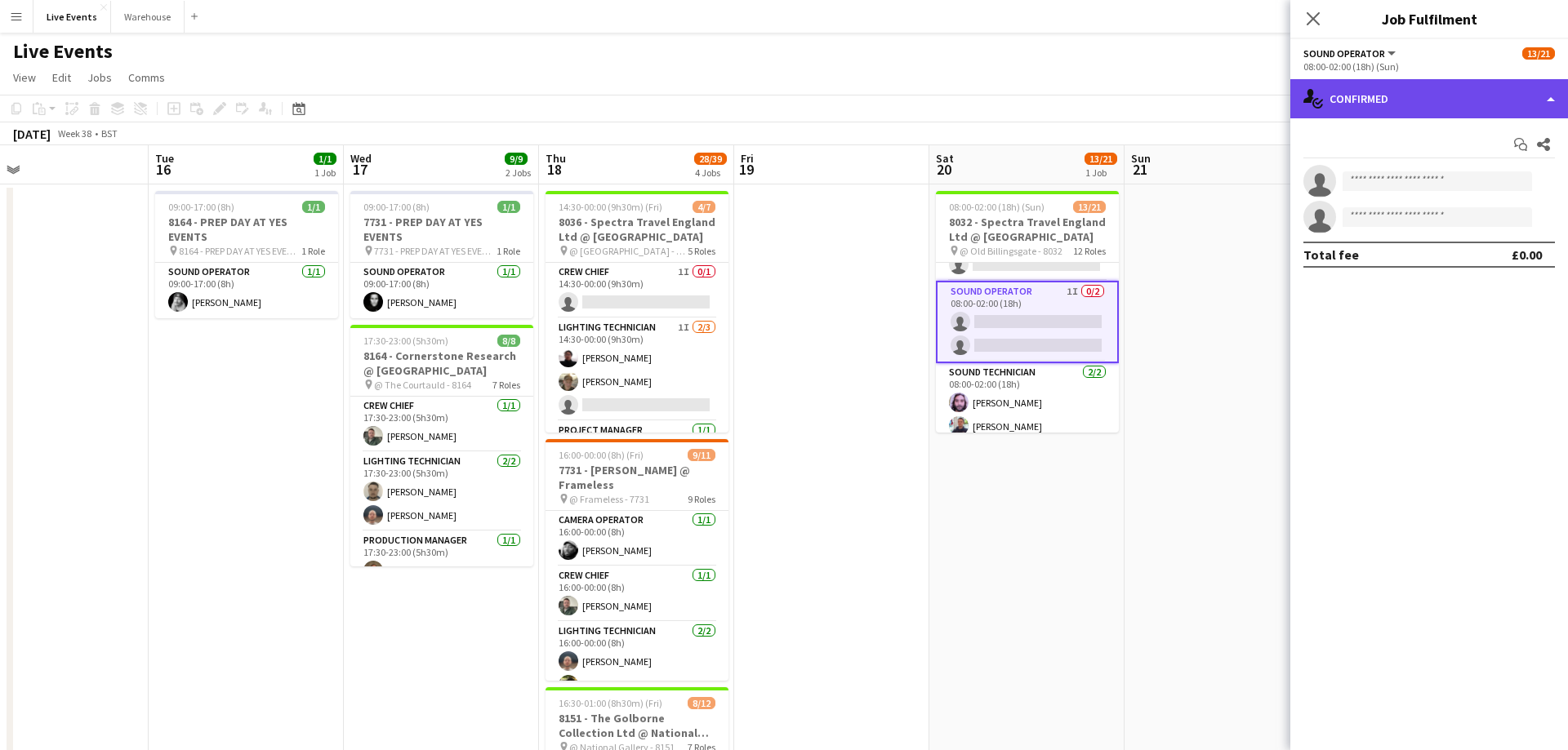
click at [1470, 107] on div "single-neutral-actions-check-2 Confirmed" at bounding box center [1429, 98] width 278 height 39
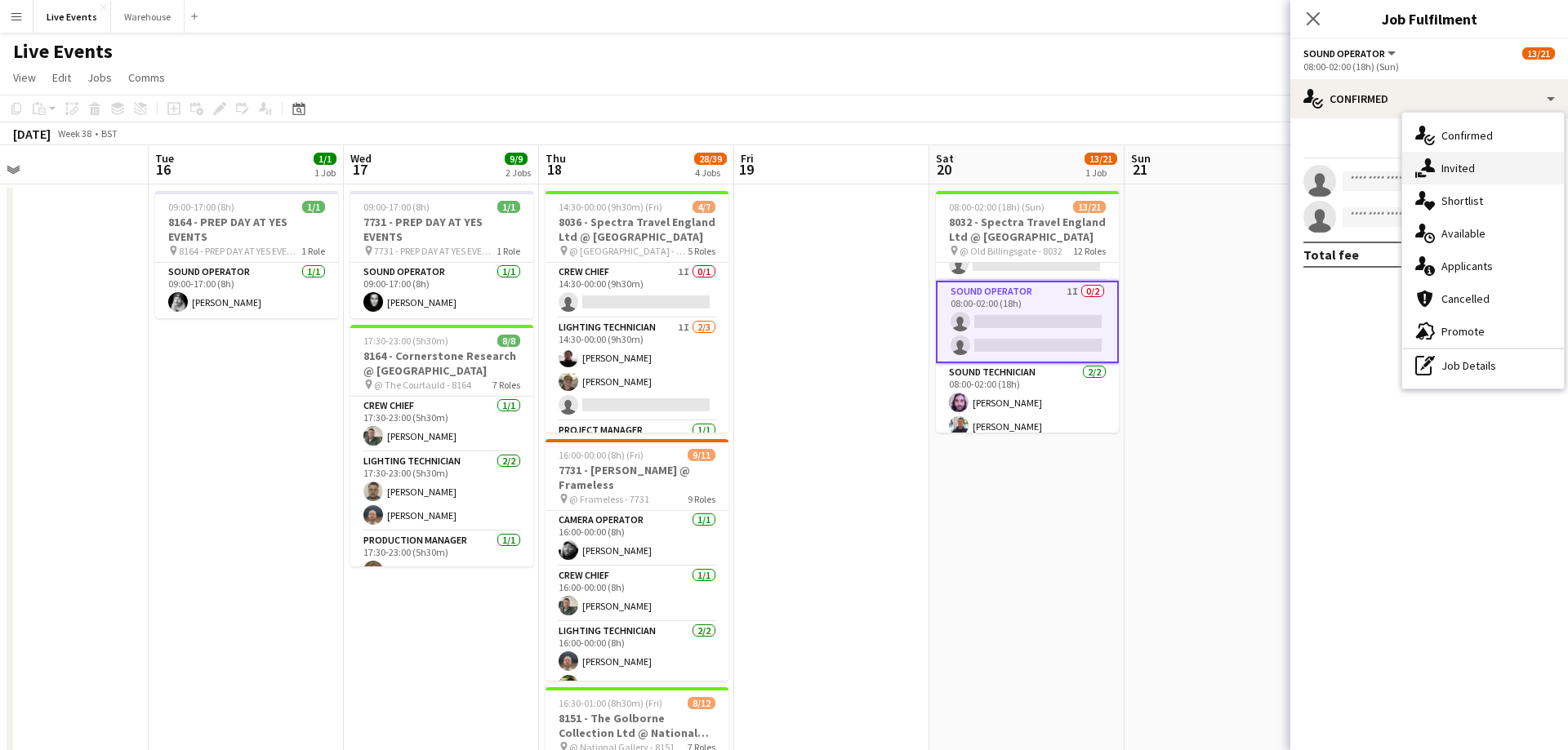
click at [1439, 165] on div "single-neutral-actions-share-1 Invited" at bounding box center [1483, 168] width 162 height 33
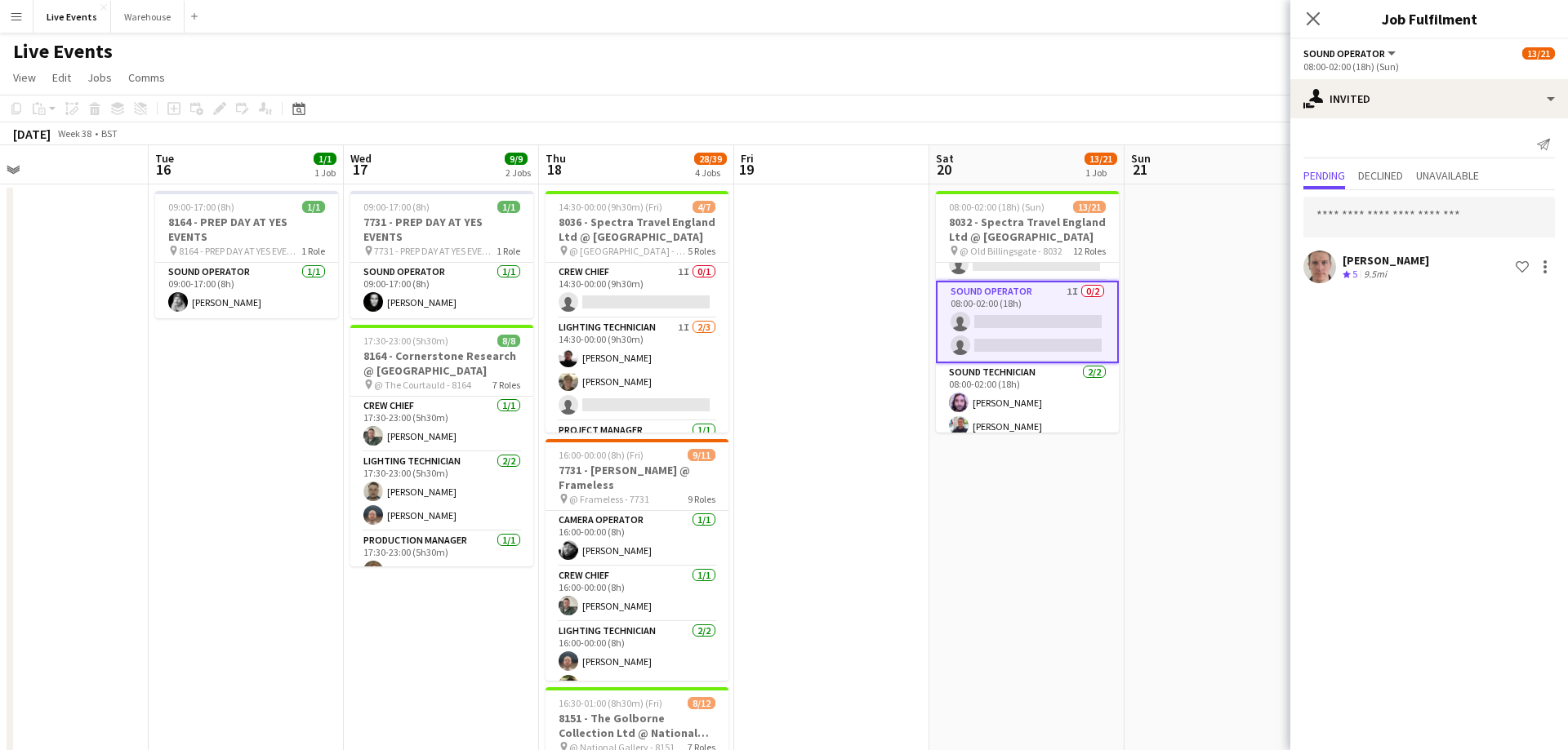
click at [1314, 31] on div "Close pop-in" at bounding box center [1313, 19] width 46 height 38
click at [1313, 30] on div "Close pop-in" at bounding box center [1313, 19] width 46 height 38
click at [1313, 21] on icon "Close pop-in" at bounding box center [1313, 19] width 16 height 16
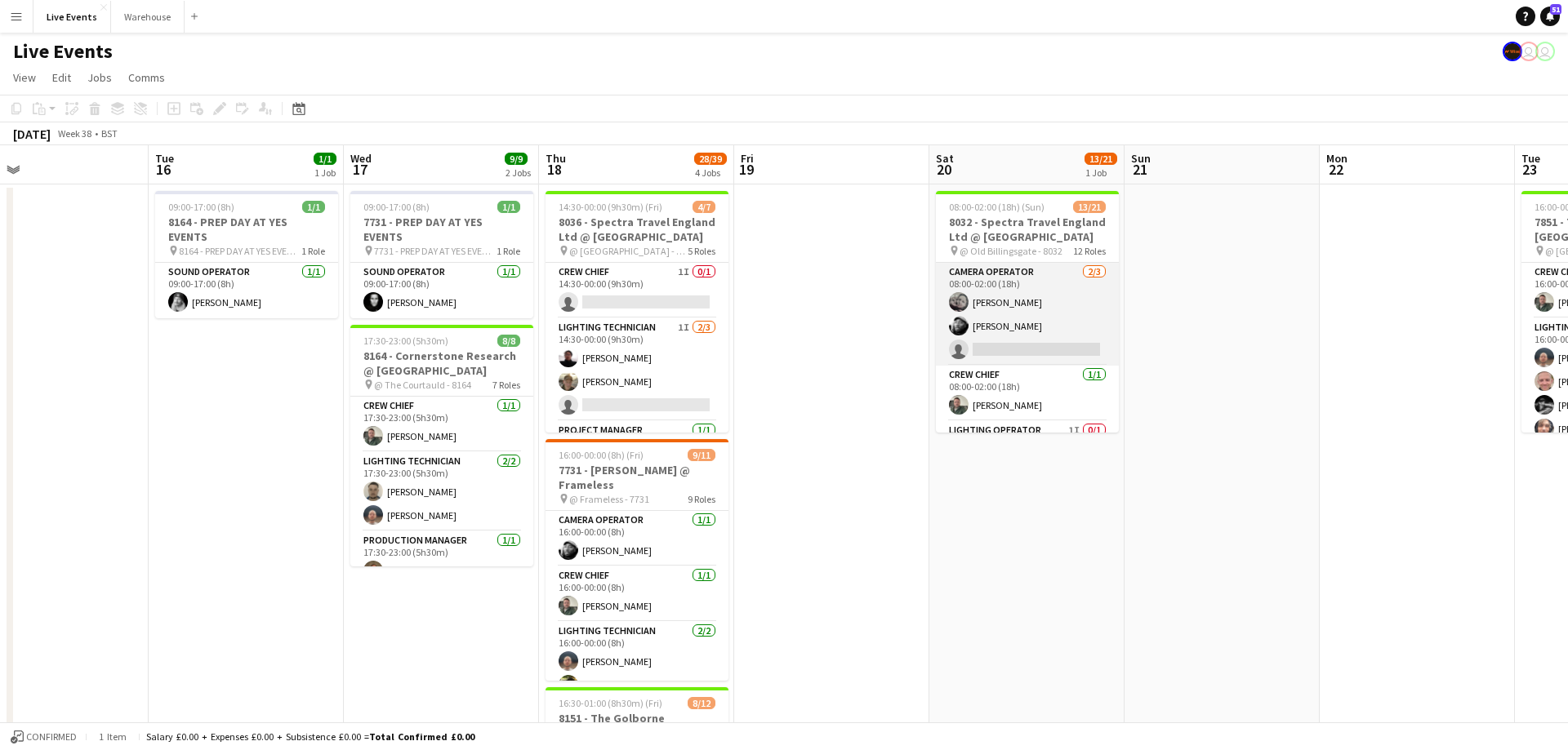
scroll to position [441, 0]
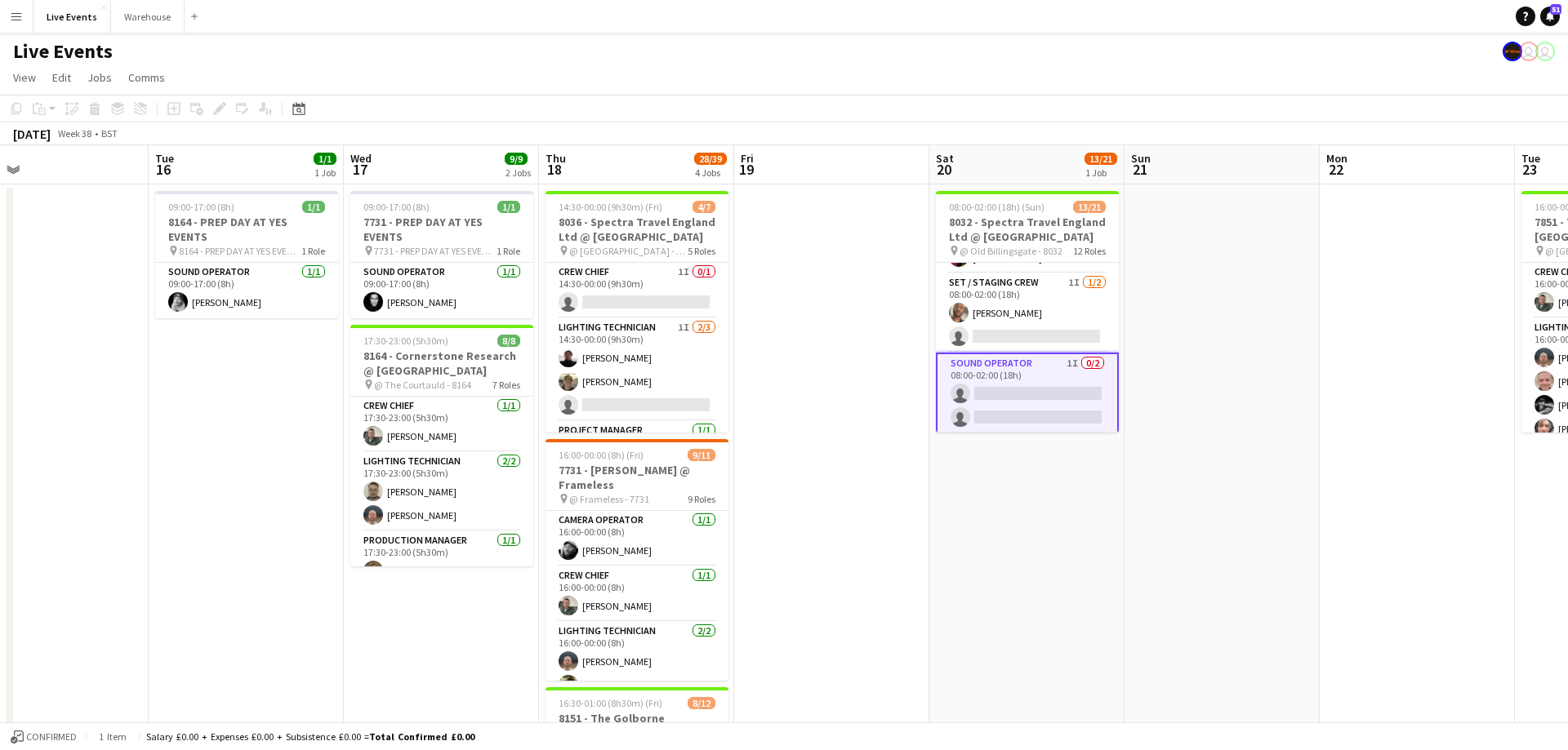
click at [1163, 327] on app-date-cell at bounding box center [1221, 765] width 195 height 1161
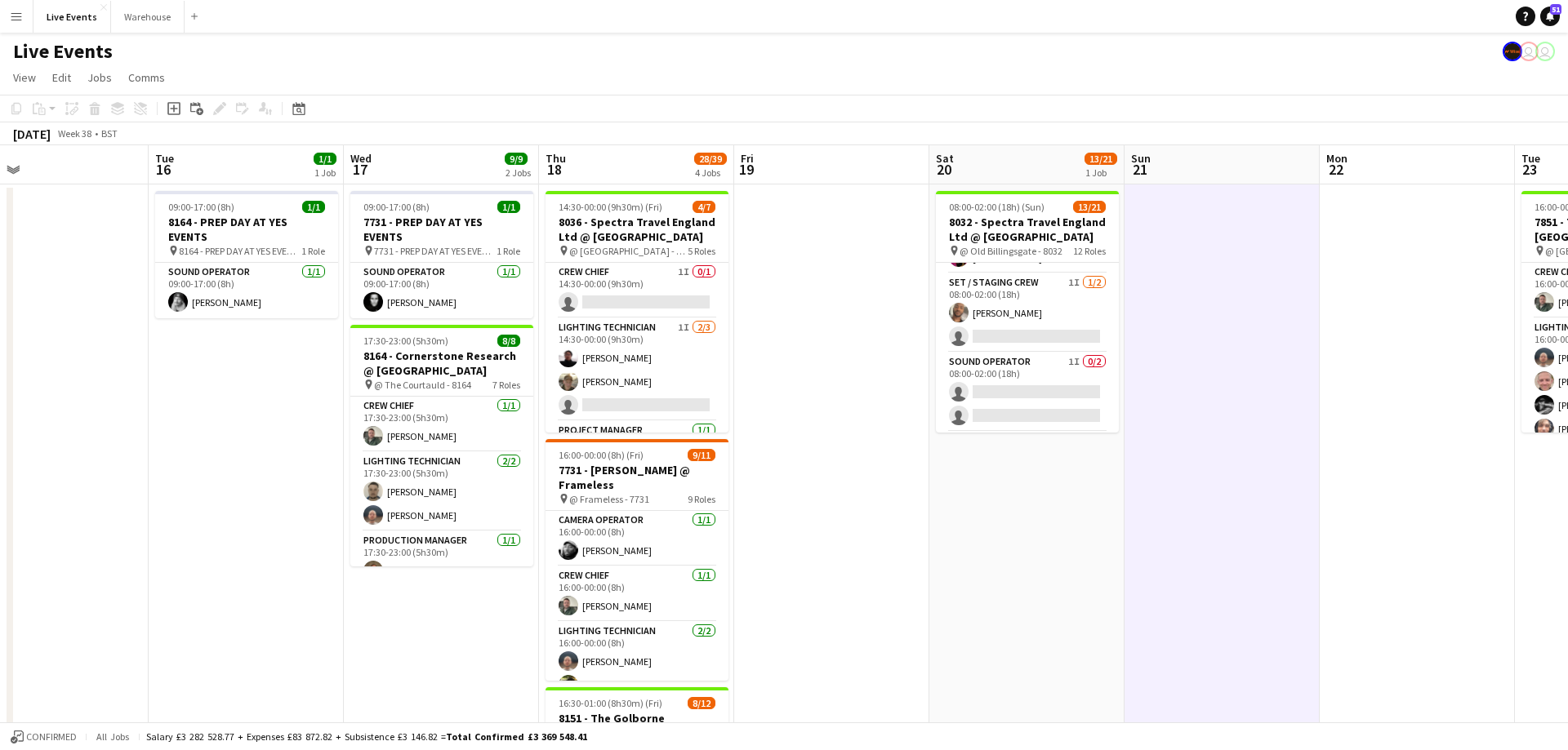
click at [1099, 547] on app-date-cell "08:00-02:00 (18h) (Sun) 13/21 8032 - Spectra Travel England Ltd @ [GEOGRAPHIC_D…" at bounding box center [1026, 765] width 195 height 1161
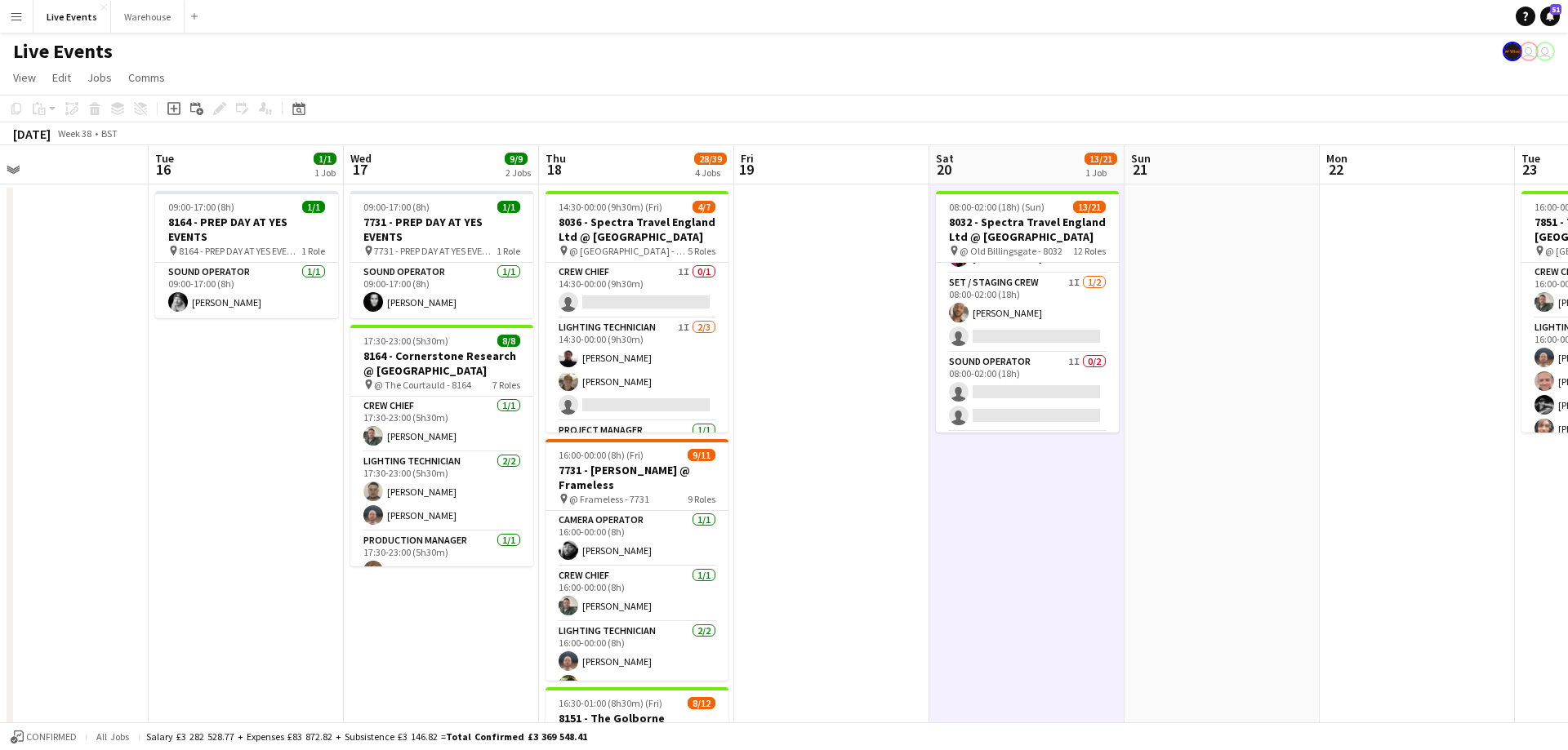
scroll to position [0, 826]
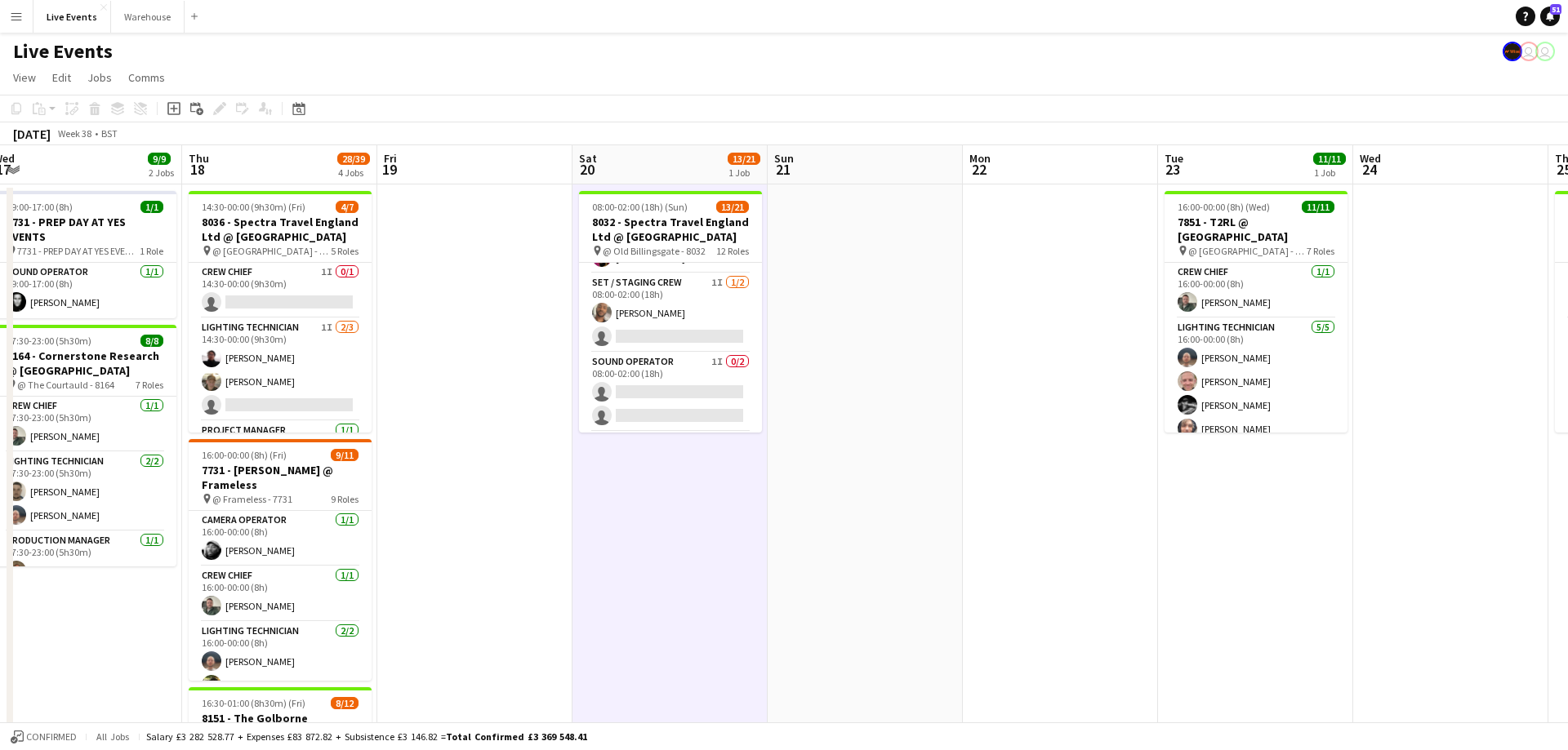
drag, startPoint x: 1270, startPoint y: 173, endPoint x: 949, endPoint y: 173, distance: 320.9
click at [949, 173] on app-calendar-viewport "Sat 13 Sun 14 Mon 15 Tue 16 1/1 1 Job Wed 17 9/9 2 Jobs Thu 18 28/39 4 Jobs Fri…" at bounding box center [784, 745] width 1568 height 1200
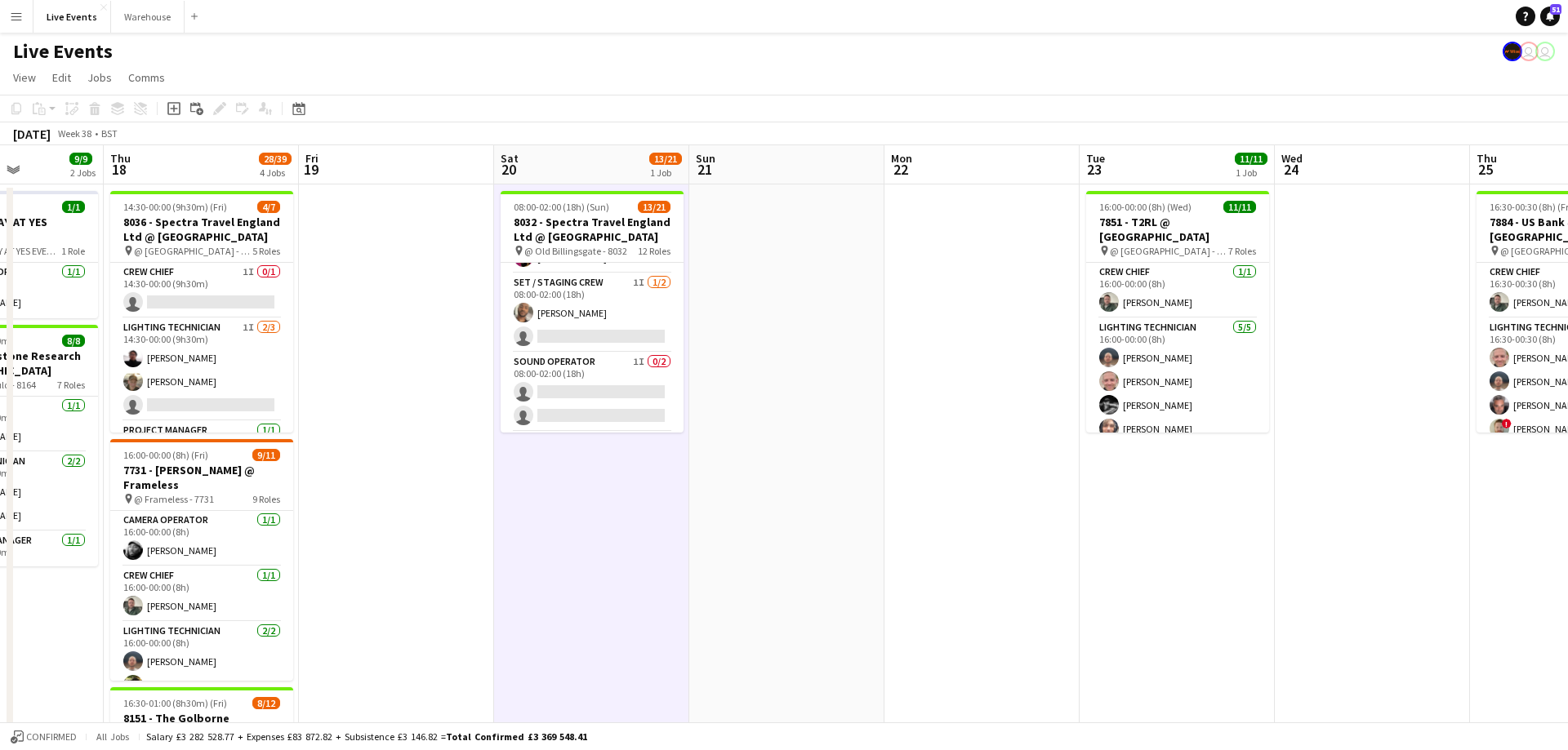
drag, startPoint x: 1055, startPoint y: 162, endPoint x: 571, endPoint y: 182, distance: 484.6
click at [571, 182] on app-calendar-viewport "Mon 15 Tue 16 1/1 1 Job Wed 17 9/9 2 Jobs Thu 18 28/39 4 Jobs Fri 19 Sat 20 13/…" at bounding box center [784, 745] width 1568 height 1200
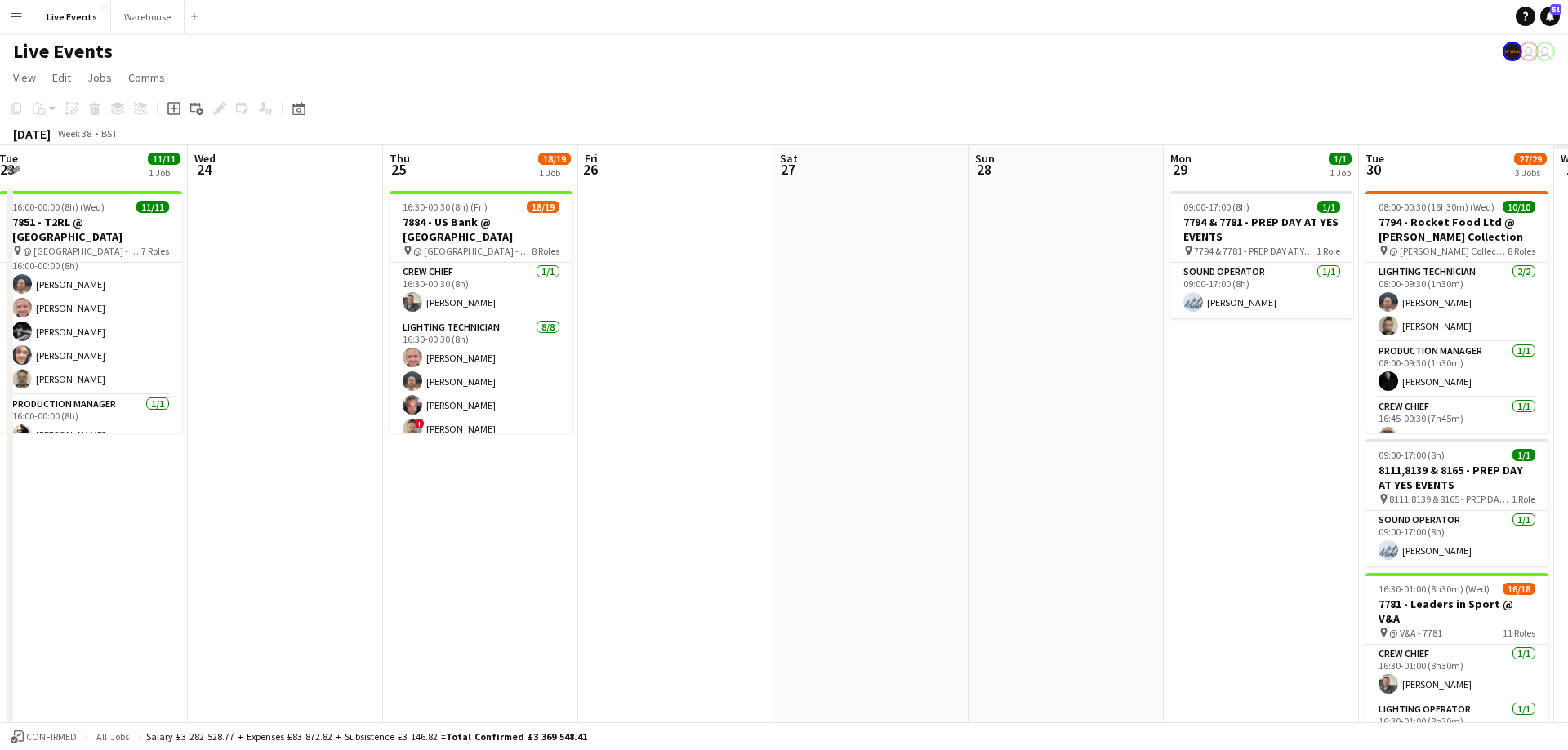
scroll to position [0, 471]
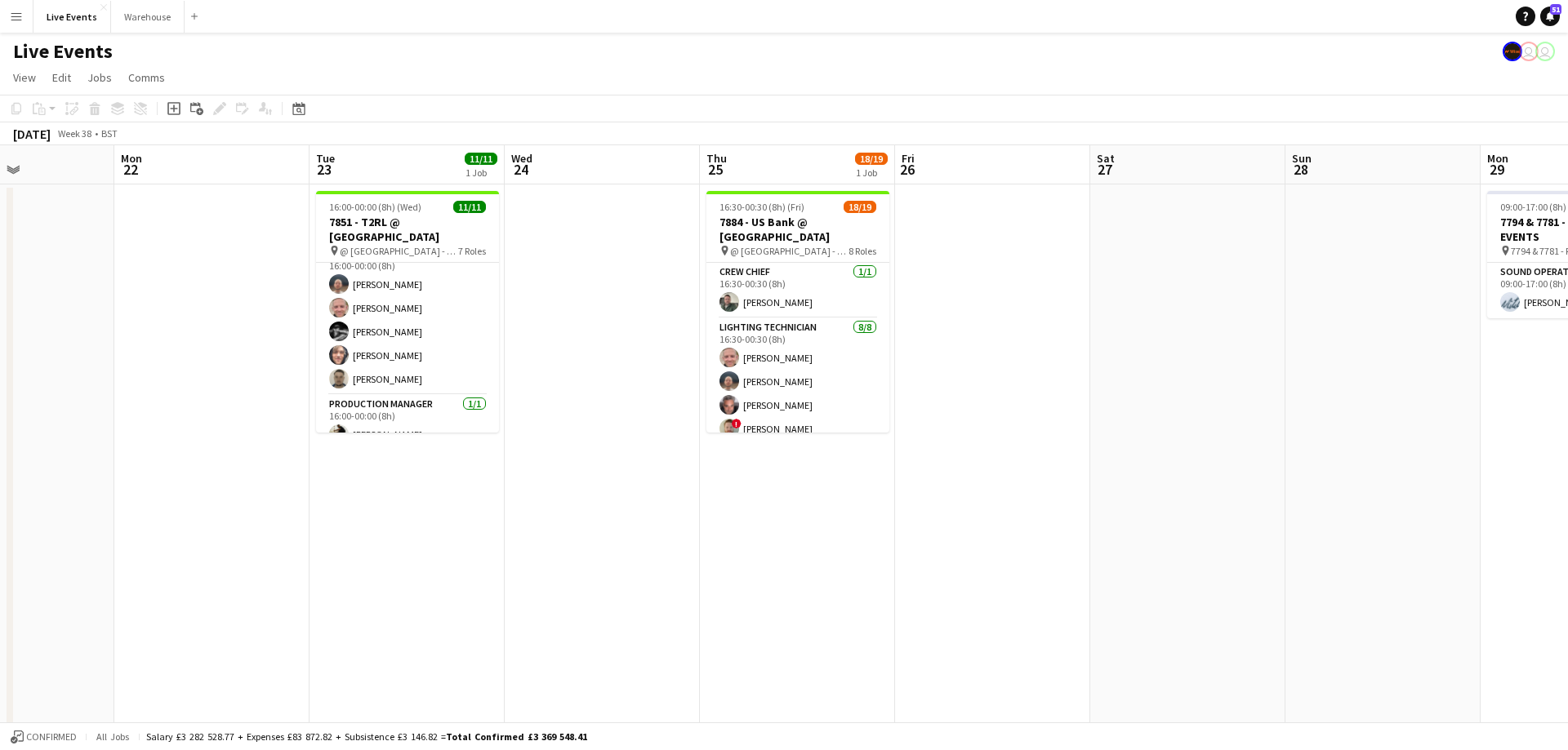
drag, startPoint x: 721, startPoint y: 166, endPoint x: 393, endPoint y: 178, distance: 328.4
click at [372, 177] on app-calendar-viewport "Fri 19 Sat 20 13/21 1 Job Sun 21 Mon 22 Tue 23 11/11 1 Job Wed 24 Thu 25 18/19 …" at bounding box center [784, 745] width 1568 height 1200
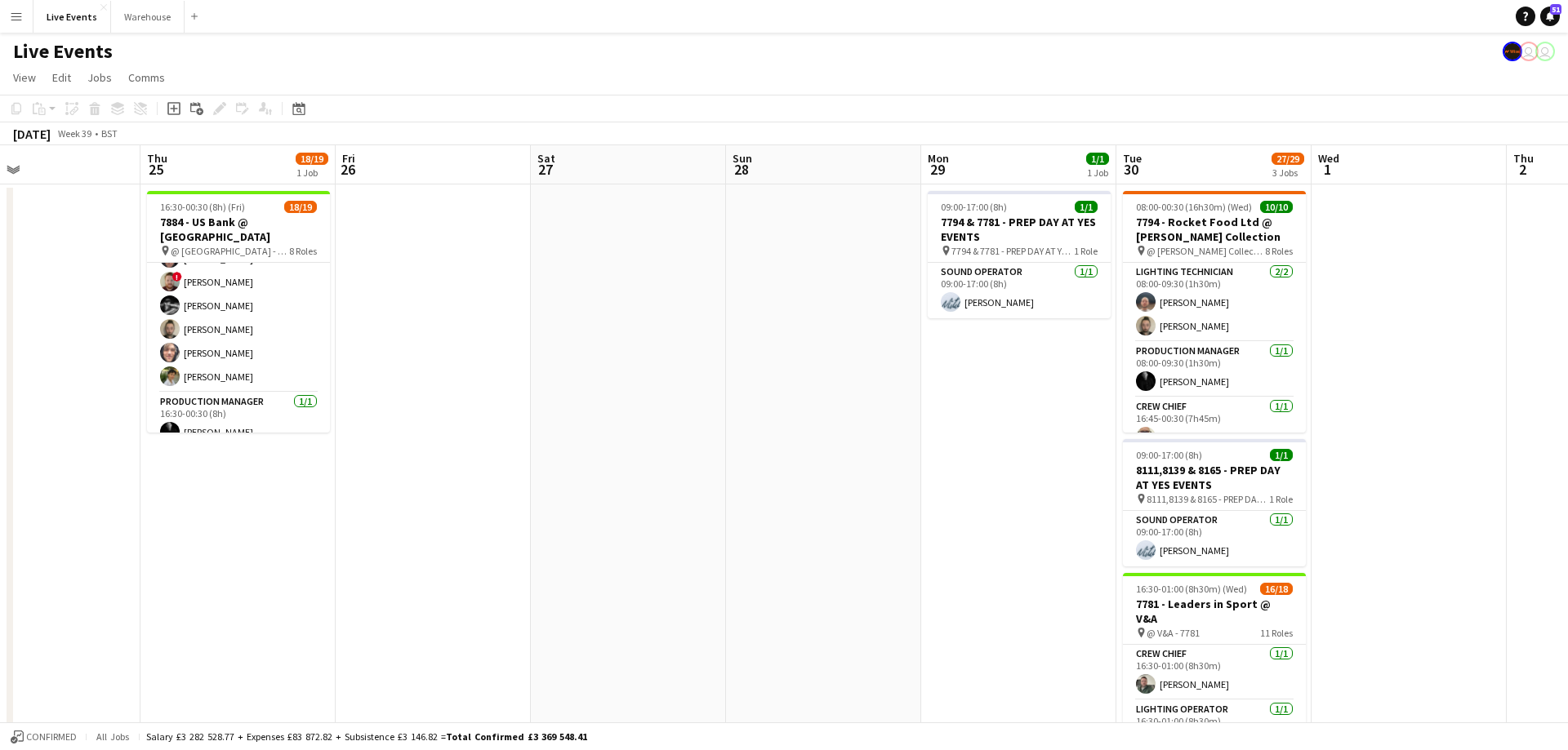
drag, startPoint x: 1301, startPoint y: 164, endPoint x: 721, endPoint y: 224, distance: 582.7
click at [721, 224] on app-calendar-viewport "Sun 21 Mon 22 Tue 23 11/11 1 Job Wed 24 Thu 25 18/19 1 Job Fri 26 Sat 27 Sun 28…" at bounding box center [784, 745] width 1568 height 1200
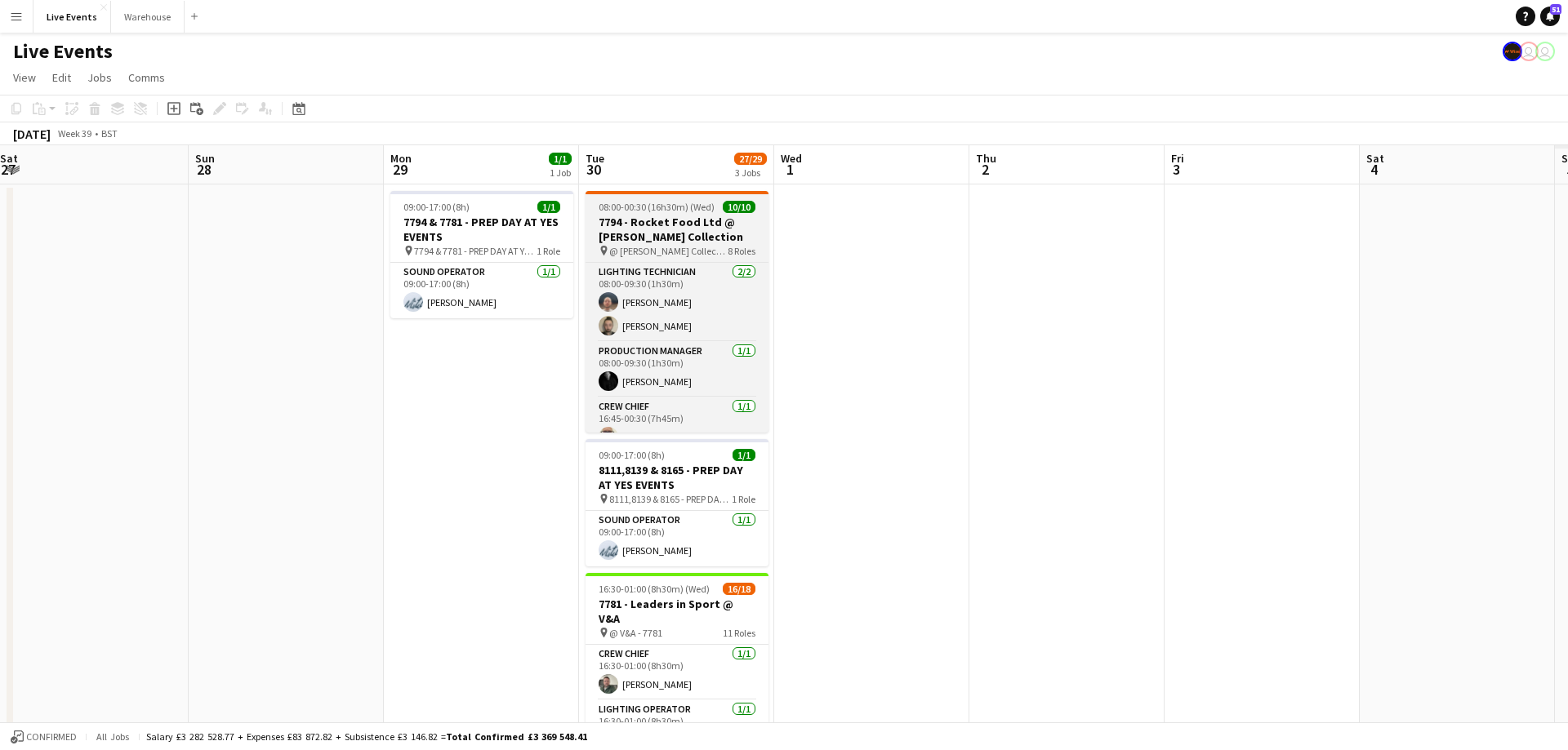
scroll to position [0, 652]
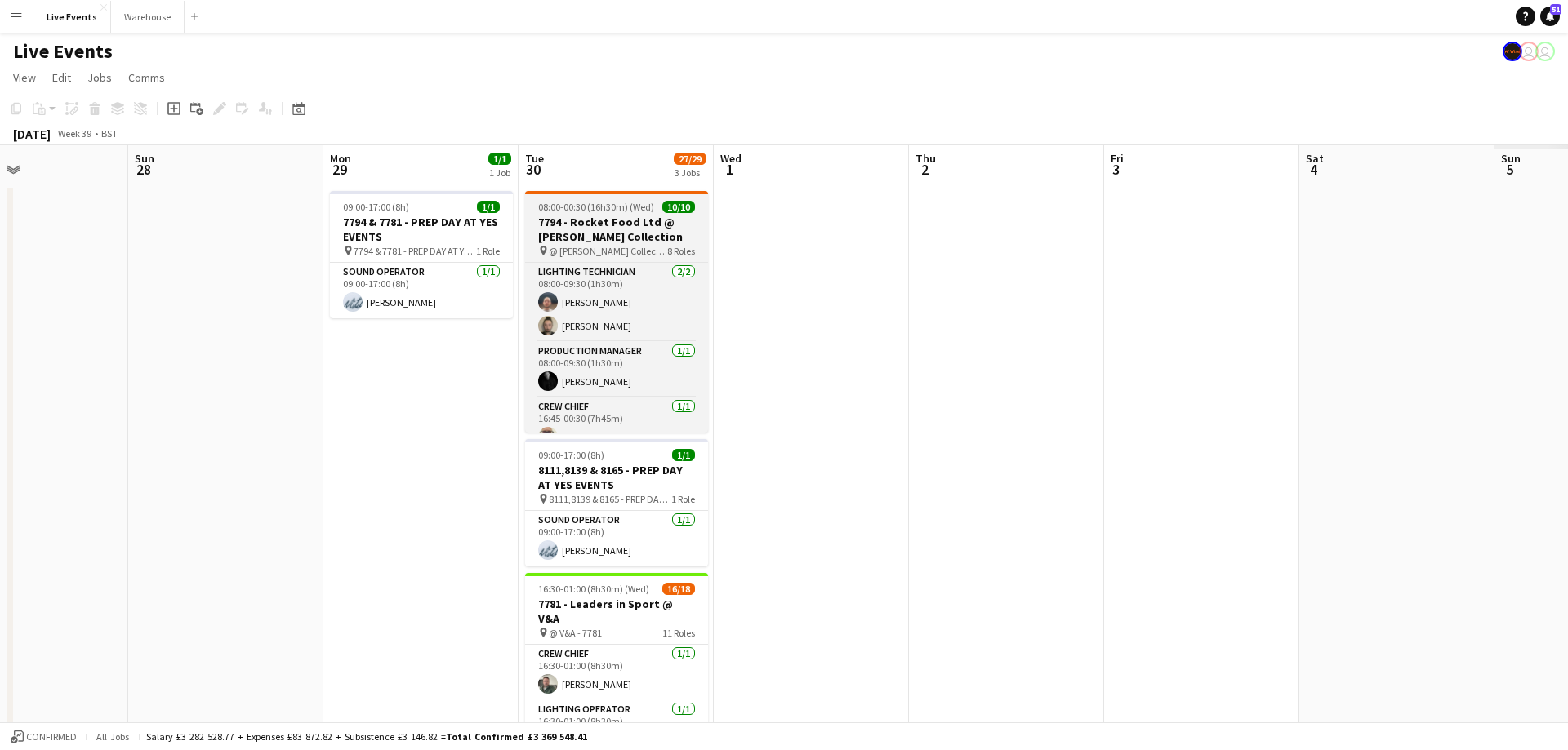
drag, startPoint x: 1029, startPoint y: 184, endPoint x: 632, endPoint y: 192, distance: 396.9
click at [626, 193] on app-calendar-viewport "Wed 24 Thu 25 18/19 1 Job Fri 26 Sat 27 Sun 28 Mon 29 1/1 1 Job Tue 30 27/29 3 …" at bounding box center [784, 745] width 1568 height 1200
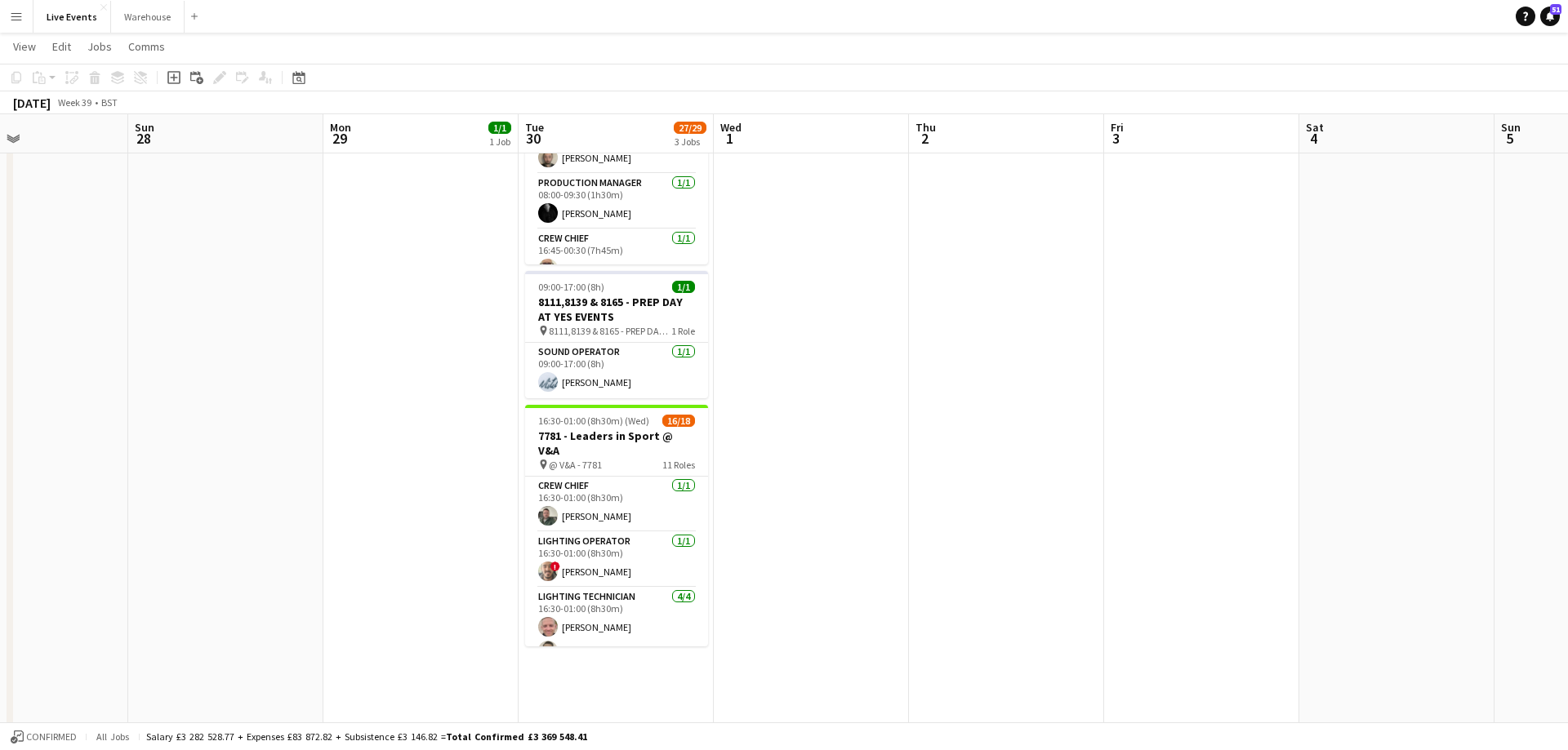
scroll to position [0, 0]
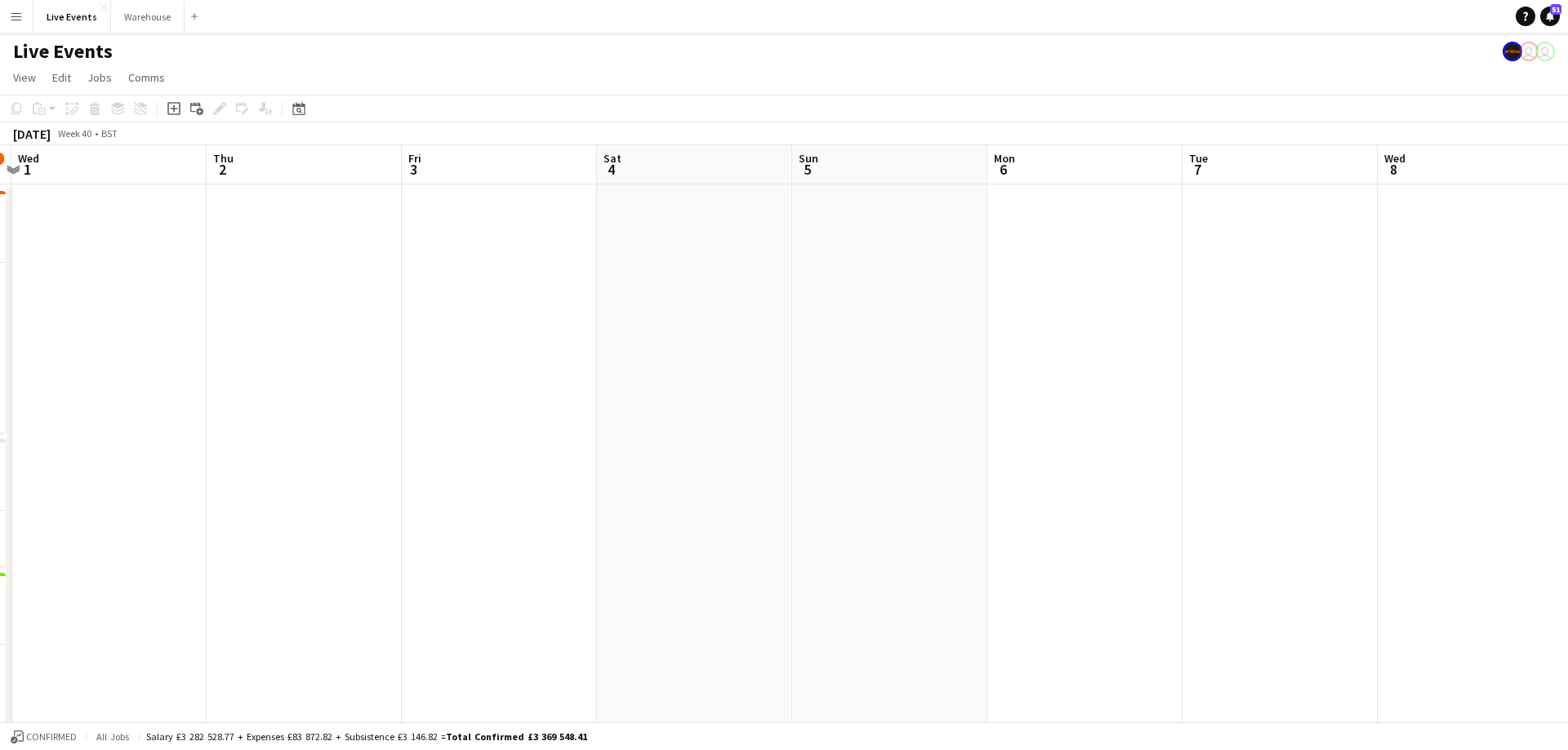
drag, startPoint x: 1191, startPoint y: 179, endPoint x: 489, endPoint y: 200, distance: 702.5
click at [489, 200] on app-calendar-viewport "Sat 27 Sun 28 Mon 29 1/1 1 Job Tue 30 27/29 3 Jobs Wed 1 Thu 2 Fri 3 Sat 4 Sun …" at bounding box center [784, 745] width 1568 height 1200
drag, startPoint x: 1355, startPoint y: 163, endPoint x: 167, endPoint y: 220, distance: 1189.3
click at [167, 220] on app-calendar-viewport "Sun 5 Mon 6 Tue 7 Wed 8 Thu 9 Fri 10 Sat 11 Sun 12 Mon 13 Tue 14 Wed 15 Thu 16 …" at bounding box center [784, 745] width 1568 height 1200
drag, startPoint x: 1096, startPoint y: 170, endPoint x: -131, endPoint y: 182, distance: 1228.0
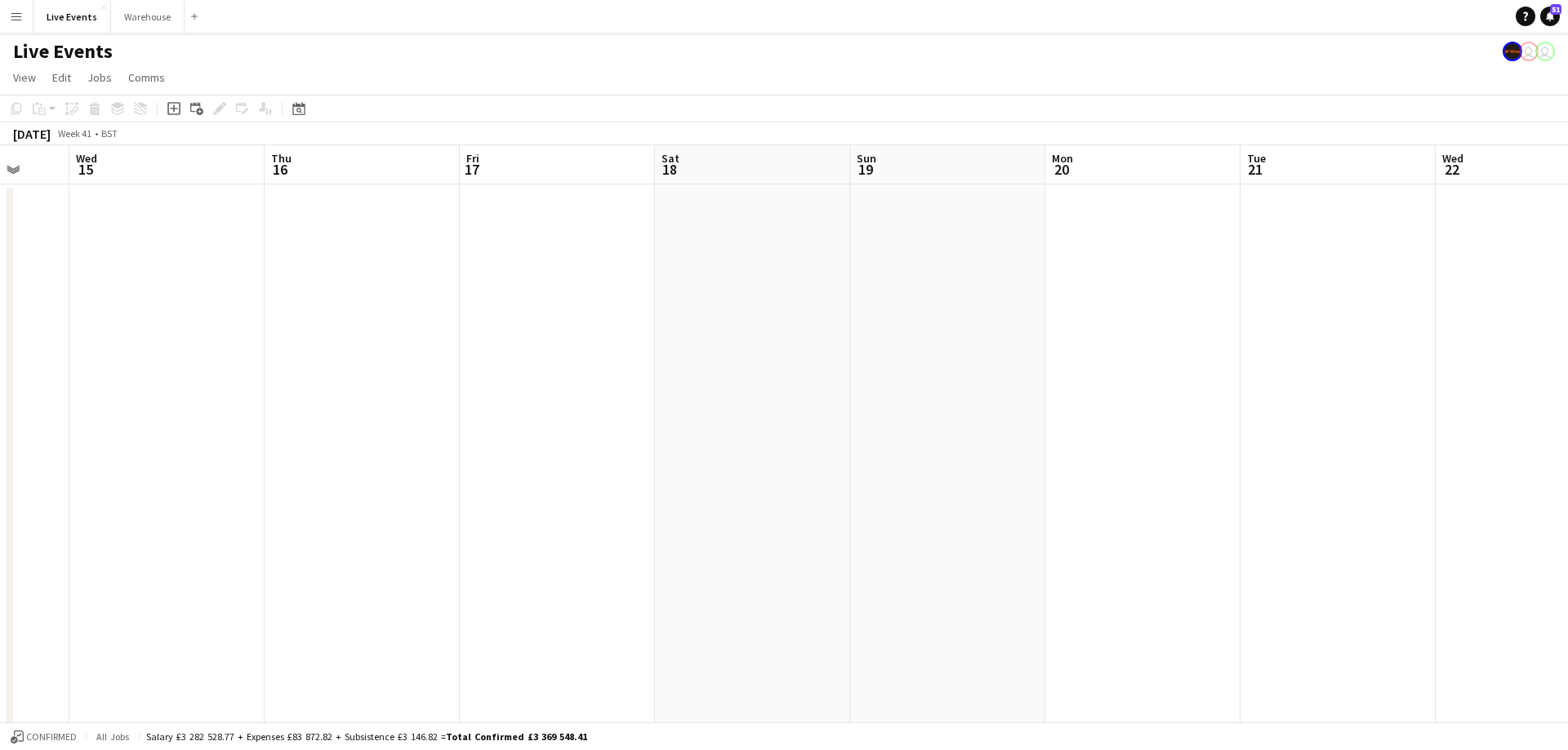
scroll to position [0, 516]
drag, startPoint x: 870, startPoint y: 107, endPoint x: 207, endPoint y: 186, distance: 666.9
click at [207, 122] on app-toolbar "Copy Paste Paste Ctrl+V Paste with crew Ctrl+Shift+V Paste linked Job [GEOGRAPH…" at bounding box center [784, 109] width 1568 height 28
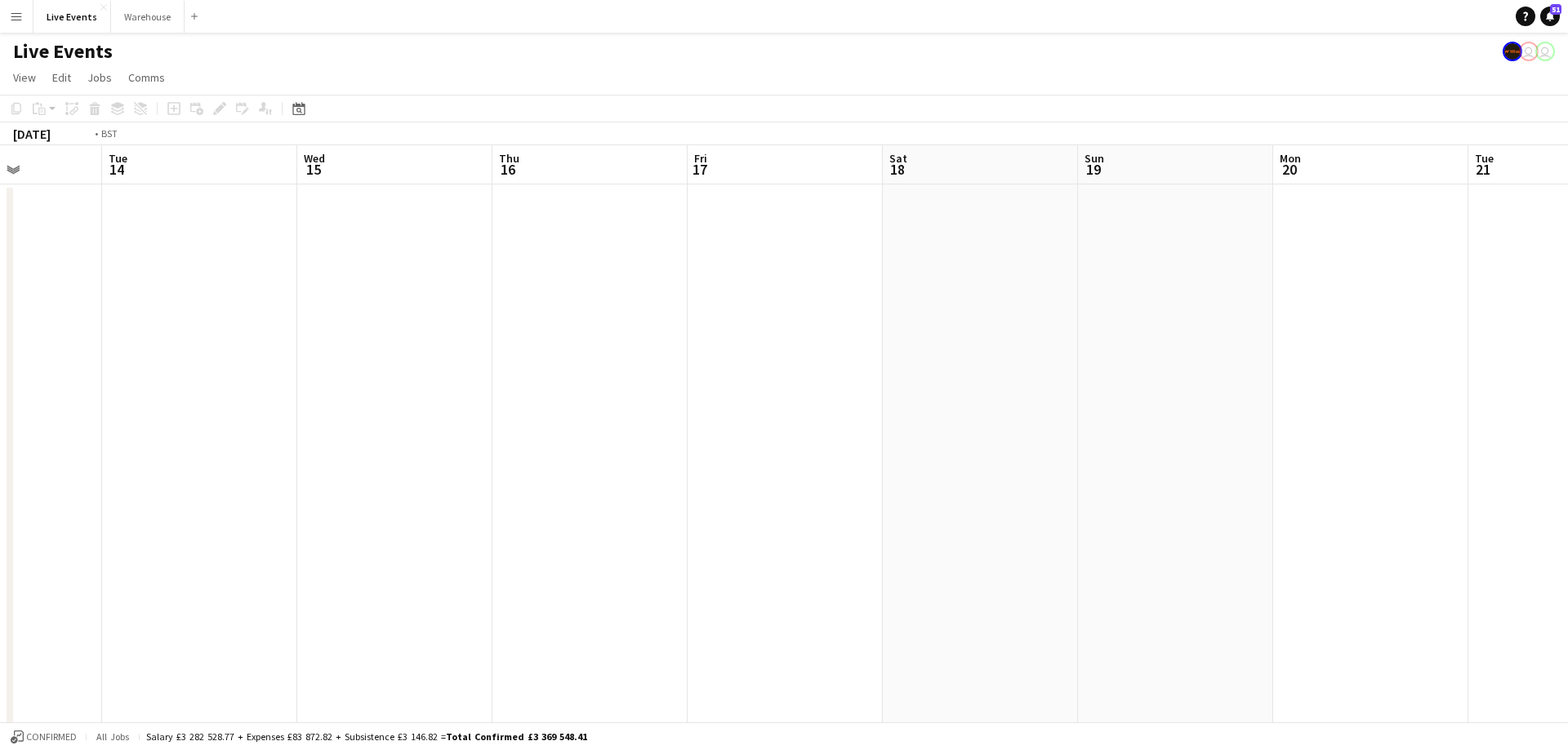
drag, startPoint x: 991, startPoint y: 174, endPoint x: 94, endPoint y: 189, distance: 897.4
click at [80, 189] on app-calendar-viewport "Fri 10 Sat 11 Sun 12 Mon 13 Tue 14 Wed 15 Thu 16 Fri 17 Sat 18 Sun 19 Mon 20 Tu…" at bounding box center [784, 745] width 1568 height 1200
drag, startPoint x: 1456, startPoint y: 165, endPoint x: 384, endPoint y: 206, distance: 1072.8
click at [384, 205] on app-calendar-viewport "Wed 15 Thu 16 Fri 17 Sat 18 Sun 19 Mon 20 Tue 21 Wed 22 Thu 23 Fri 24 Sat 25 Su…" at bounding box center [784, 745] width 1568 height 1200
